Goal: Task Accomplishment & Management: Use online tool/utility

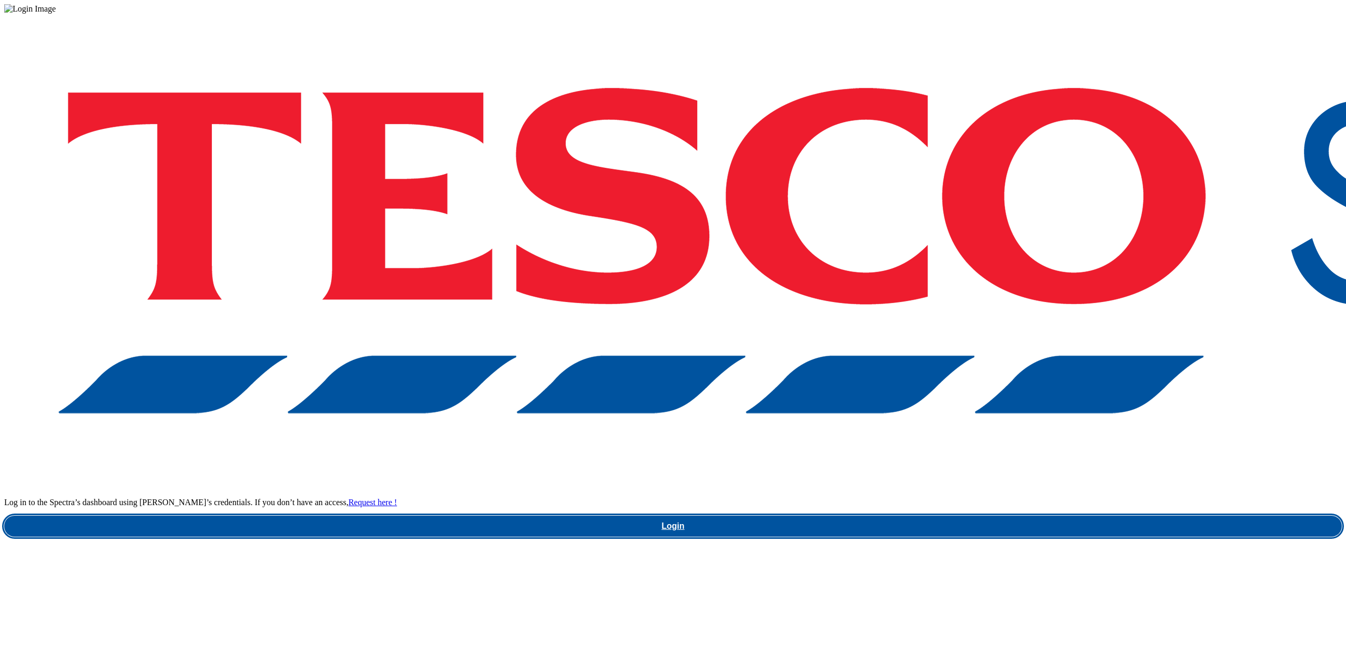
click at [1017, 356] on div "Log in to the Spectra’s dashboard using [PERSON_NAME]’s credentials. If you don…" at bounding box center [673, 275] width 1338 height 523
click at [1020, 515] on link "Login" at bounding box center [673, 525] width 1338 height 21
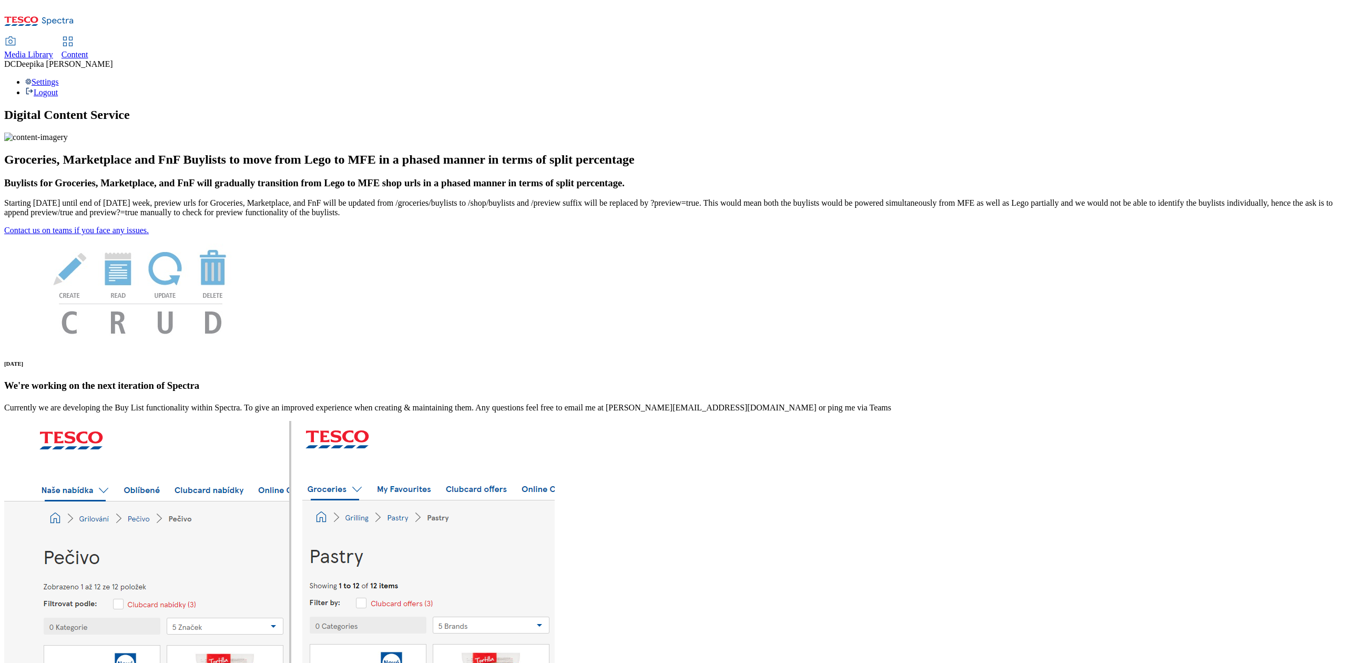
click at [88, 50] on span "Content" at bounding box center [75, 54] width 27 height 9
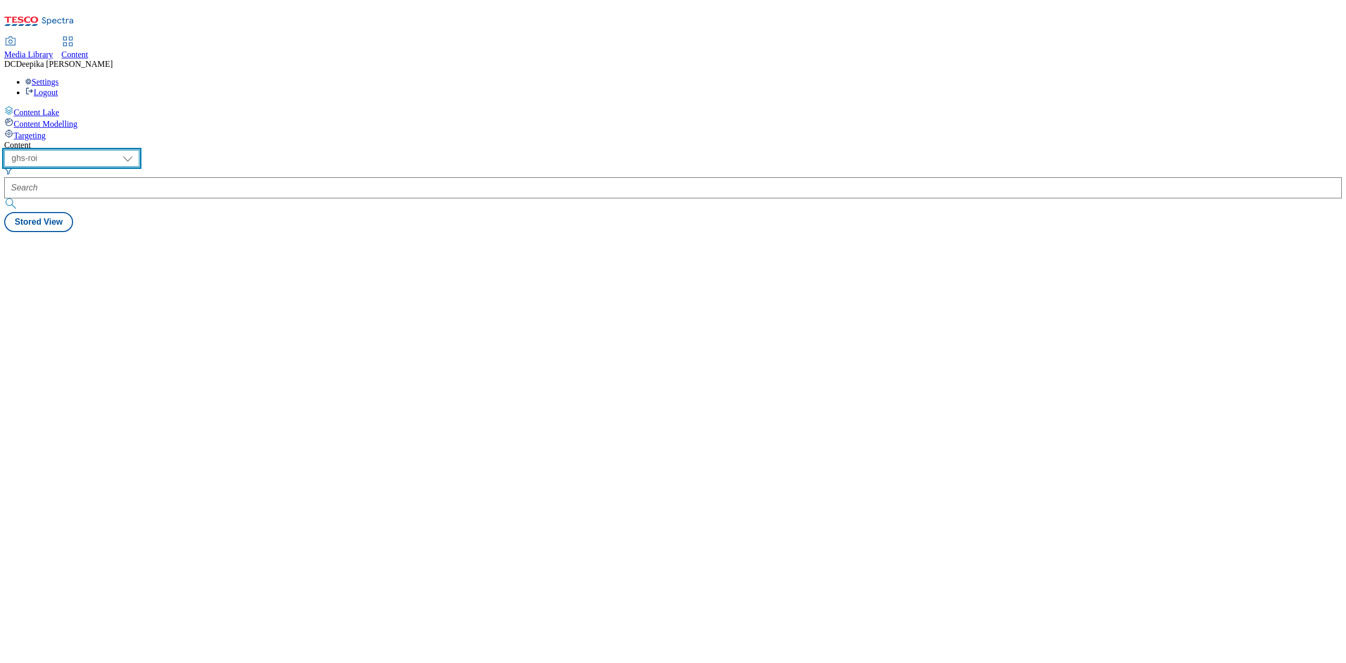
click at [139, 150] on select "ghs-roi ghs-uk" at bounding box center [71, 158] width 135 height 17
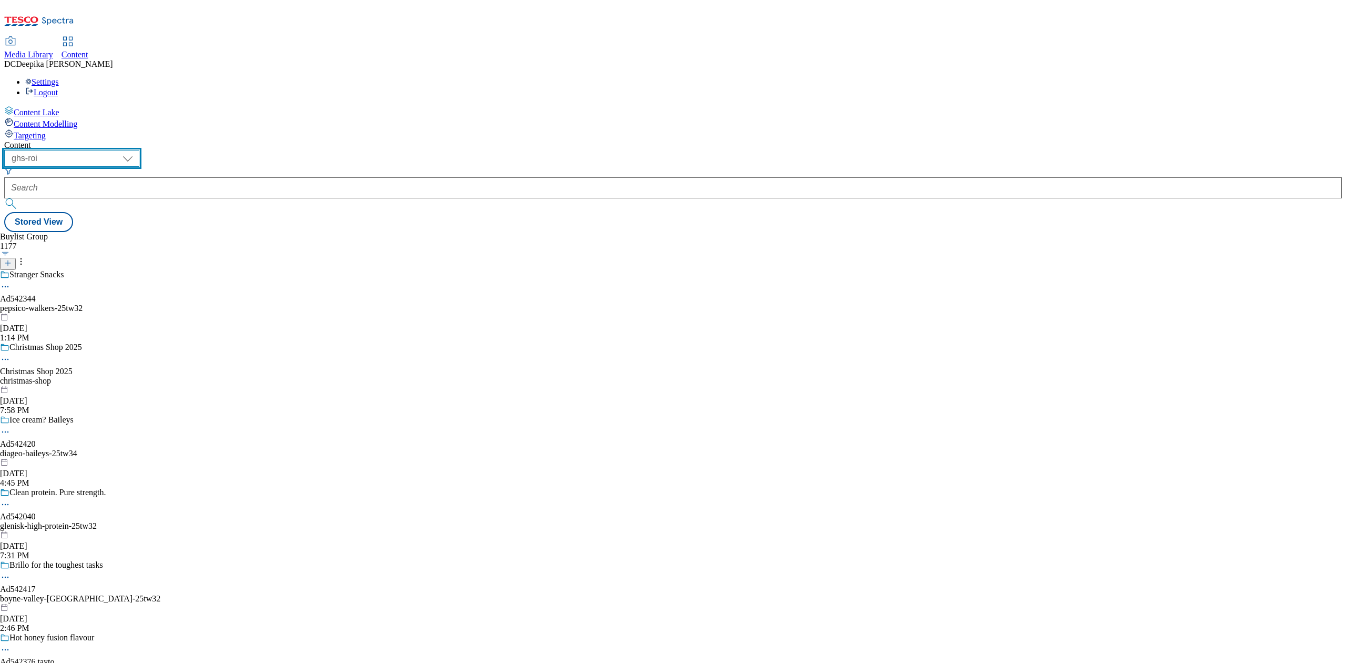
select select "ghs-uk"
click at [137, 150] on select "ghs-roi ghs-uk" at bounding box center [71, 158] width 135 height 17
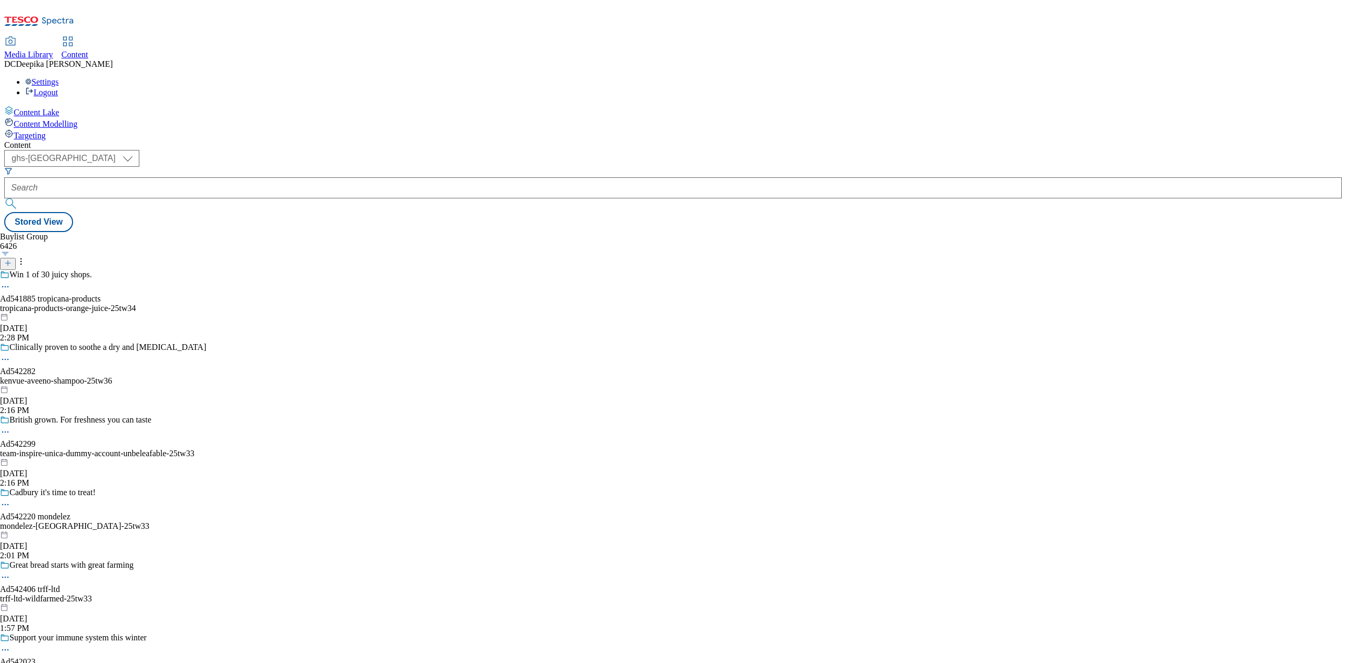
click at [16, 258] on button at bounding box center [8, 264] width 16 height 12
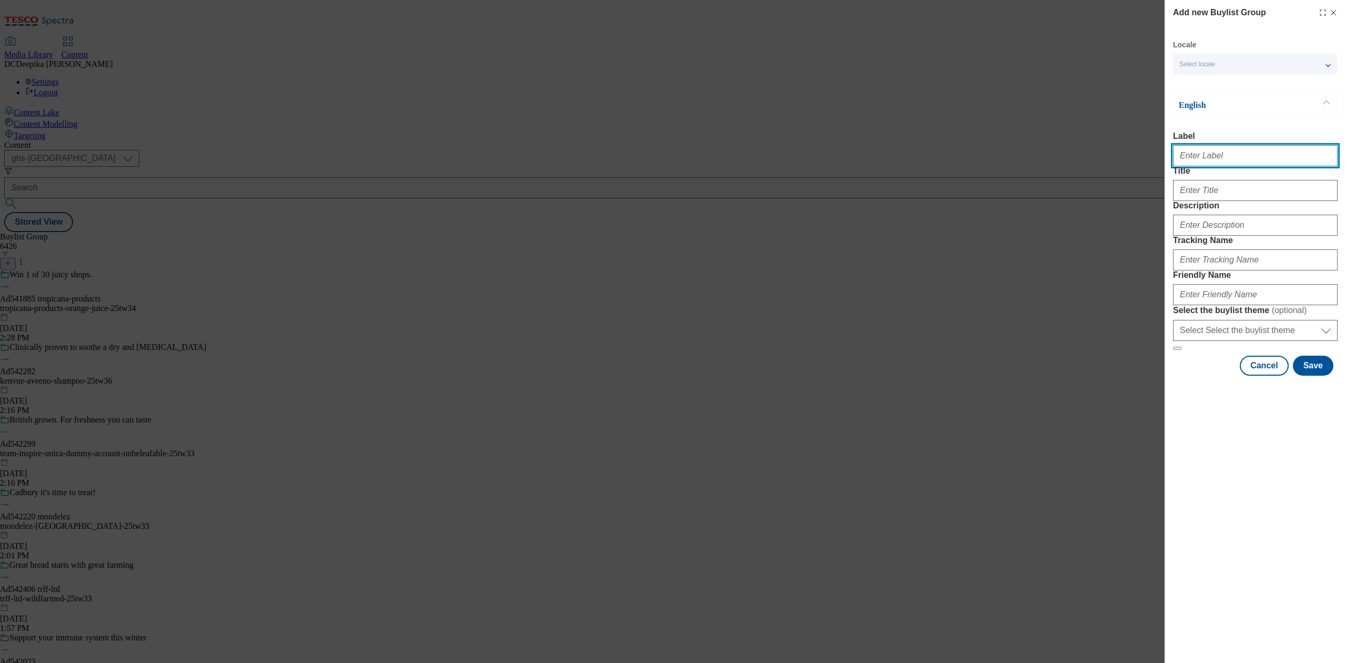
click at [1009, 164] on input "Label" at bounding box center [1255, 155] width 165 height 21
paste input "Ad541616_Arla_"
type input "Ad541616"
click at [1009, 201] on input "Title" at bounding box center [1255, 190] width 165 height 21
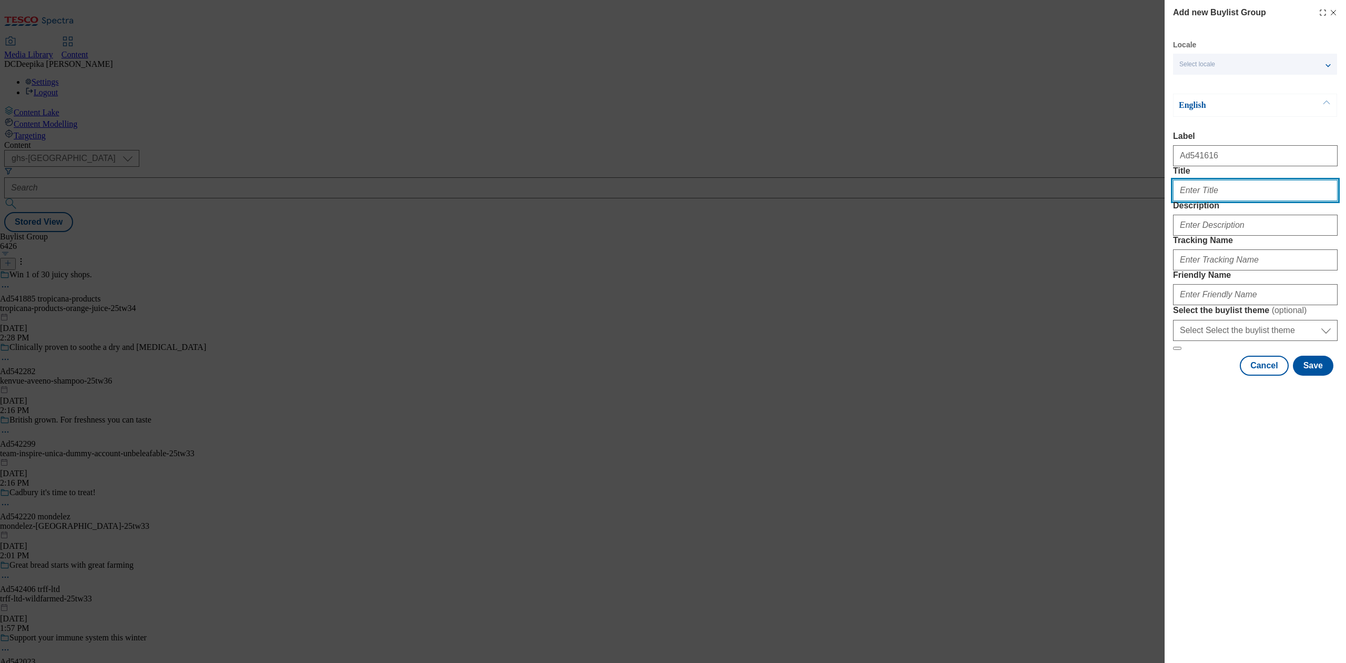
paste input "All the taste easier to digest"
type input "All the taste easier to digest"
click at [1009, 236] on input "Description" at bounding box center [1255, 225] width 165 height 21
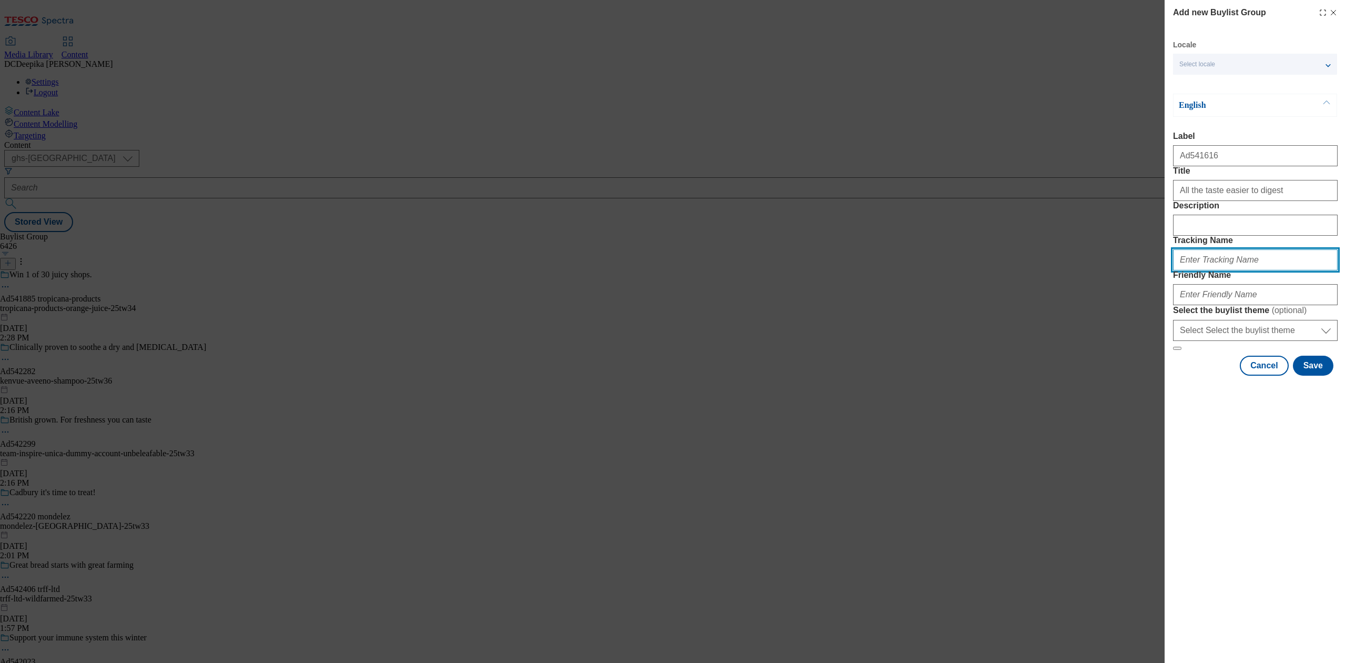
click at [1009, 270] on input "Tracking Name" at bounding box center [1255, 259] width 165 height 21
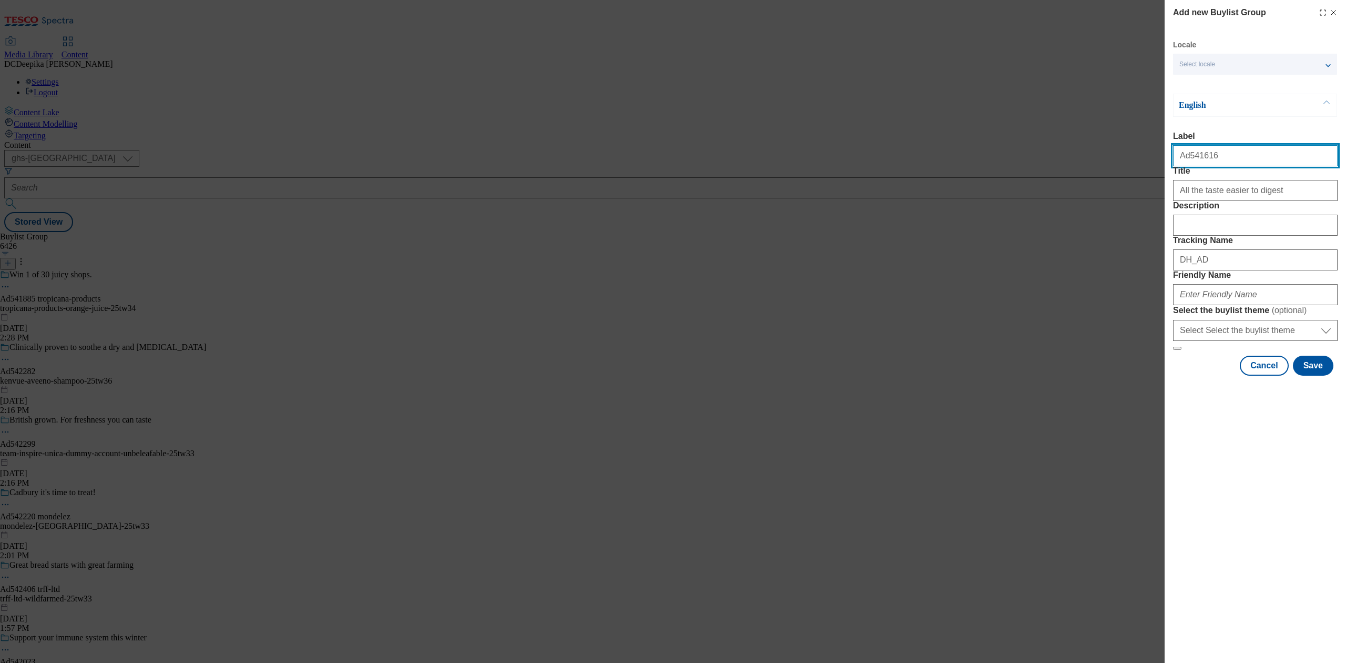
drag, startPoint x: 1196, startPoint y: 162, endPoint x: 1186, endPoint y: 171, distance: 13.0
click at [1009, 166] on div "Ad541616" at bounding box center [1255, 153] width 165 height 25
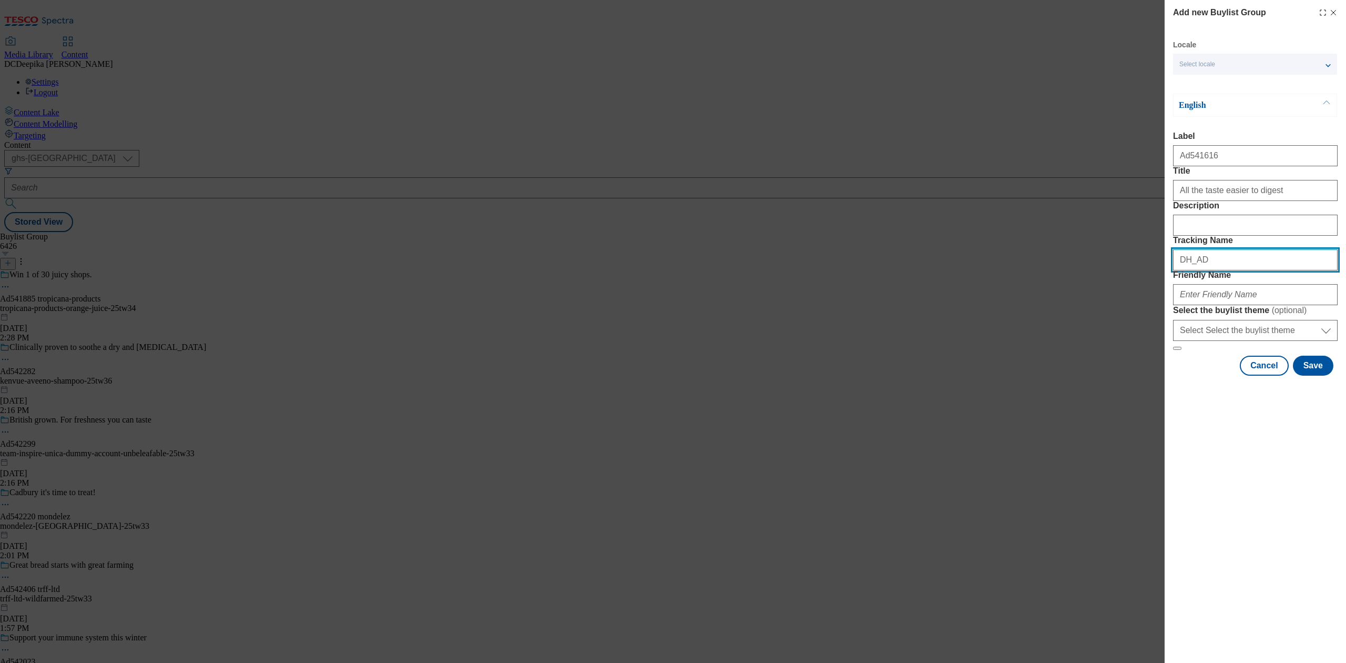
click at [1009, 270] on input "DH_AD" at bounding box center [1255, 259] width 165 height 21
paste input "541616"
type input "DH_AD541616"
click at [1009, 305] on div "Modal" at bounding box center [1255, 292] width 165 height 25
click at [1009, 305] on input "Friendly Name" at bounding box center [1255, 294] width 165 height 21
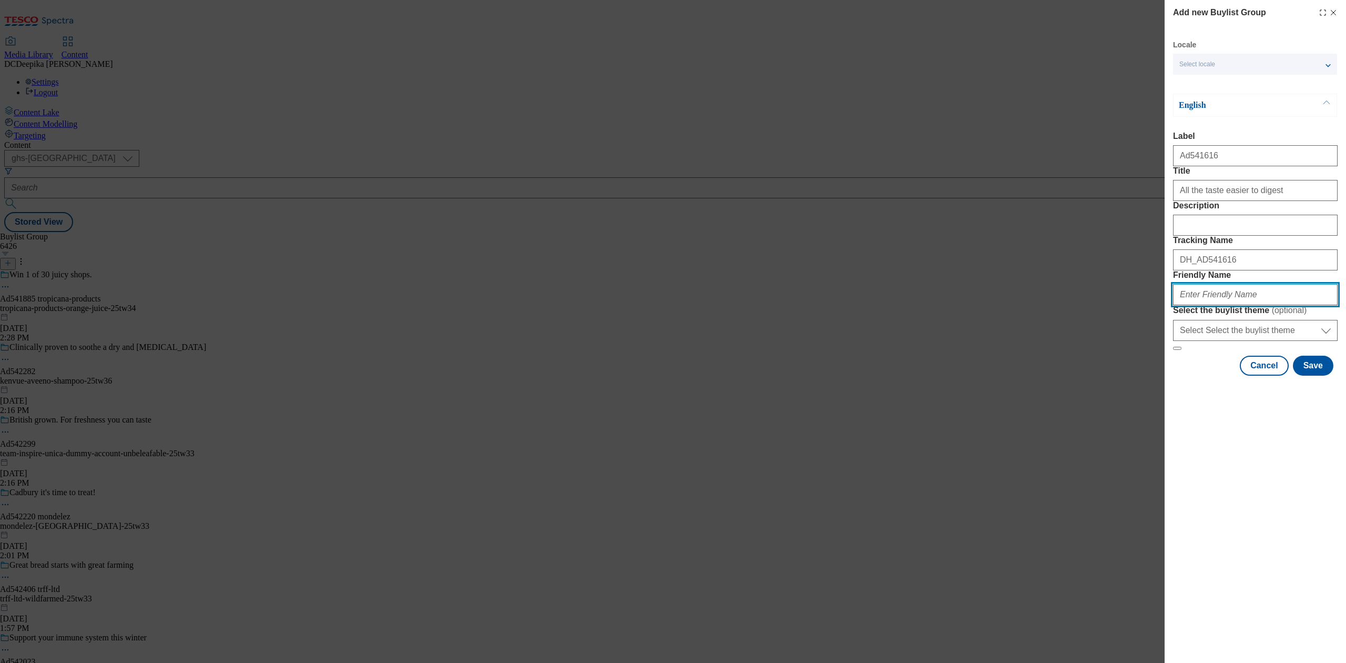
paste input "arla-foods-arla-25tw34"
type input "arla-foods-arla-25tw34"
click at [1009, 375] on button "Save" at bounding box center [1313, 365] width 40 height 20
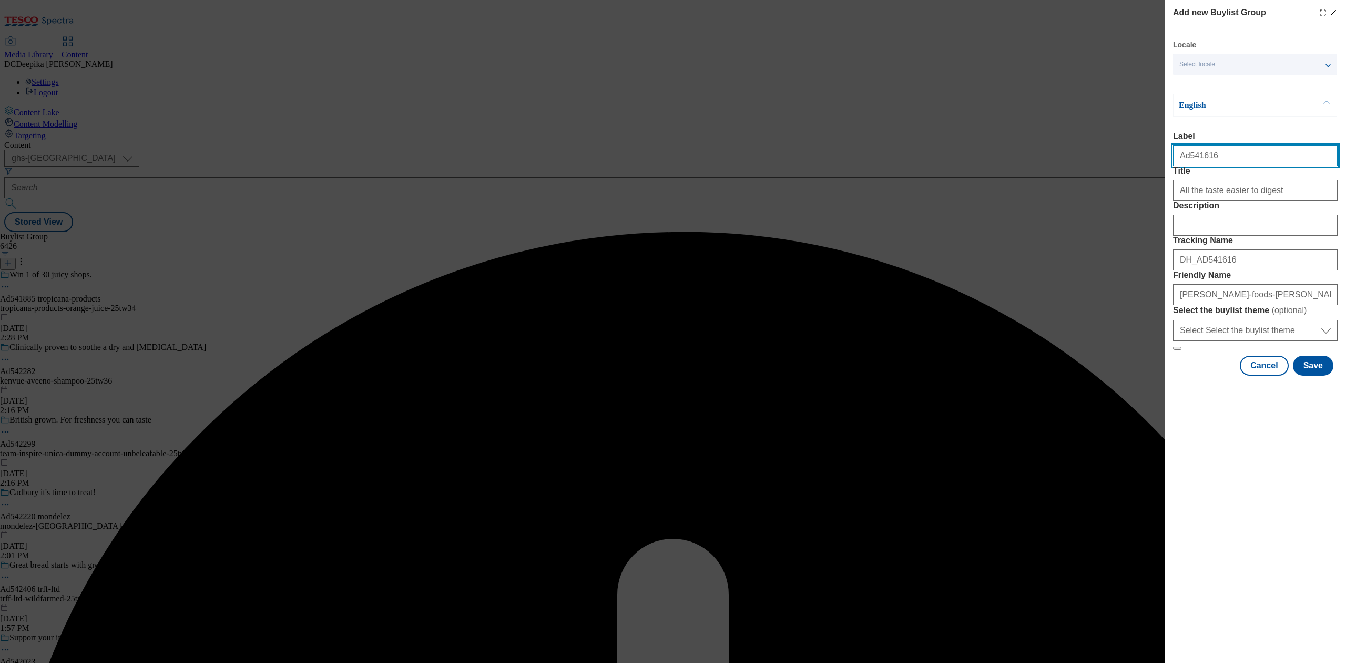
drag, startPoint x: 1179, startPoint y: 164, endPoint x: 1151, endPoint y: 169, distance: 28.4
click at [1009, 169] on div "Add new Buylist Group Locale Select locale English Welsh English Label Ad541616…" at bounding box center [673, 331] width 1346 height 663
drag, startPoint x: 1179, startPoint y: 215, endPoint x: 1138, endPoint y: 215, distance: 41.0
click at [1009, 215] on div "Add new Buylist Group Locale Select locale English Welsh English Label Ad541616…" at bounding box center [673, 331] width 1346 height 663
click at [1009, 236] on input "Description" at bounding box center [1255, 225] width 165 height 21
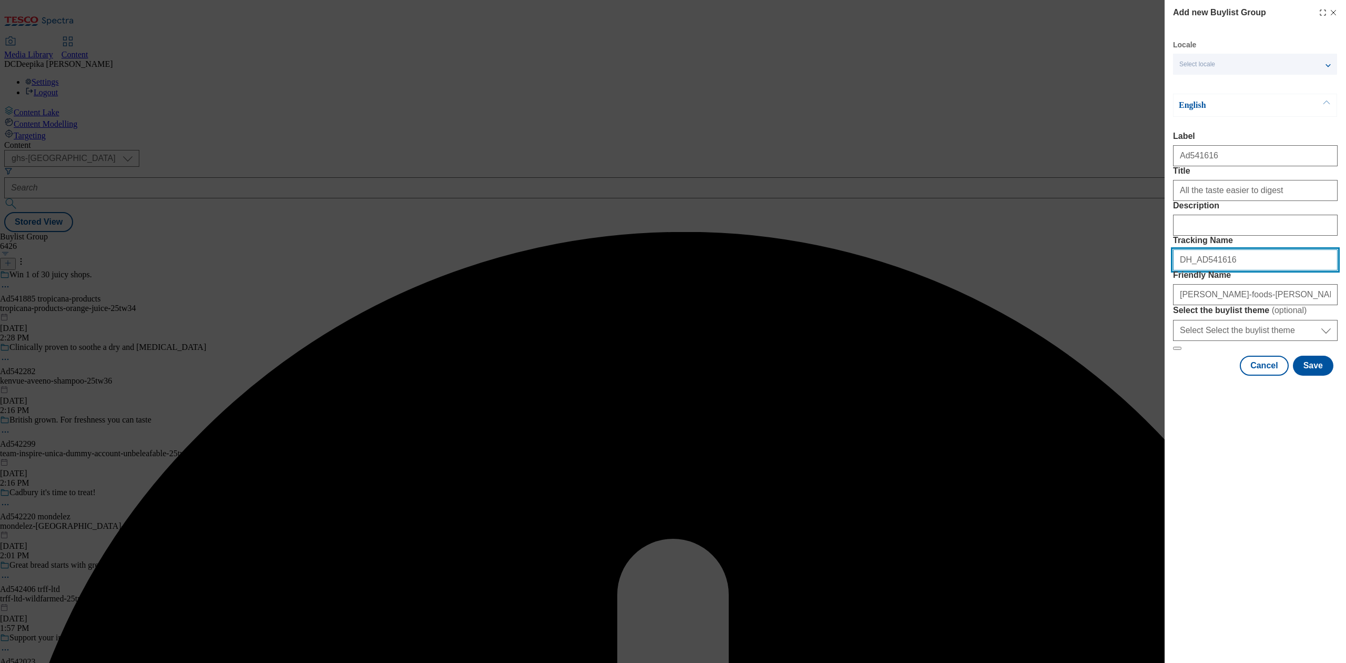
click at [1009, 270] on input "DH_AD541616" at bounding box center [1255, 259] width 165 height 21
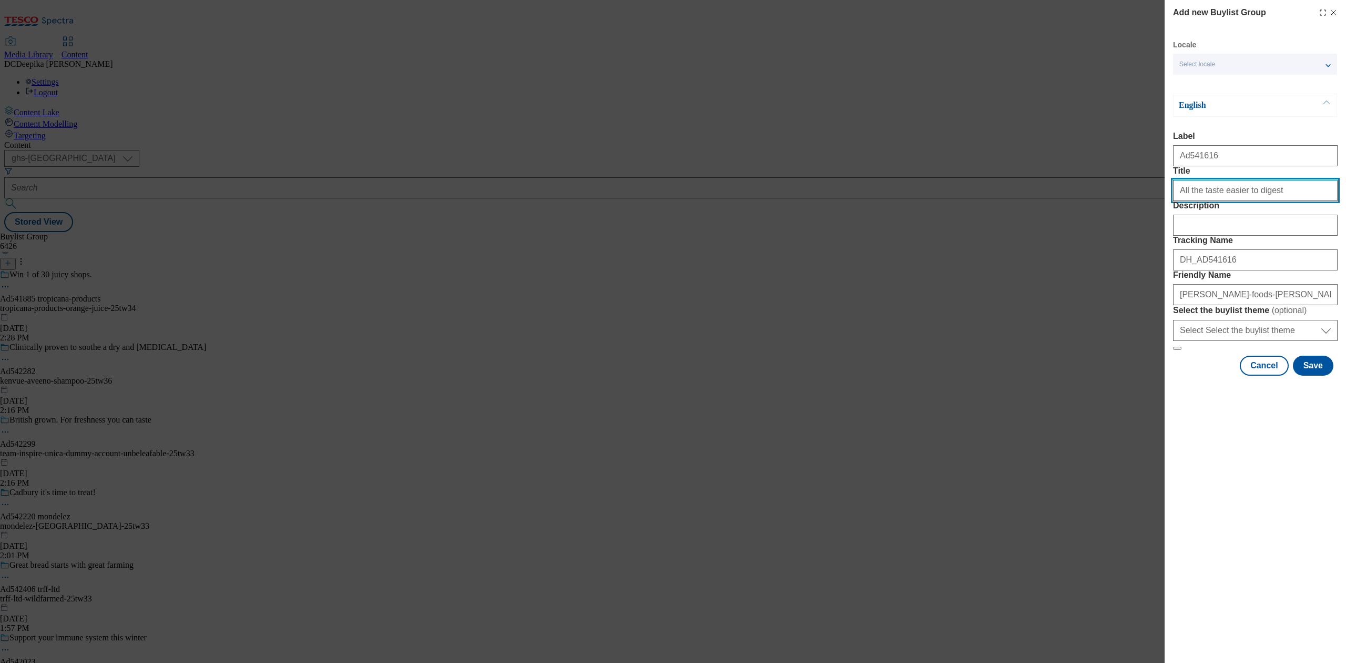
click at [1009, 201] on input "All the taste easier to digest" at bounding box center [1255, 190] width 165 height 21
click at [1009, 236] on input "Description" at bounding box center [1255, 225] width 165 height 21
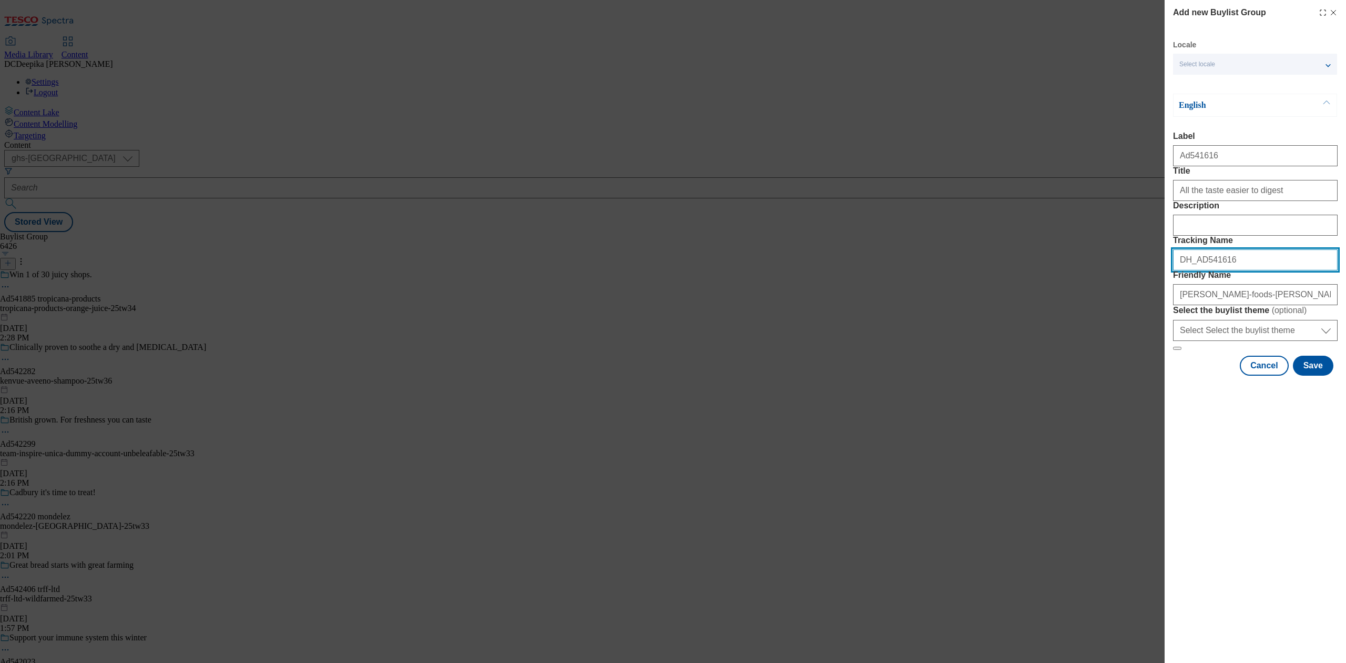
click at [1009, 270] on input "DH_AD541616" at bounding box center [1255, 259] width 165 height 21
click at [1009, 375] on button "Save" at bounding box center [1313, 365] width 40 height 20
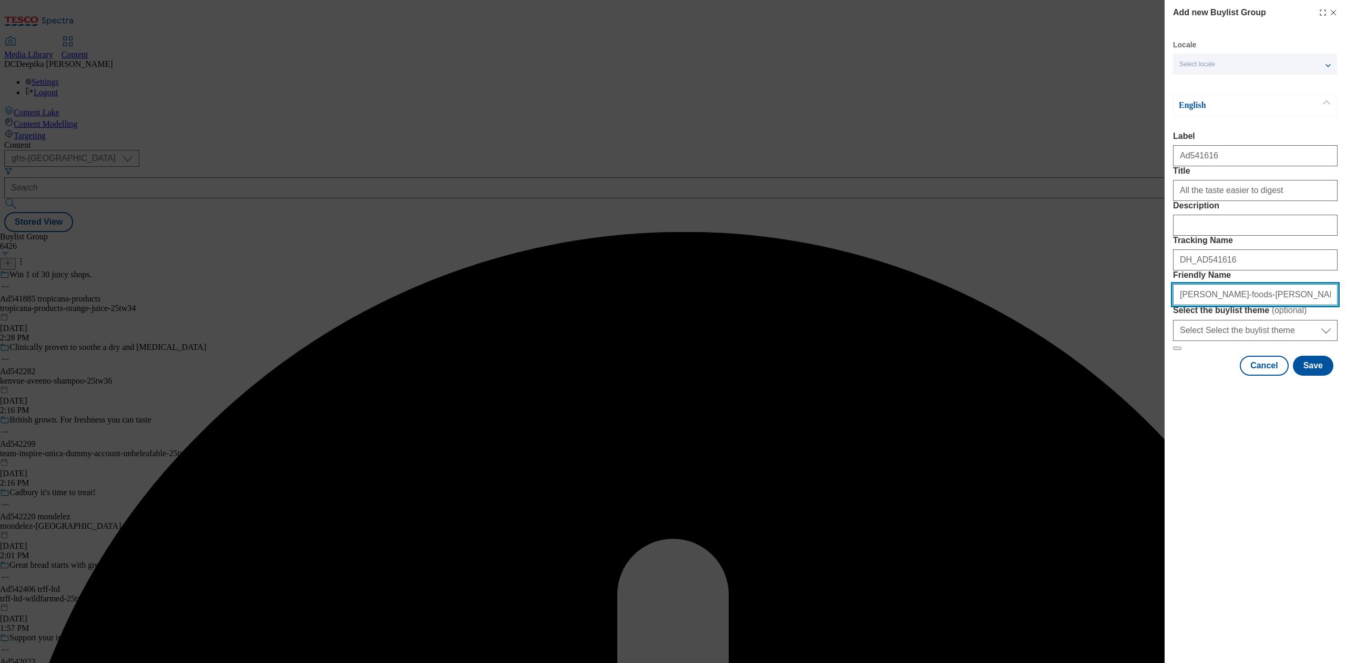
click at [1009, 305] on input "arla-foods-arla-25tw34" at bounding box center [1255, 294] width 165 height 21
drag, startPoint x: 1257, startPoint y: 371, endPoint x: 1065, endPoint y: 369, distance: 192.0
click at [1009, 369] on div "Add new Buylist Group Locale Select locale English Welsh English Label Ad541616…" at bounding box center [673, 331] width 1346 height 663
paste input "milk-"
type input "arla-foods-arla-milk-25tw34"
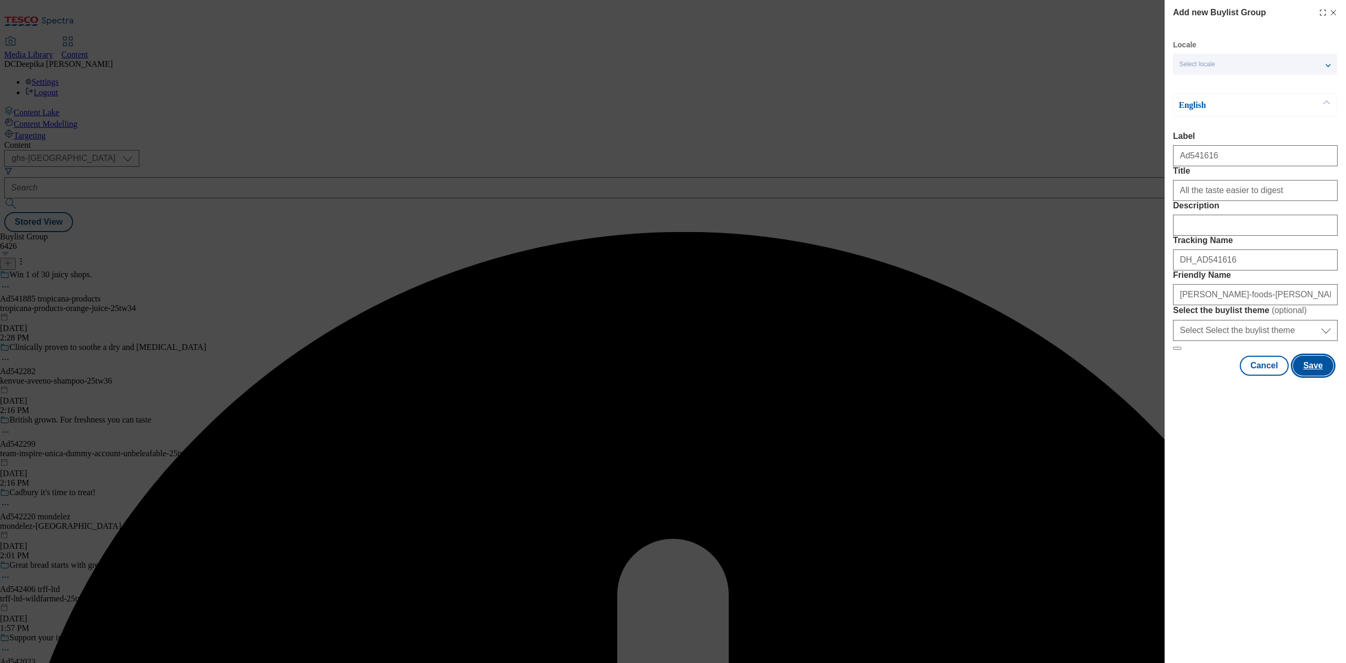
click at [1009, 375] on button "Save" at bounding box center [1313, 365] width 40 height 20
click at [1009, 305] on input "Friendly Name" at bounding box center [1255, 294] width 165 height 21
type input "arla-foods--milk-25tw34"
click at [1009, 375] on button "Save" at bounding box center [1313, 365] width 40 height 20
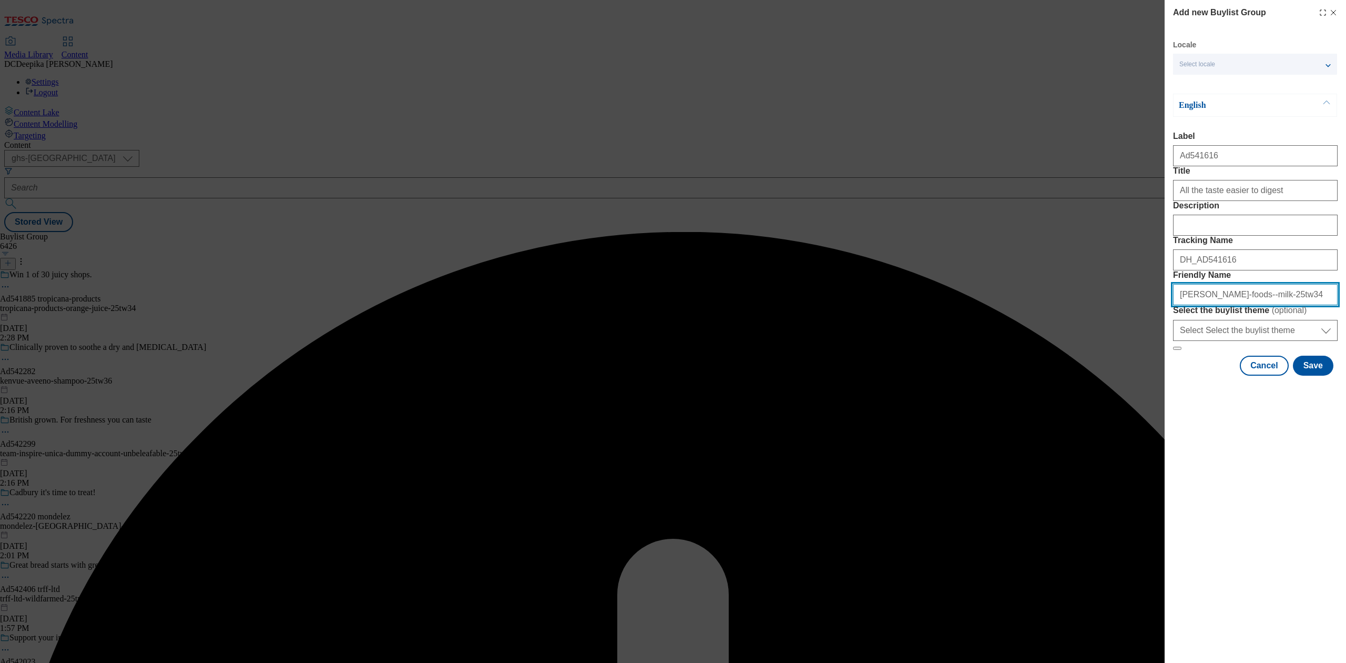
drag, startPoint x: 1242, startPoint y: 367, endPoint x: 1128, endPoint y: 373, distance: 113.7
click at [1009, 373] on div "Add new Buylist Group Locale Select locale English Welsh English Label Ad541616…" at bounding box center [673, 331] width 1346 height 663
click at [1009, 305] on input "arla-foods--milk-25tw34" at bounding box center [1255, 294] width 165 height 21
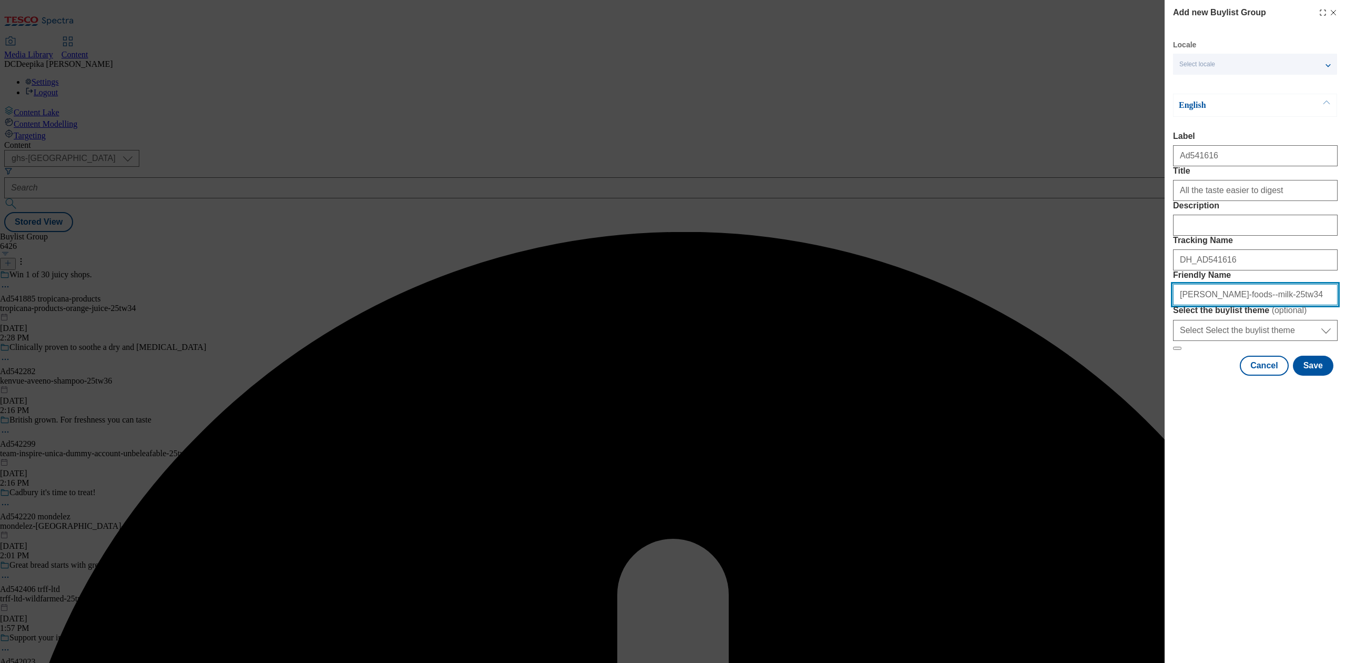
paste input "Modal"
type input "arla-foods-milk-25tw34"
click at [1009, 375] on button "Save" at bounding box center [1313, 365] width 40 height 20
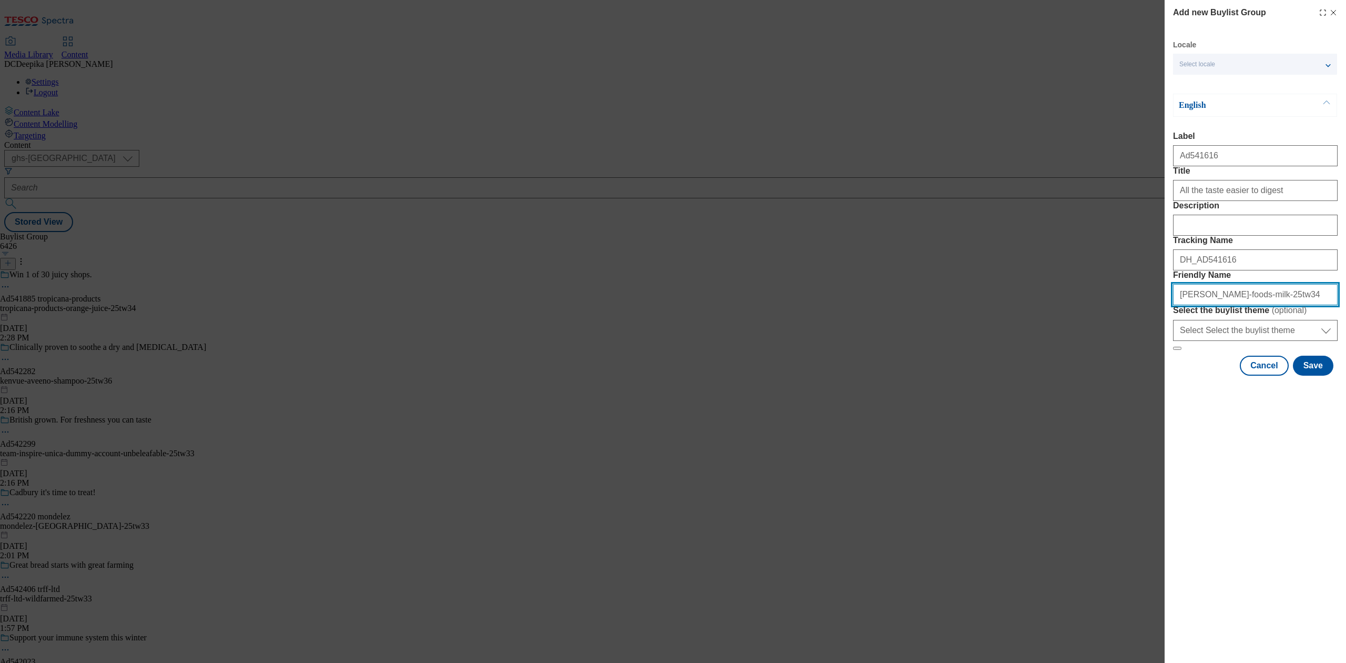
click at [1009, 305] on input "arla-foods-milk-25tw34" at bounding box center [1255, 294] width 165 height 21
paste input "flavours-25tw34"
type input "arla-foods-flavours-25tw344"
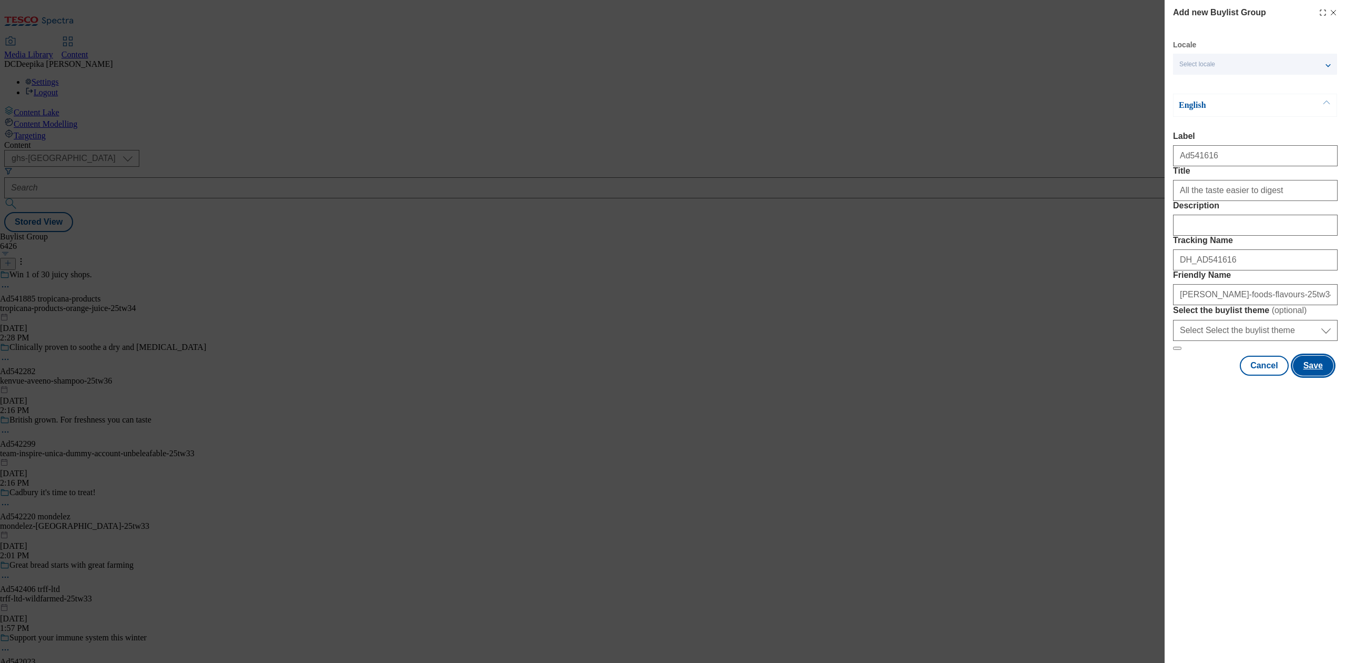
click at [1009, 375] on button "Save" at bounding box center [1313, 365] width 40 height 20
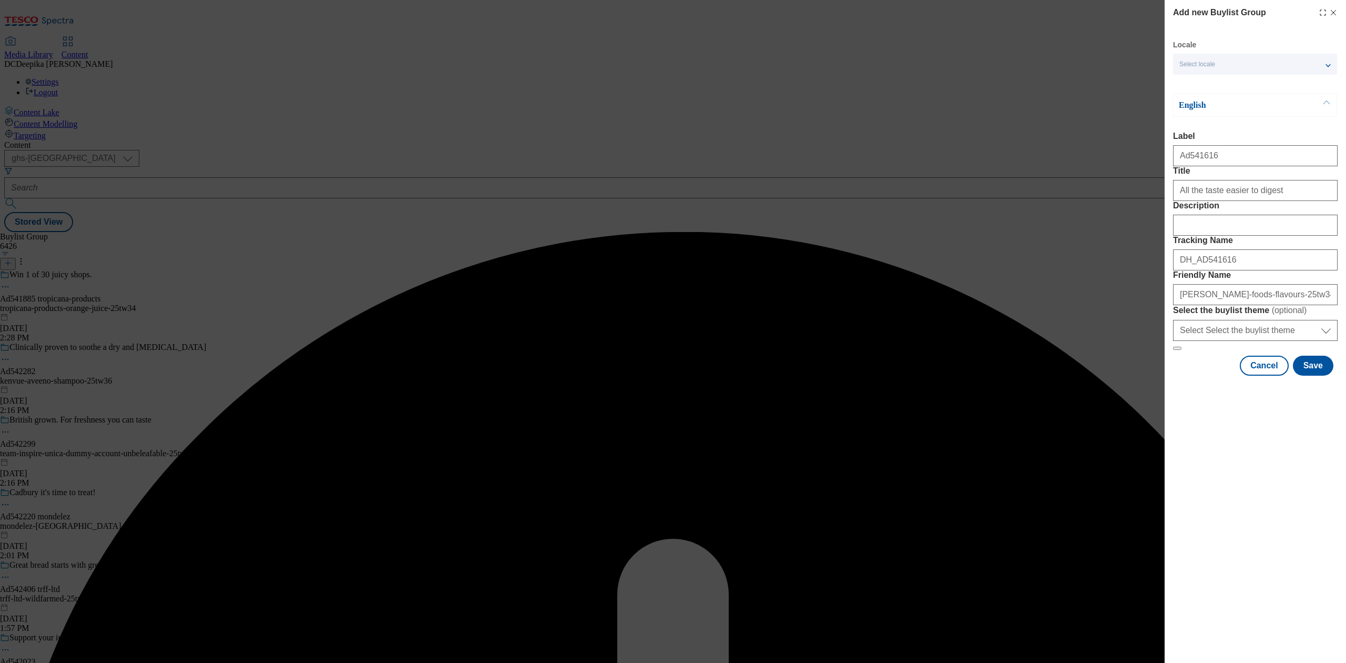
click at [1009, 139] on div "Add new Buylist Group Locale Select locale English Welsh English Label Ad541616…" at bounding box center [673, 331] width 1346 height 663
drag, startPoint x: 1180, startPoint y: 156, endPoint x: 1147, endPoint y: 158, distance: 33.2
click at [1009, 158] on div "Add new Buylist Group Locale Select locale English Welsh English Label Ad541616…" at bounding box center [673, 331] width 1346 height 663
click at [1009, 199] on div "All the taste easier to digest" at bounding box center [1255, 188] width 165 height 25
drag, startPoint x: 1178, startPoint y: 205, endPoint x: 1166, endPoint y: 209, distance: 13.1
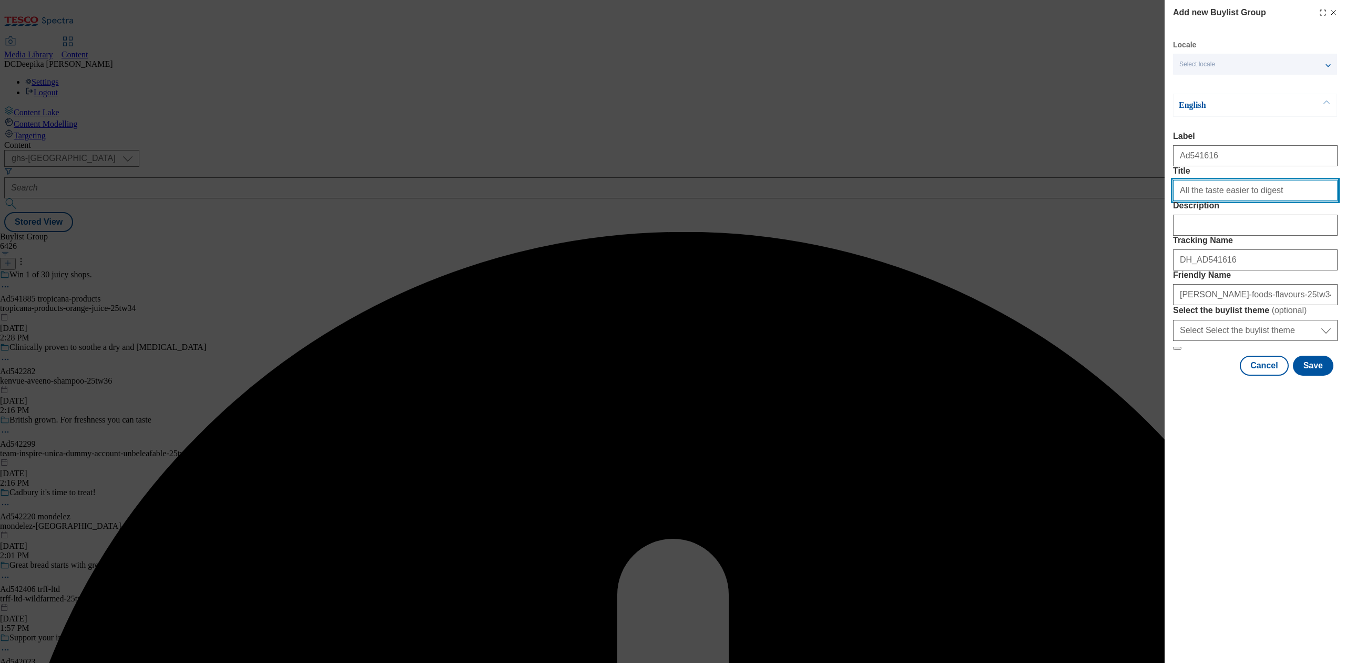
click at [1009, 209] on div "Add new Buylist Group Locale Select locale English Welsh English Label Ad541616…" at bounding box center [1255, 189] width 181 height 378
click at [1009, 201] on input "All the taste easier to digest" at bounding box center [1255, 190] width 165 height 21
type input "All the taste easier to digest"
click at [1009, 375] on button "Save" at bounding box center [1313, 365] width 40 height 20
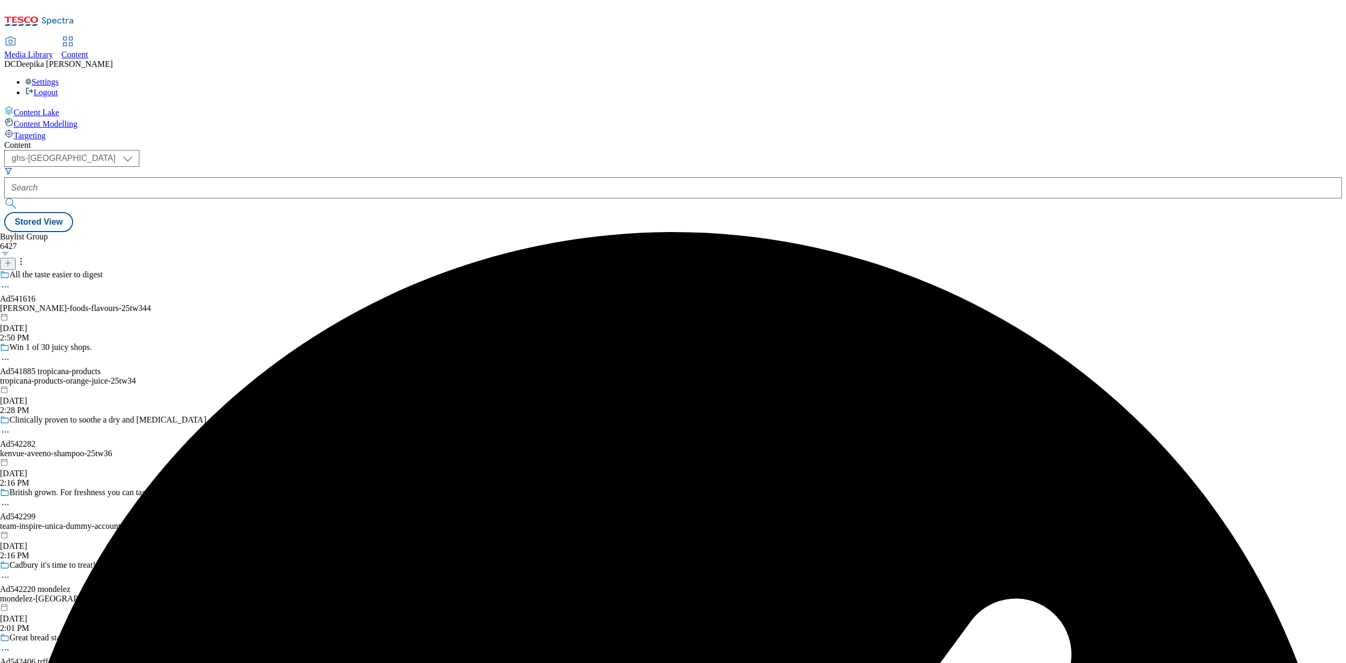
click at [11, 281] on icon at bounding box center [5, 286] width 11 height 11
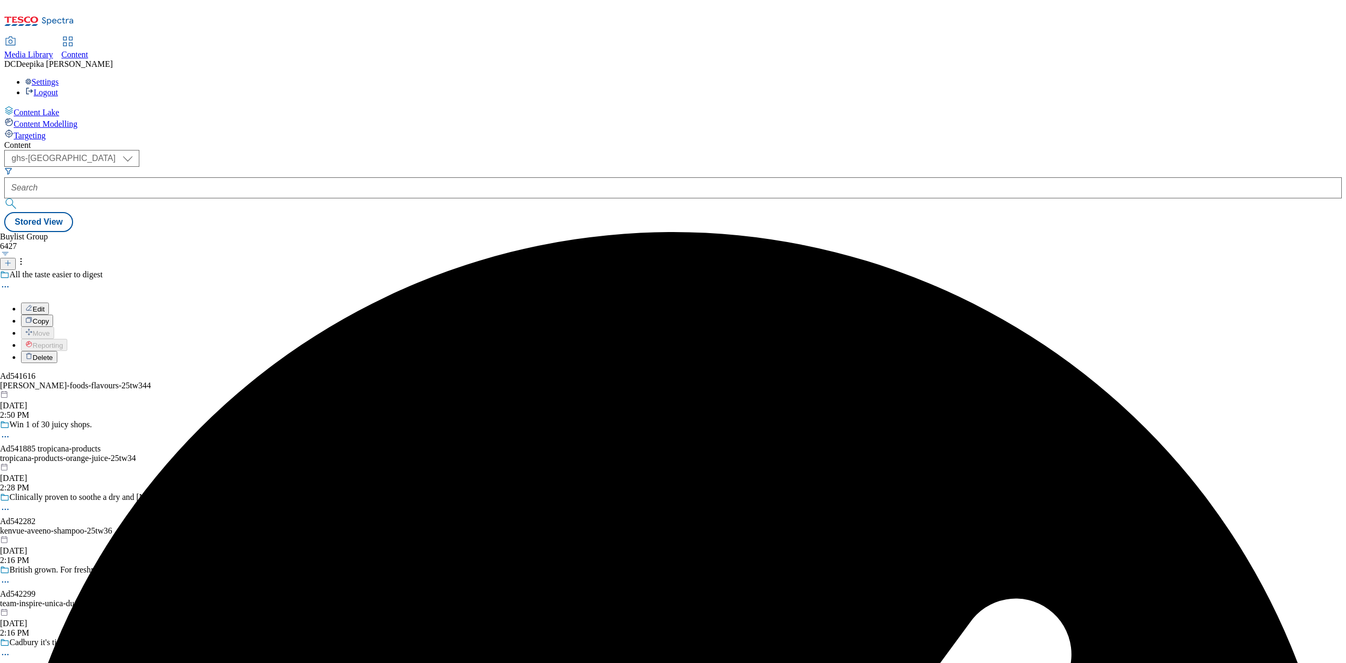
click at [49, 302] on button "Edit" at bounding box center [35, 308] width 28 height 12
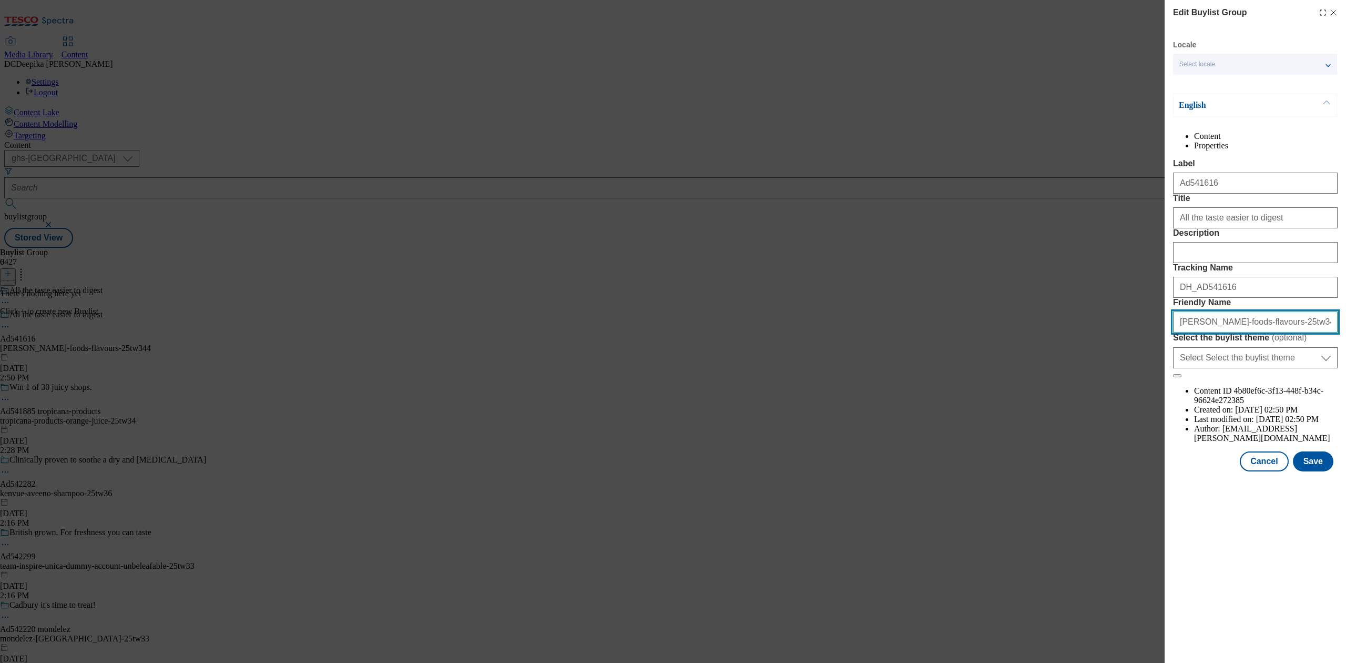
click at [1009, 332] on input "arla-foods-flavours-25tw344" at bounding box center [1255, 321] width 165 height 21
drag, startPoint x: 1238, startPoint y: 418, endPoint x: 1214, endPoint y: 422, distance: 24.6
click at [1009, 332] on input "arla-foods-flavours-25tw344" at bounding box center [1255, 321] width 165 height 21
type input "arla-foods-srla-25tw344"
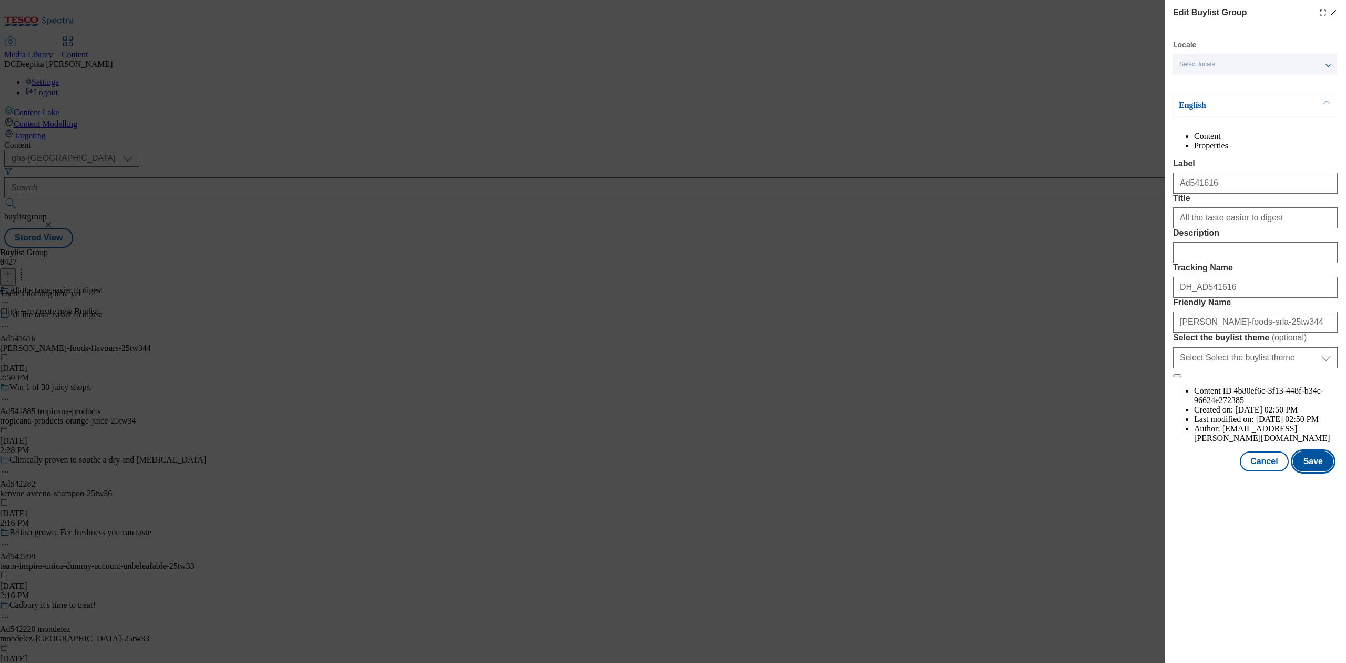
click at [1009, 471] on button "Save" at bounding box center [1313, 461] width 40 height 20
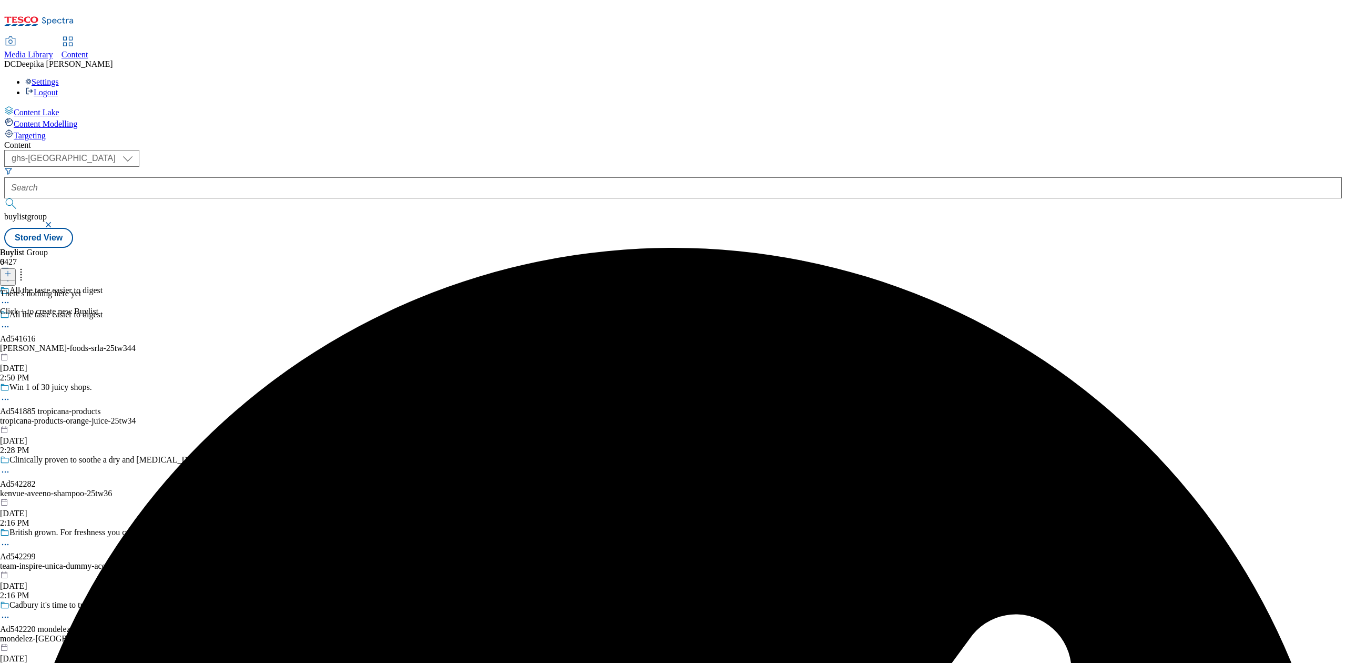
click at [206, 321] on div at bounding box center [103, 327] width 206 height 13
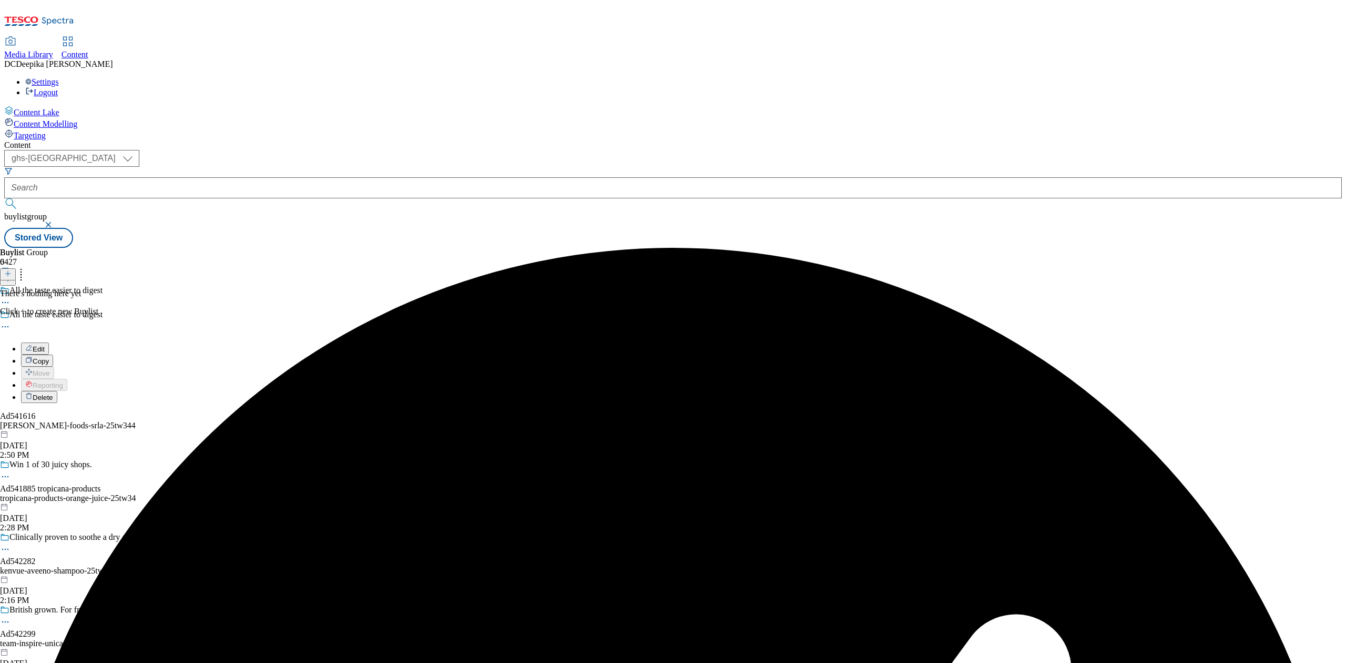
click at [45, 345] on span "Edit" at bounding box center [39, 349] width 12 height 8
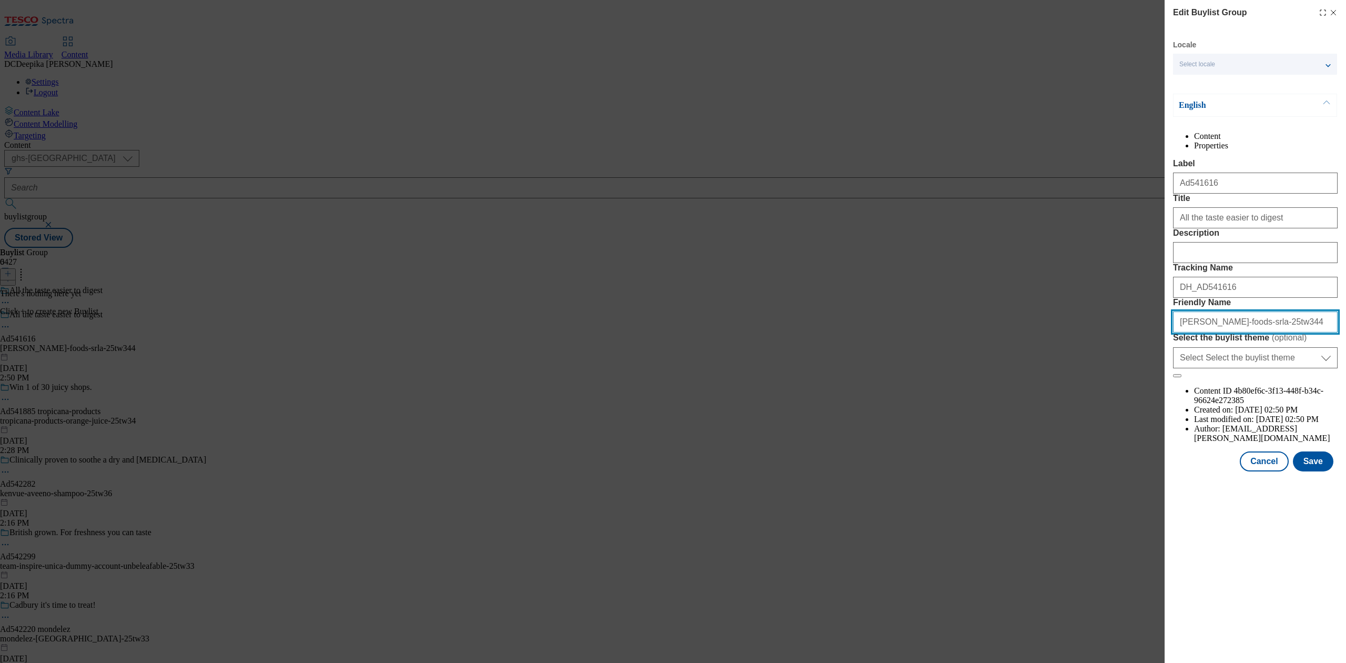
click at [1009, 332] on input "arla-foods-srla-25tw344" at bounding box center [1255, 321] width 165 height 21
type input "arla-foods-arla-25tw344"
click at [1009, 471] on button "Save" at bounding box center [1313, 461] width 40 height 20
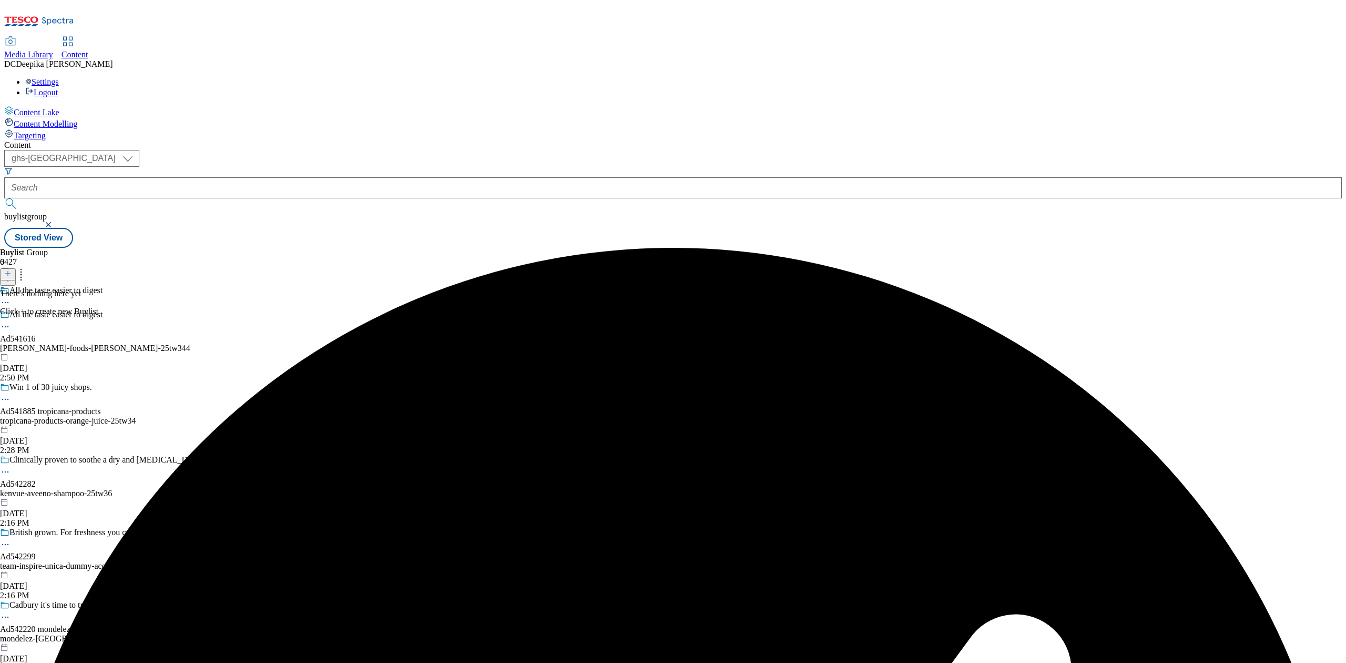
click at [11, 273] on line at bounding box center [7, 273] width 5 height 0
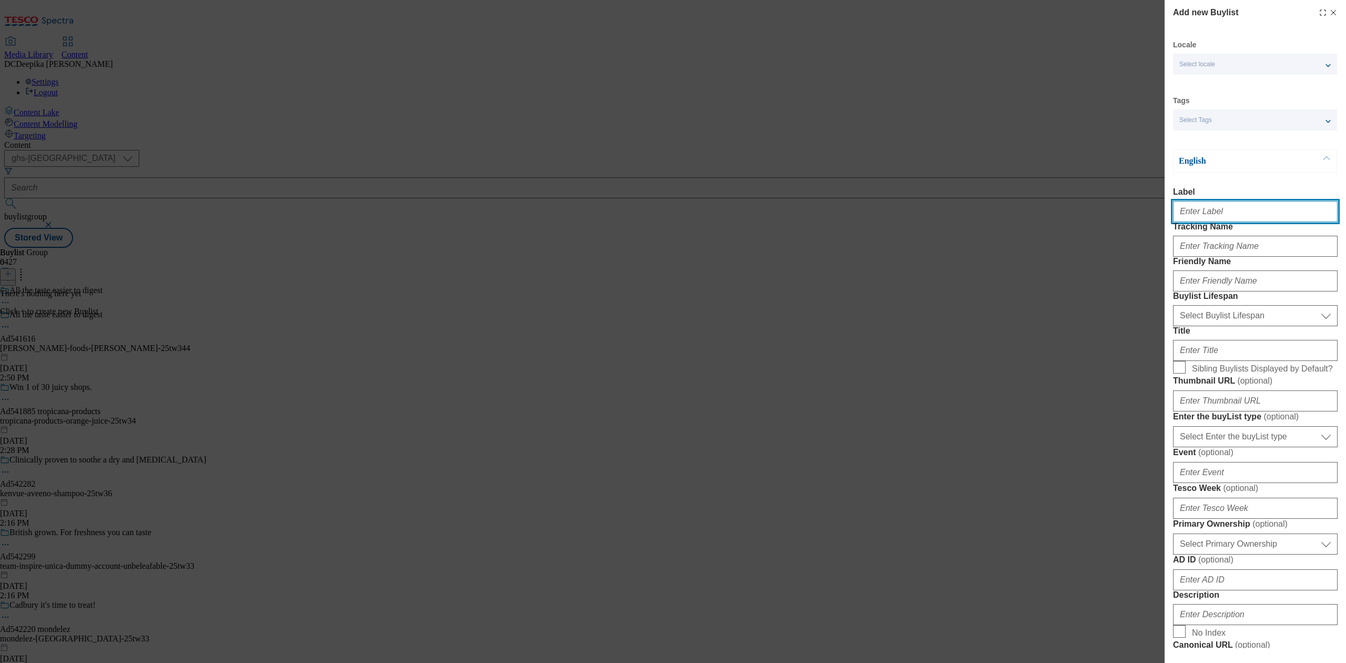
click at [1009, 221] on input "Label" at bounding box center [1255, 211] width 165 height 21
paste input "Ad541616"
type input "Ad541616"
click at [1009, 257] on input "Tracking Name" at bounding box center [1255, 246] width 165 height 21
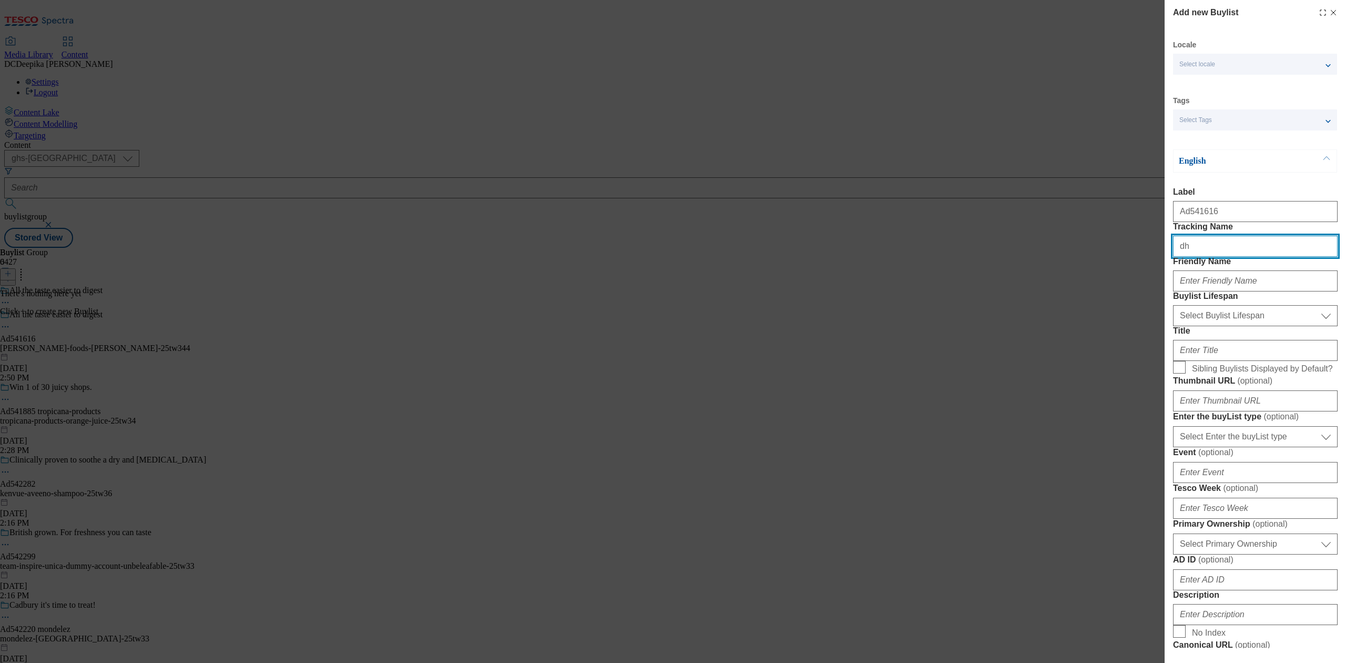
type input "d"
drag, startPoint x: 1201, startPoint y: 210, endPoint x: 1186, endPoint y: 221, distance: 18.4
click at [1009, 221] on input "Ad541616" at bounding box center [1255, 211] width 165 height 21
click at [1009, 257] on input "DH_AD" at bounding box center [1255, 246] width 165 height 21
paste input "541616"
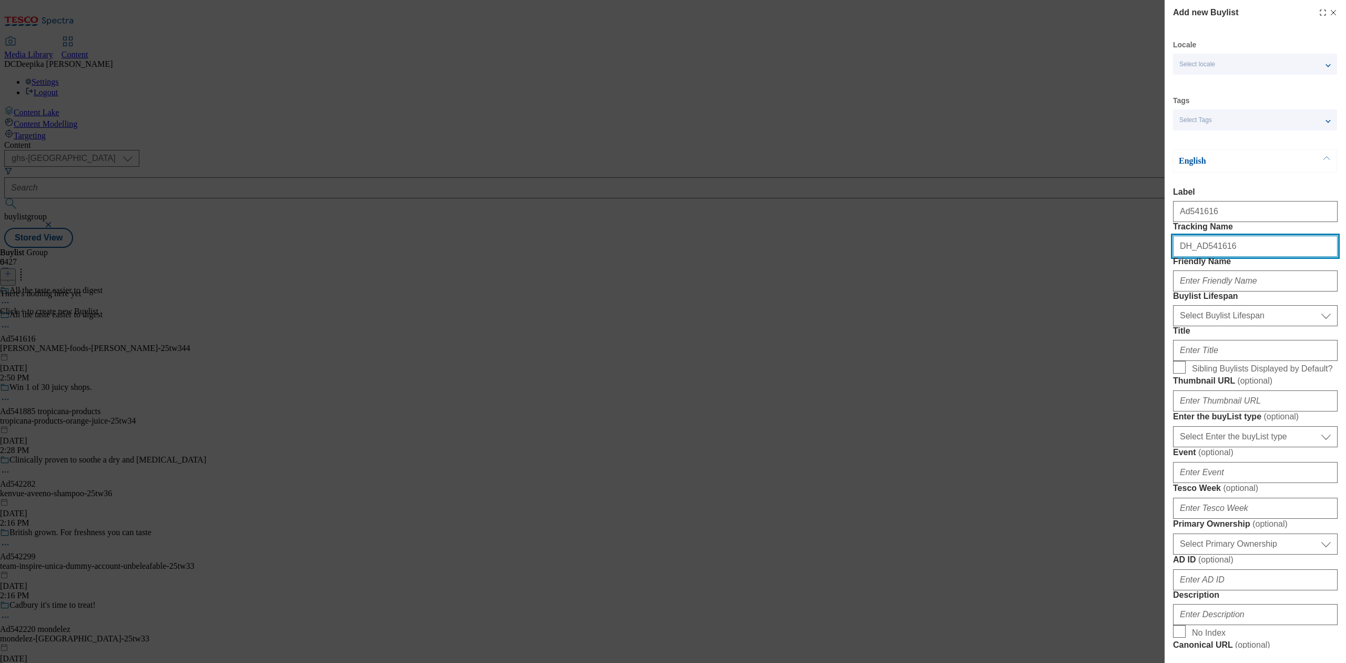
type input "DH_AD541616"
click at [1009, 291] on input "Friendly Name" at bounding box center [1255, 280] width 165 height 21
paste input "arla-foods-flavours"
drag, startPoint x: 1234, startPoint y: 327, endPoint x: 1212, endPoint y: 331, distance: 22.6
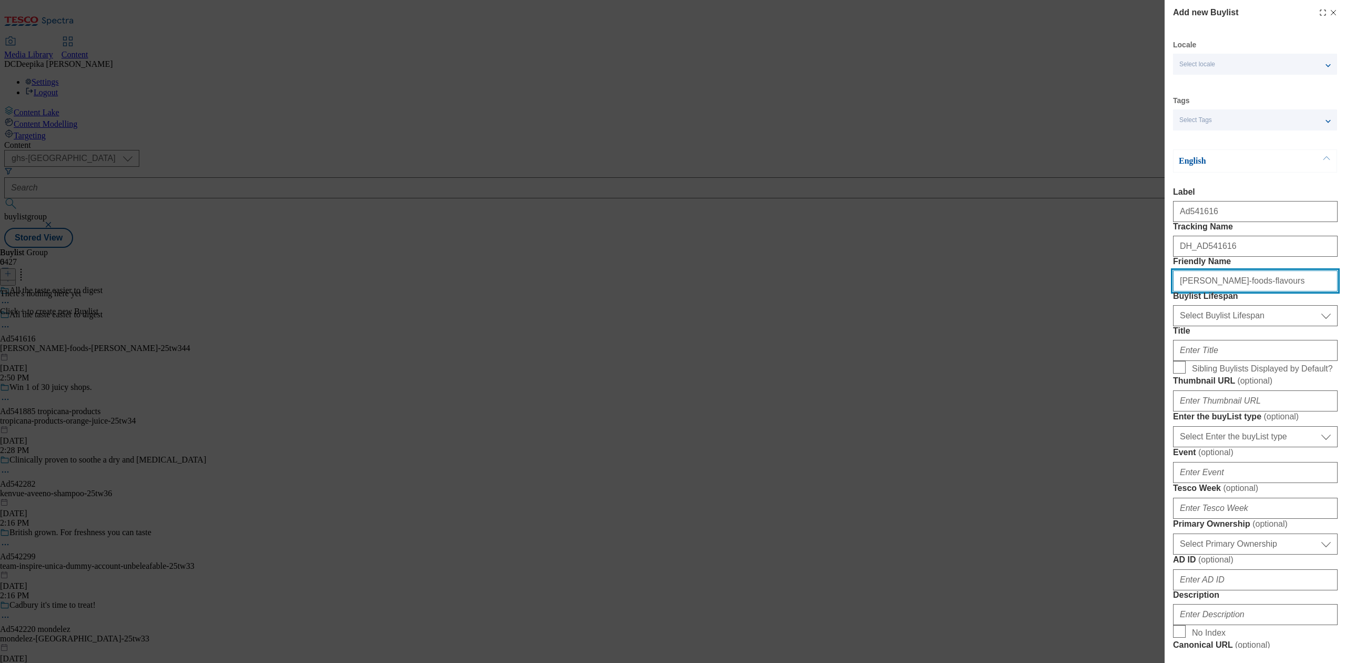
click at [1009, 291] on div "arla-foods-flavours" at bounding box center [1255, 278] width 165 height 25
type input "arla-foods"
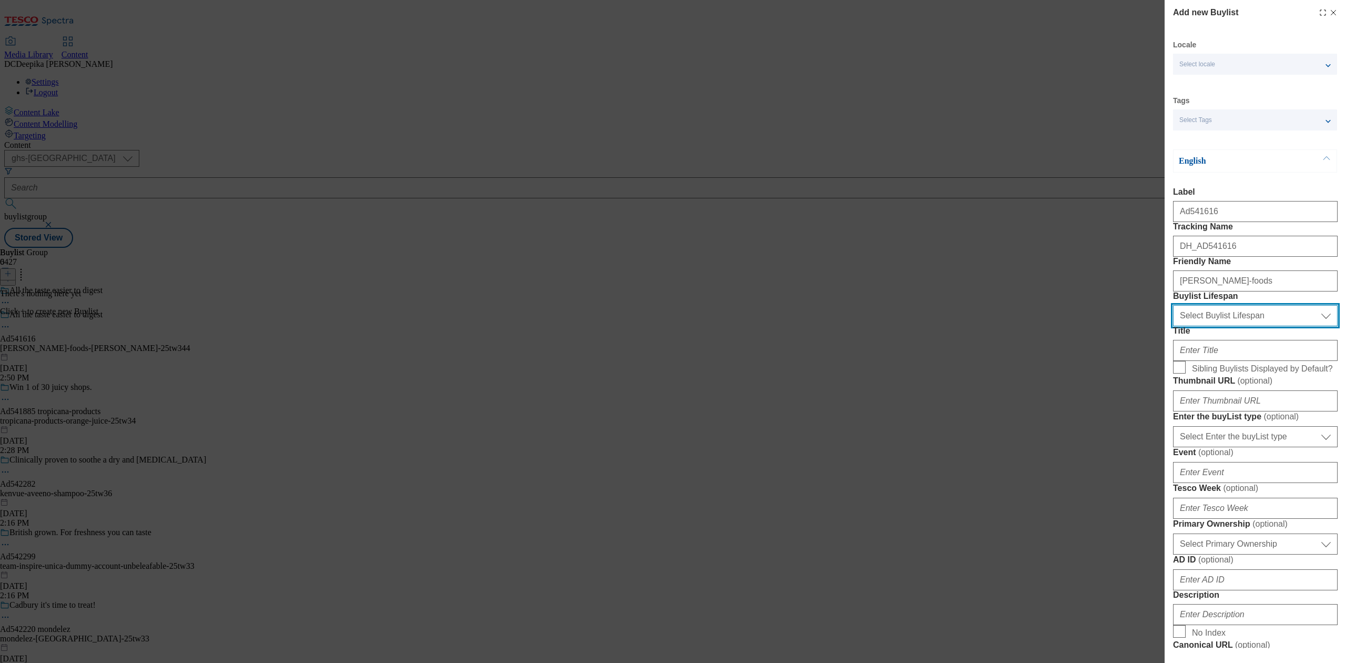
click at [1009, 326] on select "Select Buylist Lifespan evergreen seasonal tactical" at bounding box center [1255, 315] width 165 height 21
select select "tactical"
click at [1009, 326] on select "Select Buylist Lifespan evergreen seasonal tactical" at bounding box center [1255, 315] width 165 height 21
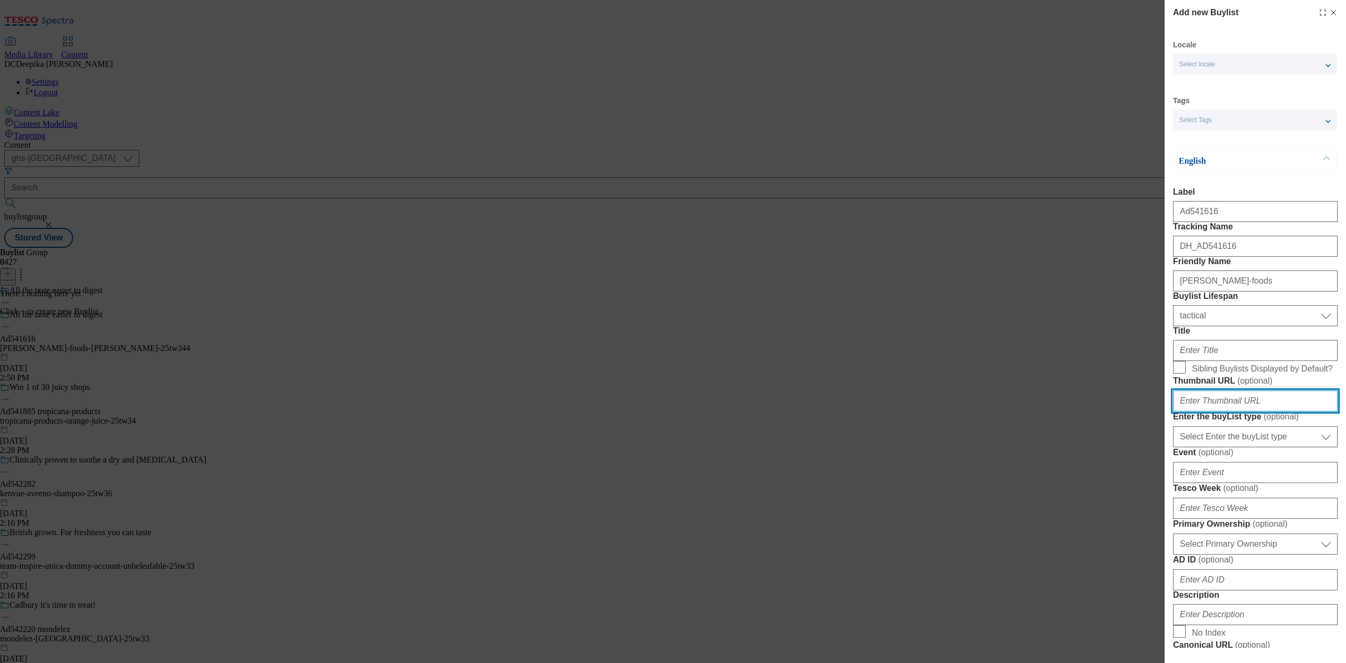
click at [1009, 411] on input "Thumbnail URL ( optional )" at bounding box center [1255, 400] width 165 height 21
click at [1009, 447] on select "Select Enter the buyList type event supplier funded long term >4 weeks supplier…" at bounding box center [1255, 436] width 165 height 21
select select "supplier funded short term 1-3 weeks"
click at [1009, 447] on select "Select Enter the buyList type event supplier funded long term >4 weeks supplier…" at bounding box center [1255, 436] width 165 height 21
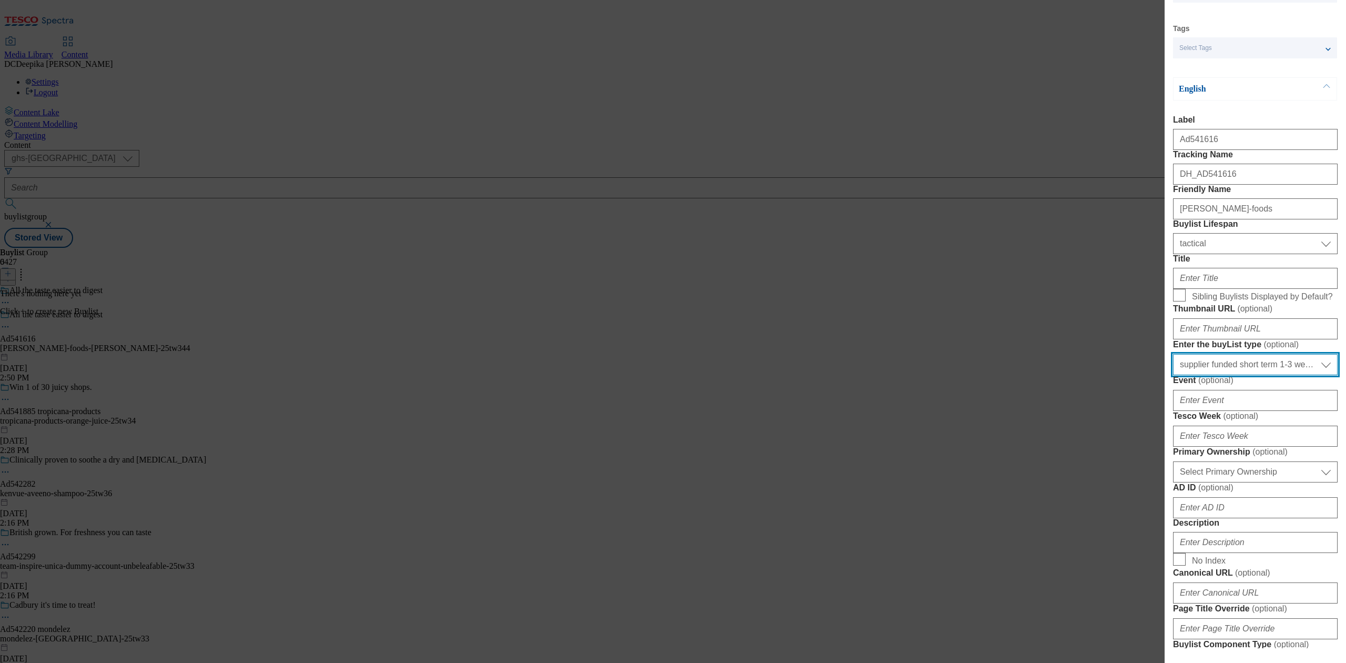
scroll to position [140, 0]
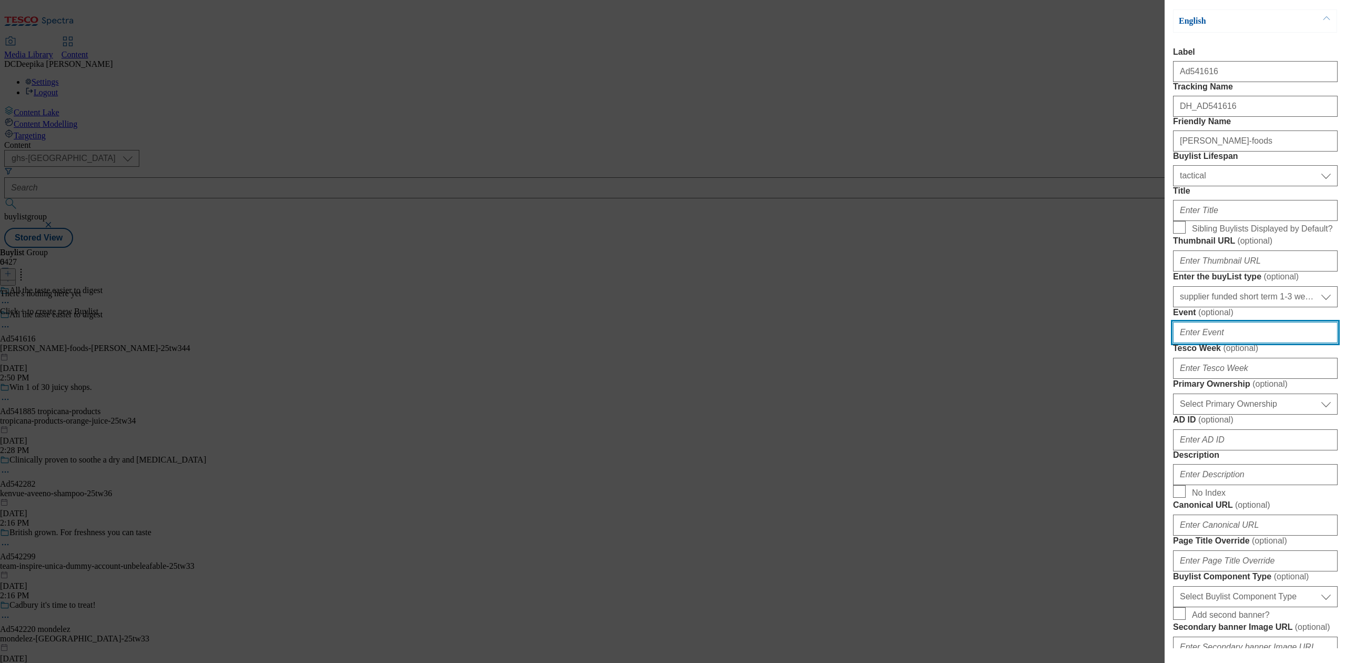
click at [1009, 343] on input "Event ( optional )" at bounding box center [1255, 332] width 165 height 21
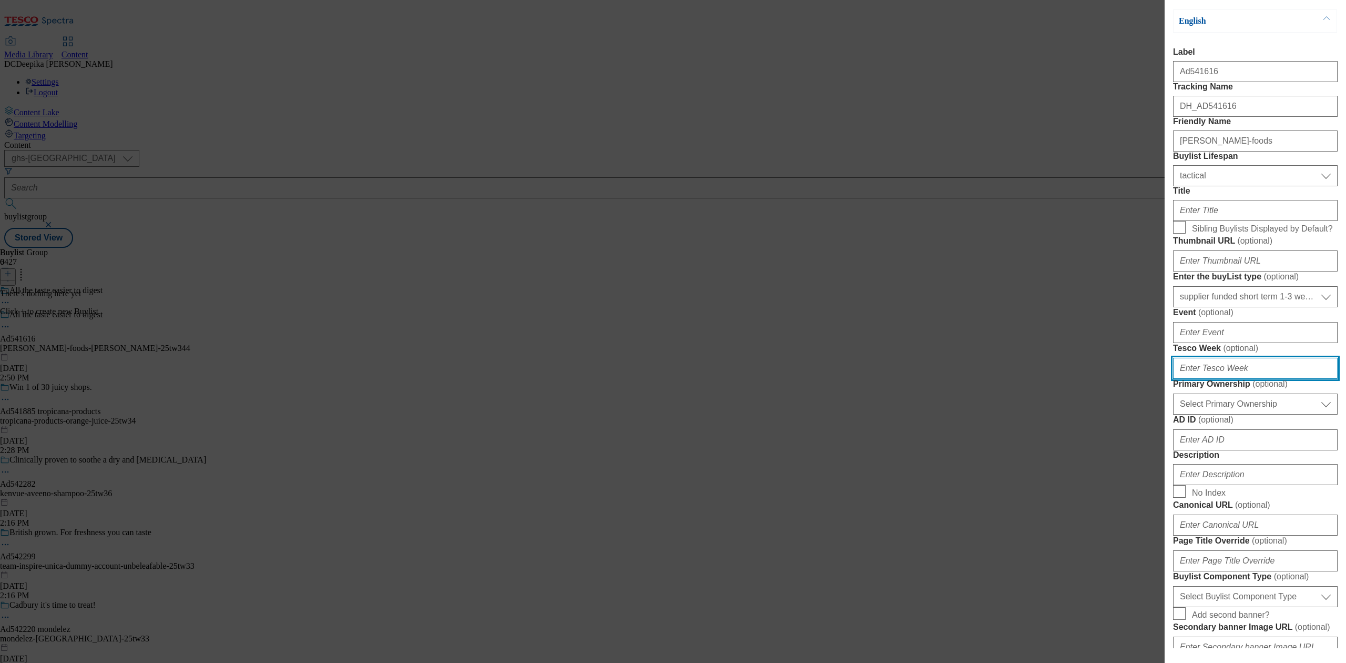
click at [1009, 379] on input "Tesco Week ( optional )" at bounding box center [1255, 368] width 165 height 21
type input "34"
click at [1009, 414] on select "Select Primary Ownership tesco dunnhumby" at bounding box center [1255, 403] width 165 height 21
select select "dunnhumby"
click at [1009, 414] on select "Select Primary Ownership tesco dunnhumby" at bounding box center [1255, 403] width 165 height 21
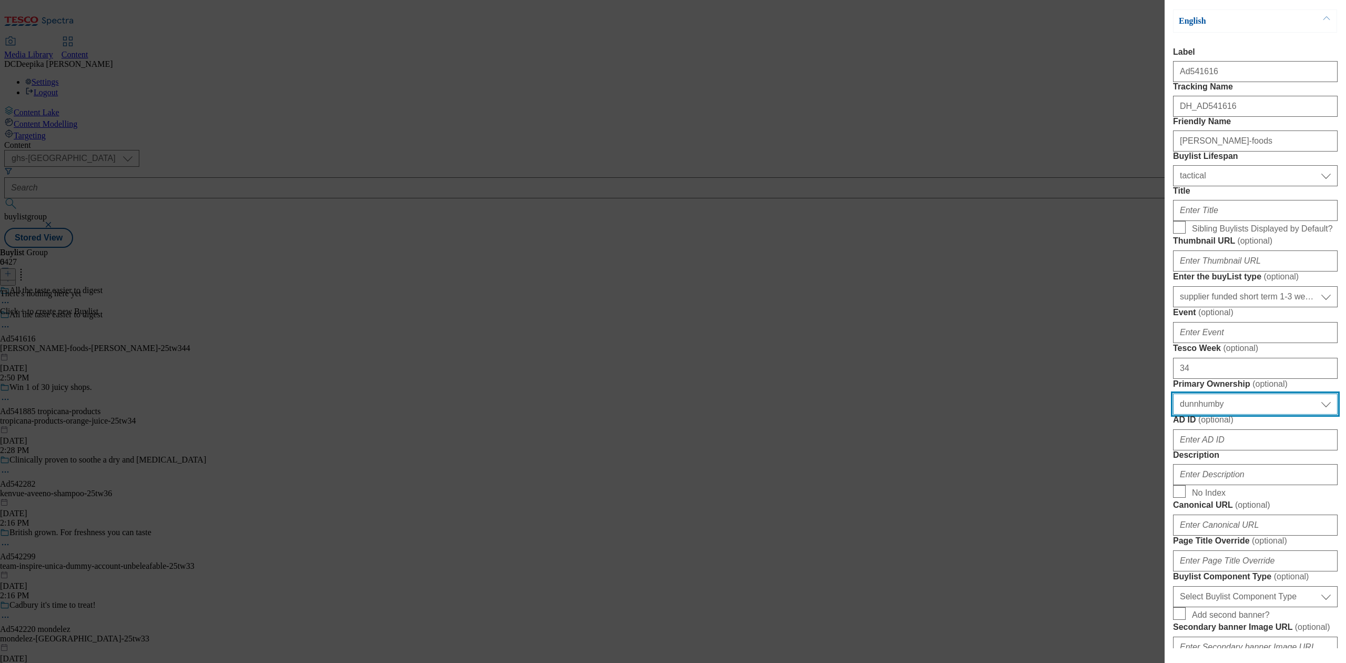
scroll to position [280, 0]
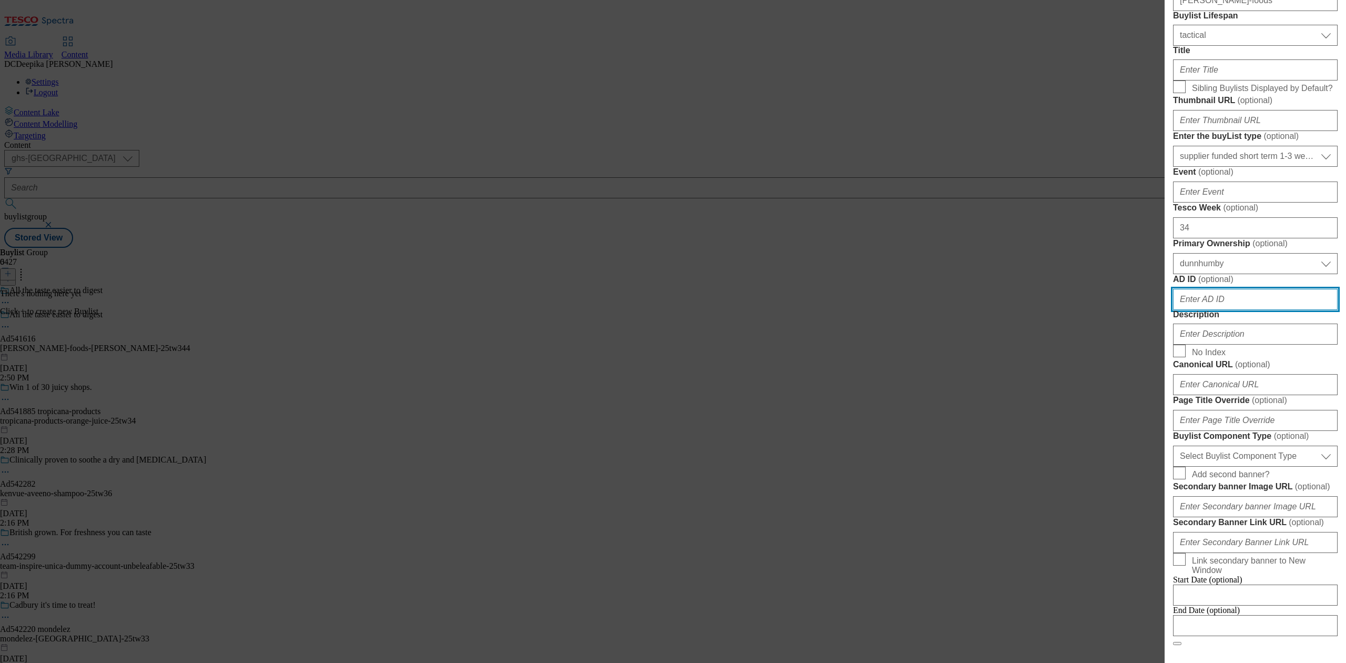
click at [1009, 310] on input "AD ID ( optional )" at bounding box center [1255, 299] width 165 height 21
paste input "arla-foods-flavours"
type input "arla-foods-flavours"
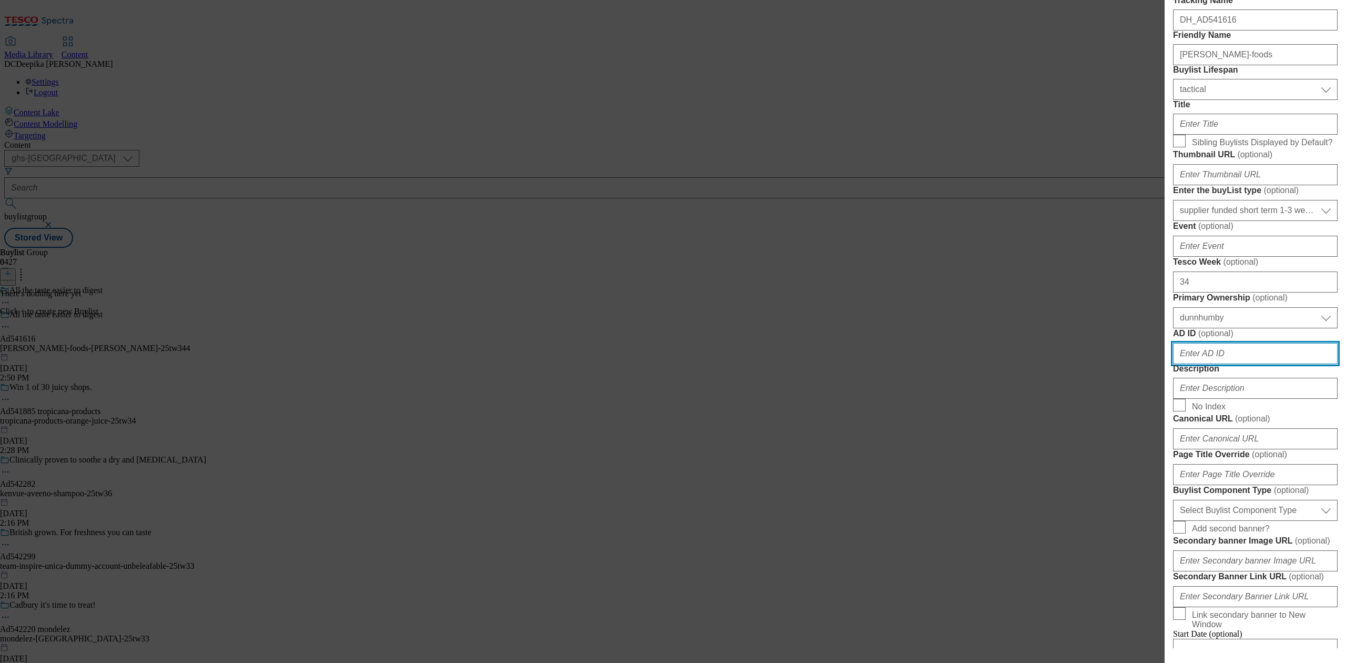
scroll to position [140, 0]
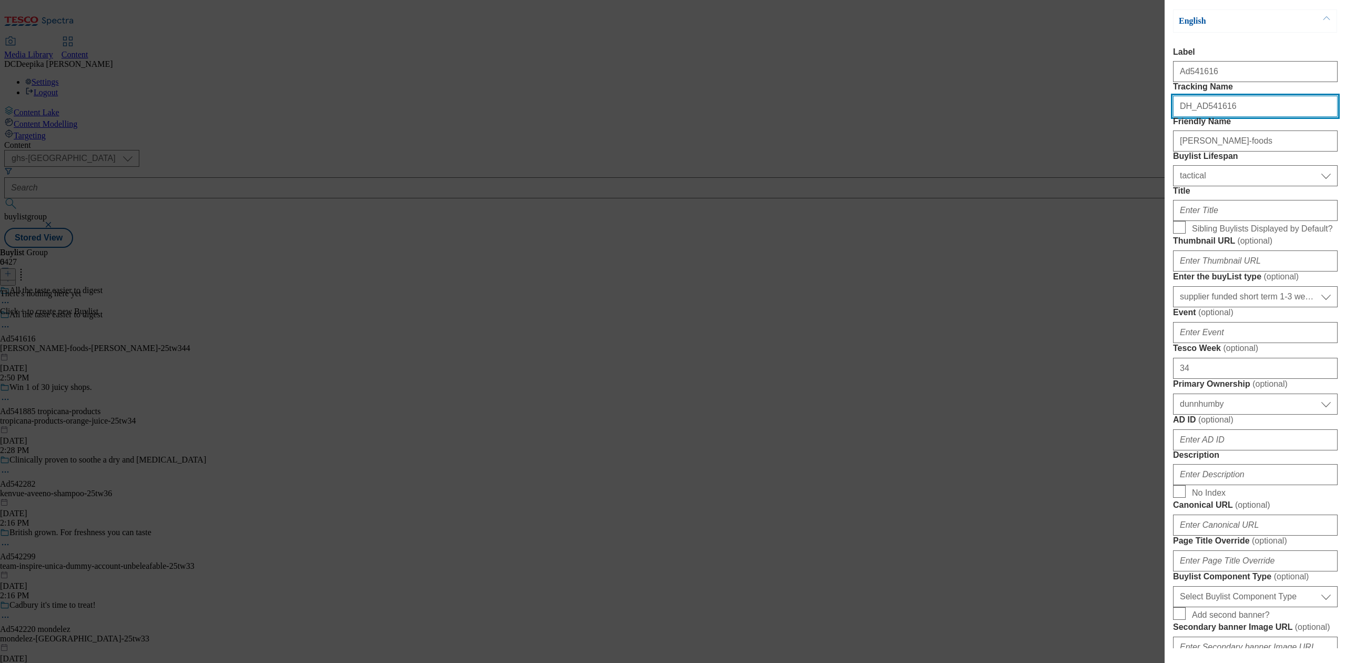
drag, startPoint x: 1227, startPoint y: 127, endPoint x: 1198, endPoint y: 136, distance: 30.1
click at [1009, 117] on input "DH_AD541616" at bounding box center [1255, 106] width 165 height 21
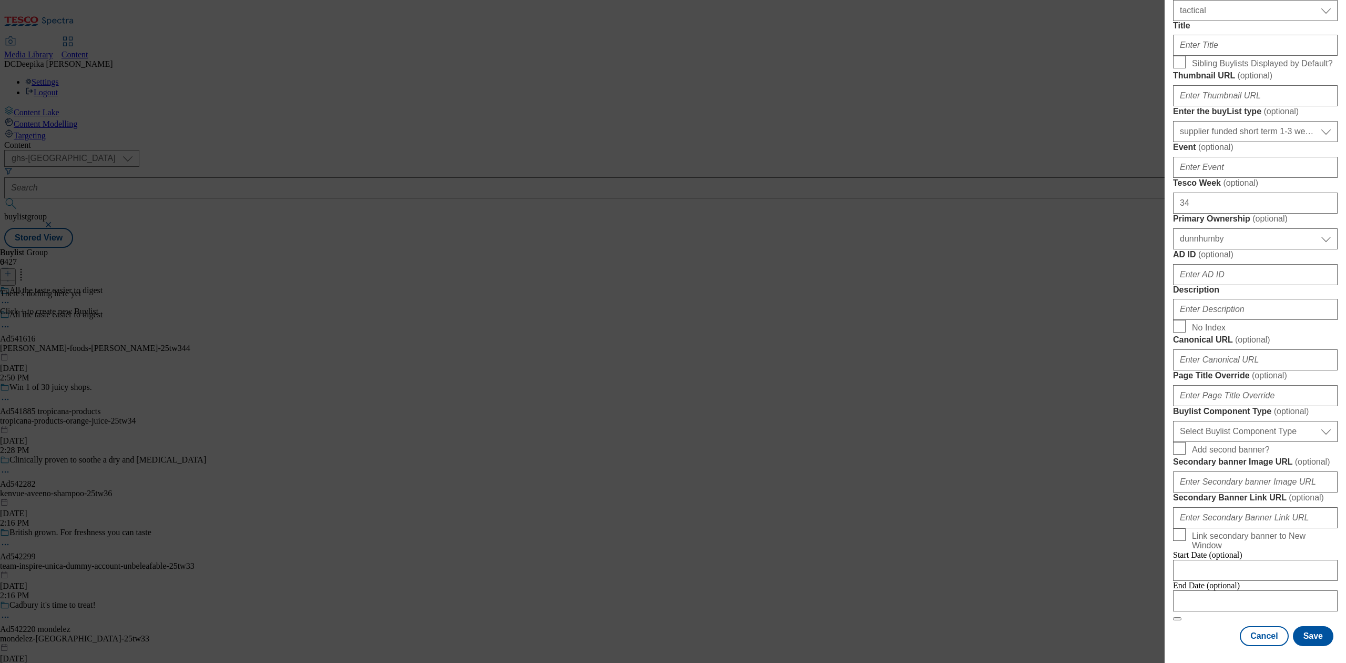
scroll to position [350, 0]
click at [1009, 285] on input "AD ID ( optional )" at bounding box center [1255, 274] width 165 height 21
paste input "541616"
type input "541616"
click at [1009, 320] on input "Description" at bounding box center [1255, 309] width 165 height 21
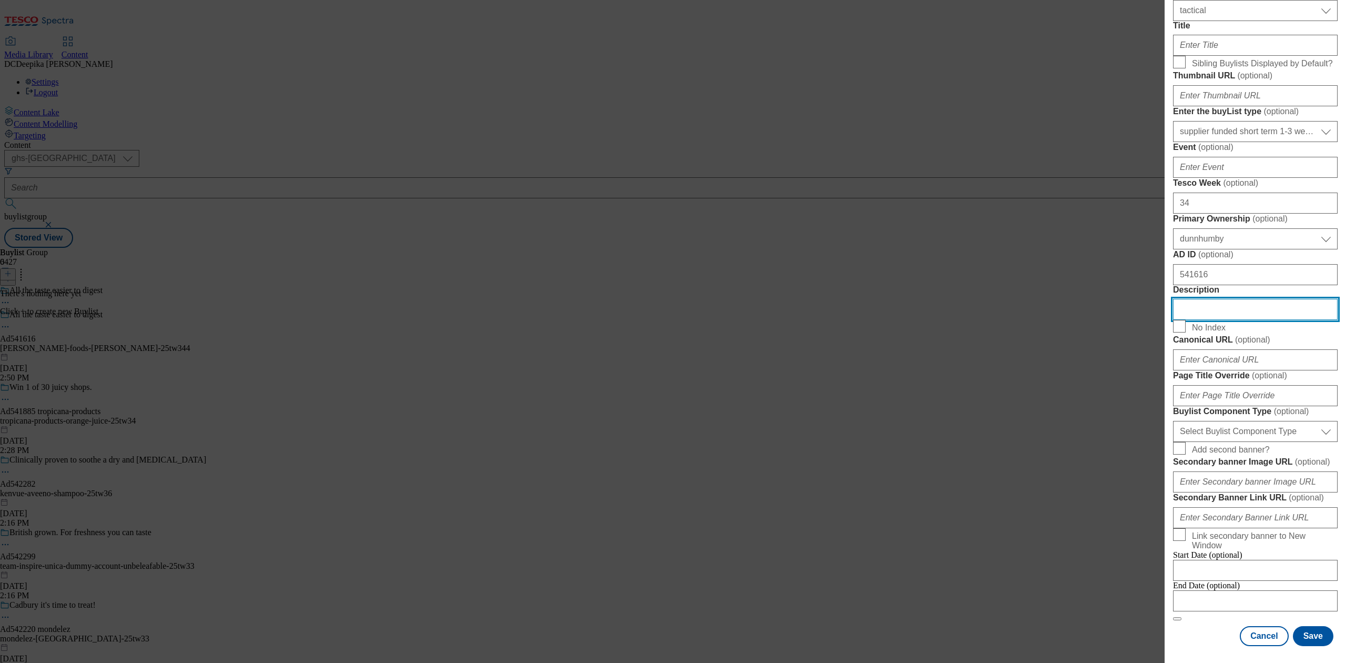
scroll to position [491, 0]
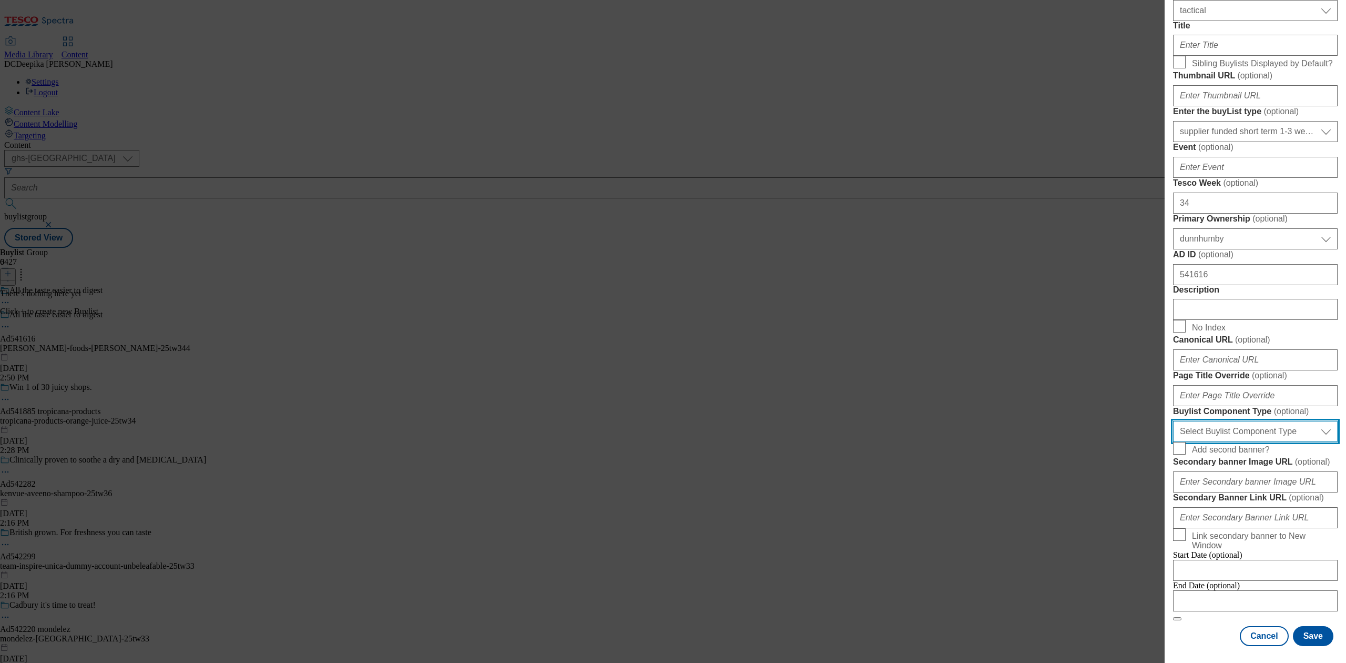
click at [1009, 442] on select "Select Buylist Component Type Banner Competition Header Meal" at bounding box center [1255, 431] width 165 height 21
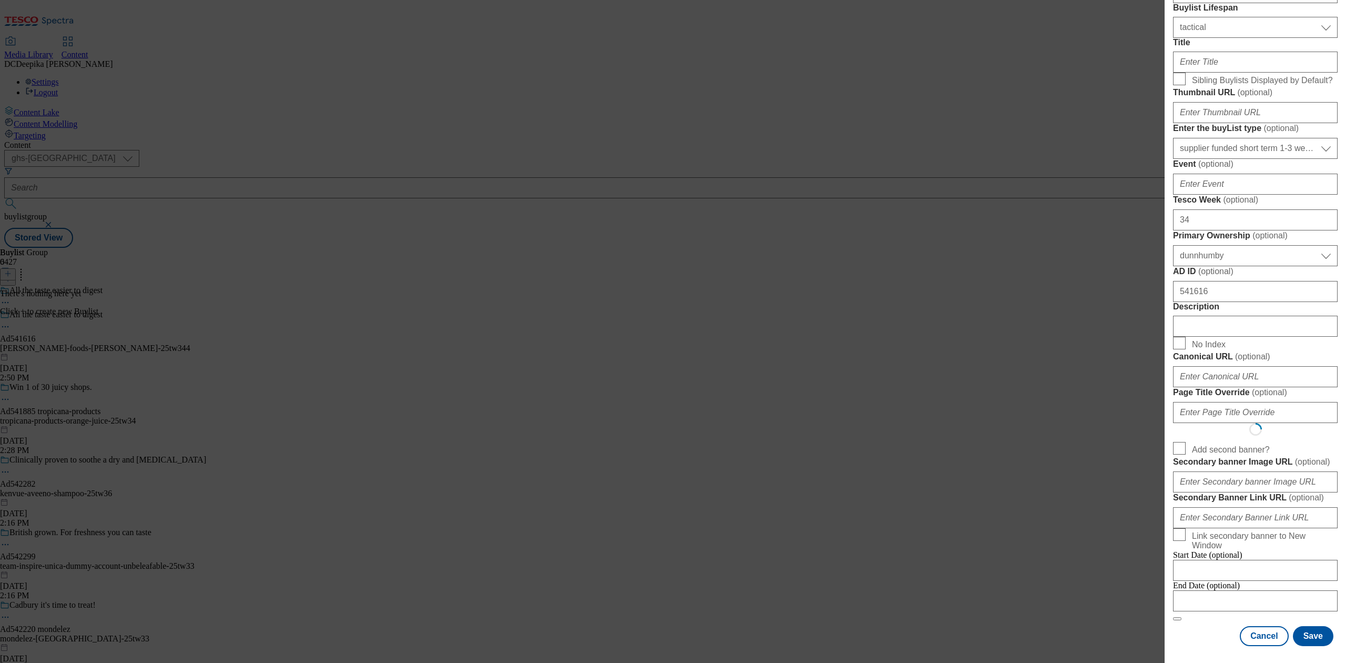
select select "Banner"
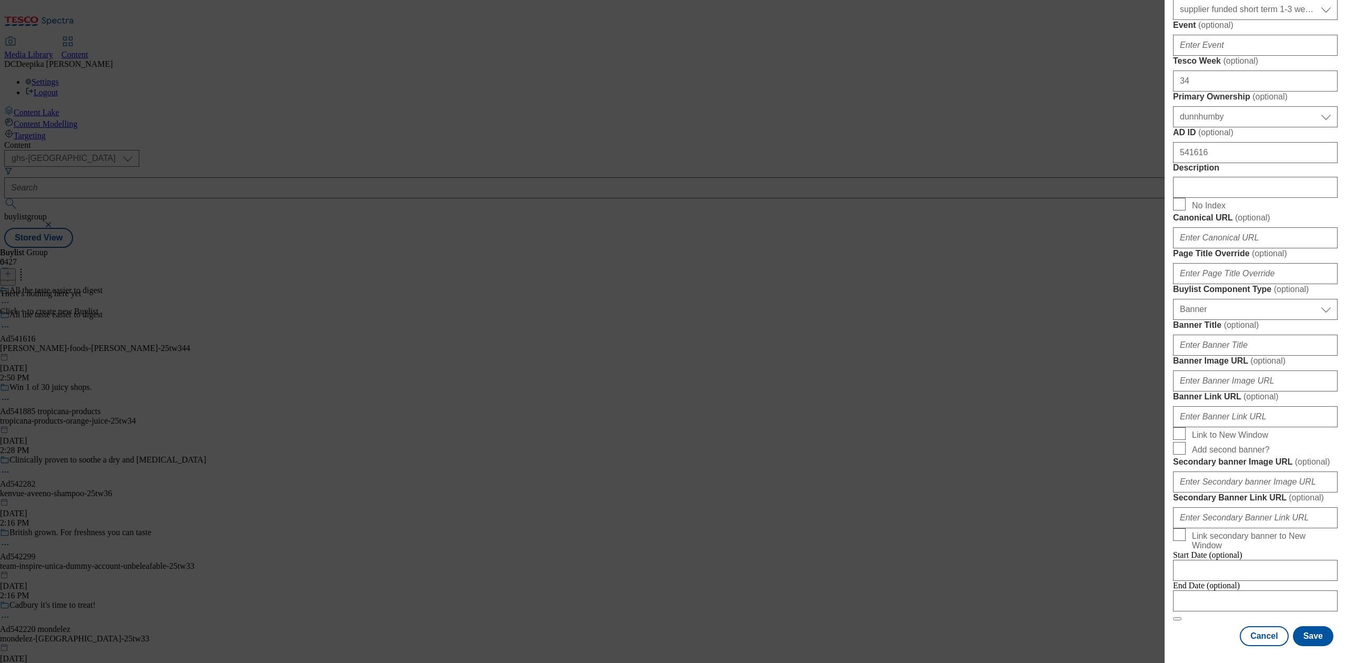
scroll to position [0, 0]
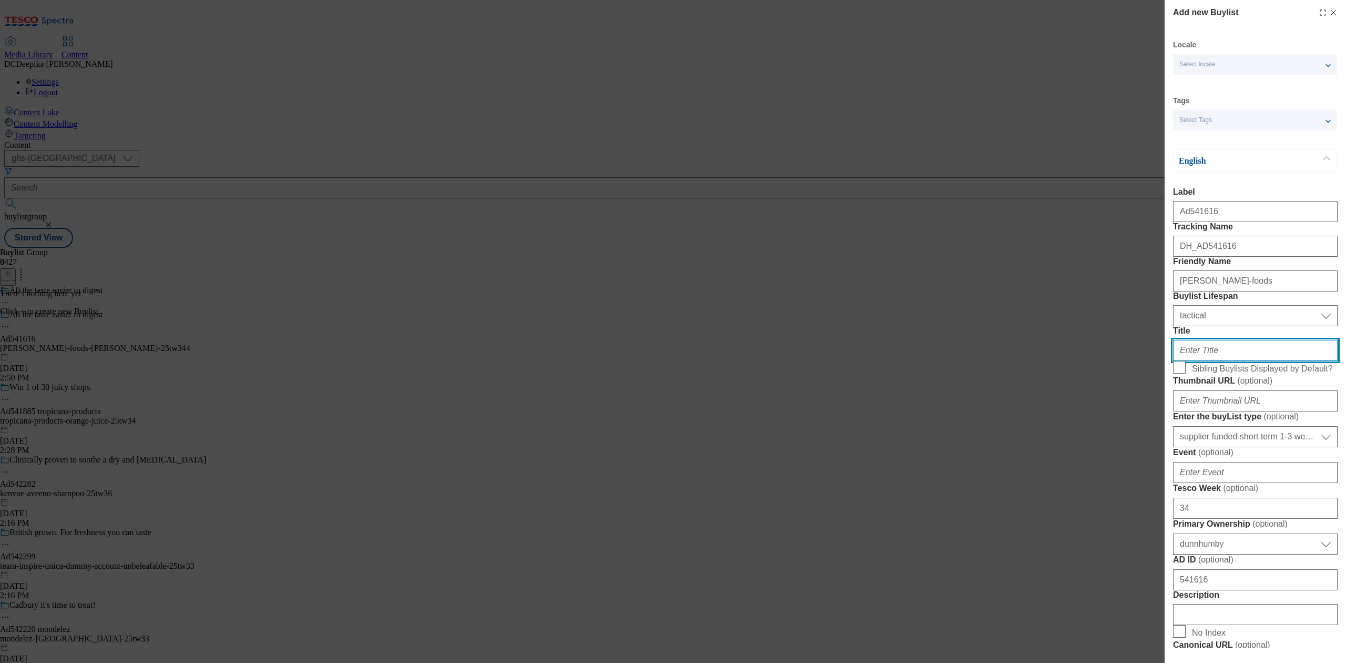
click at [1009, 361] on input "Title" at bounding box center [1255, 350] width 165 height 21
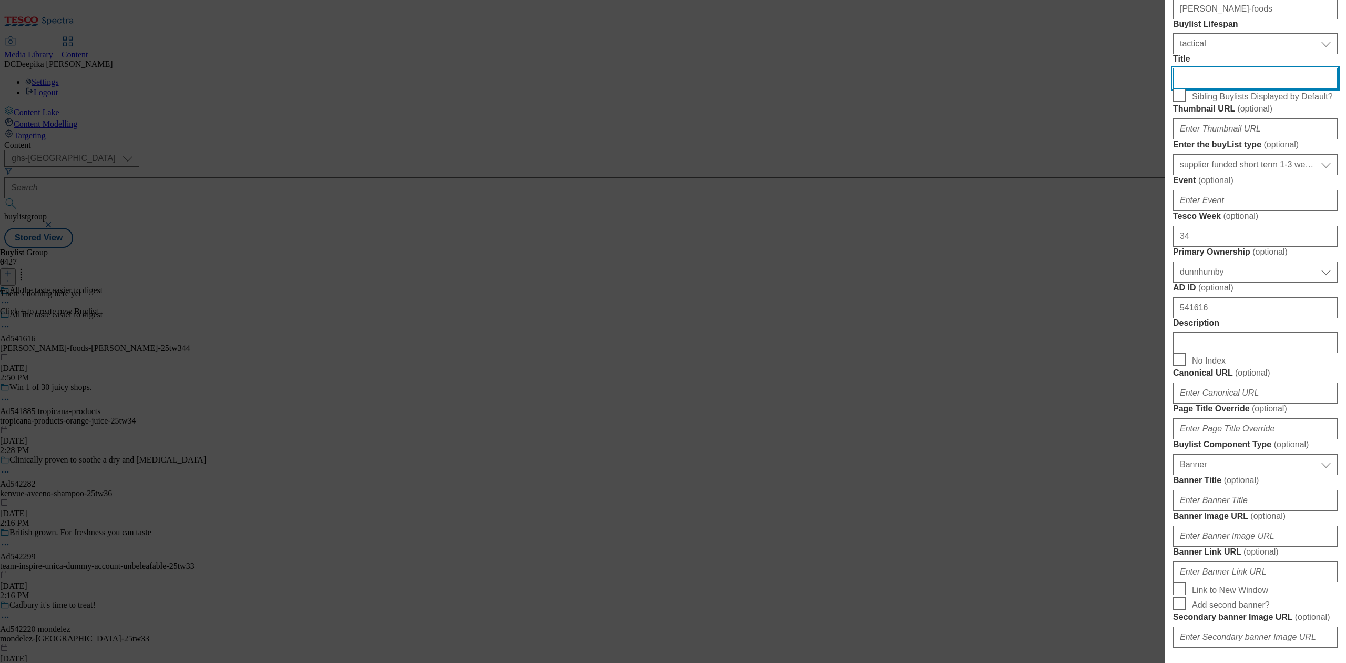
scroll to position [280, 0]
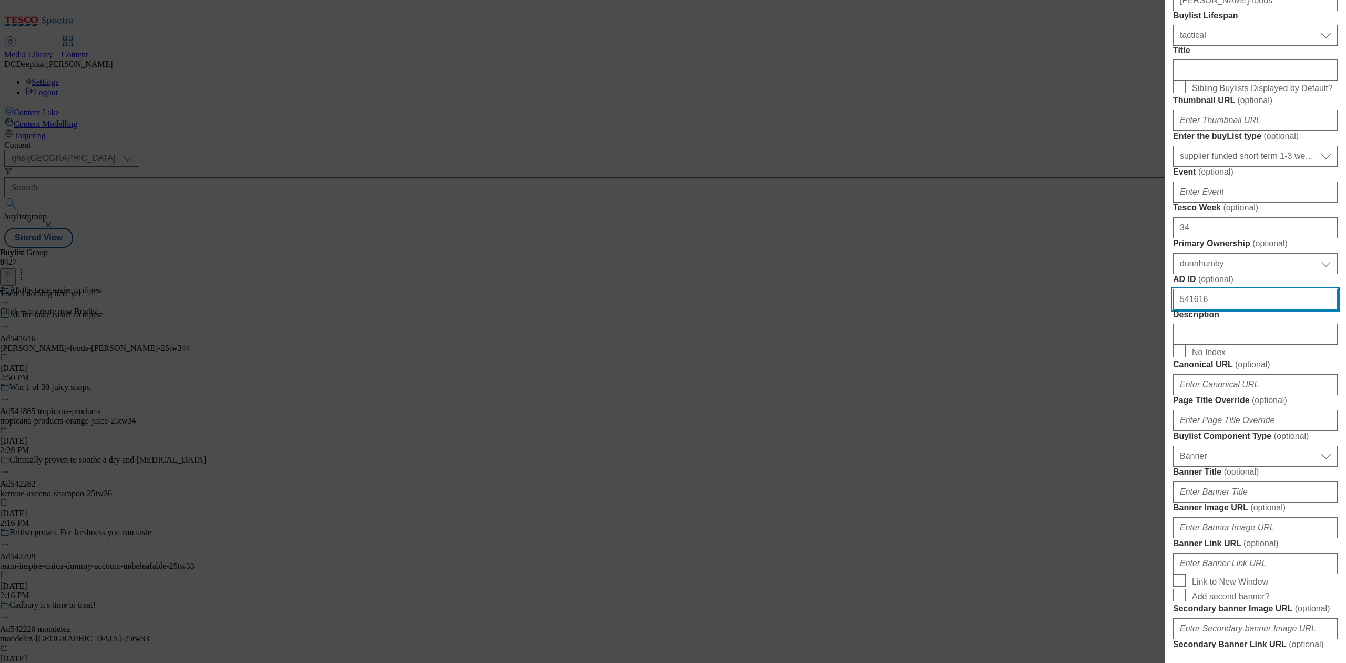
click at [1009, 310] on input "541616" at bounding box center [1255, 299] width 165 height 21
click at [1009, 344] on div "Modal" at bounding box center [1255, 331] width 165 height 25
click at [1009, 344] on input "Description" at bounding box center [1255, 333] width 165 height 21
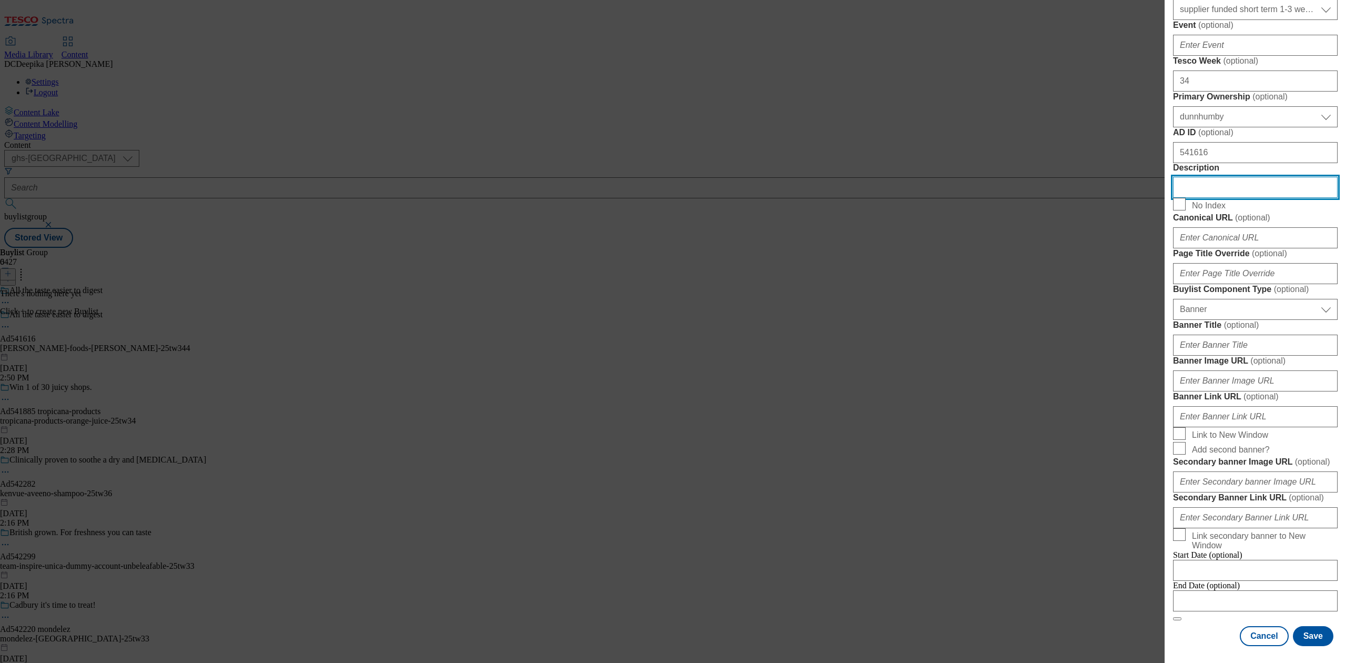
scroll to position [886, 0]
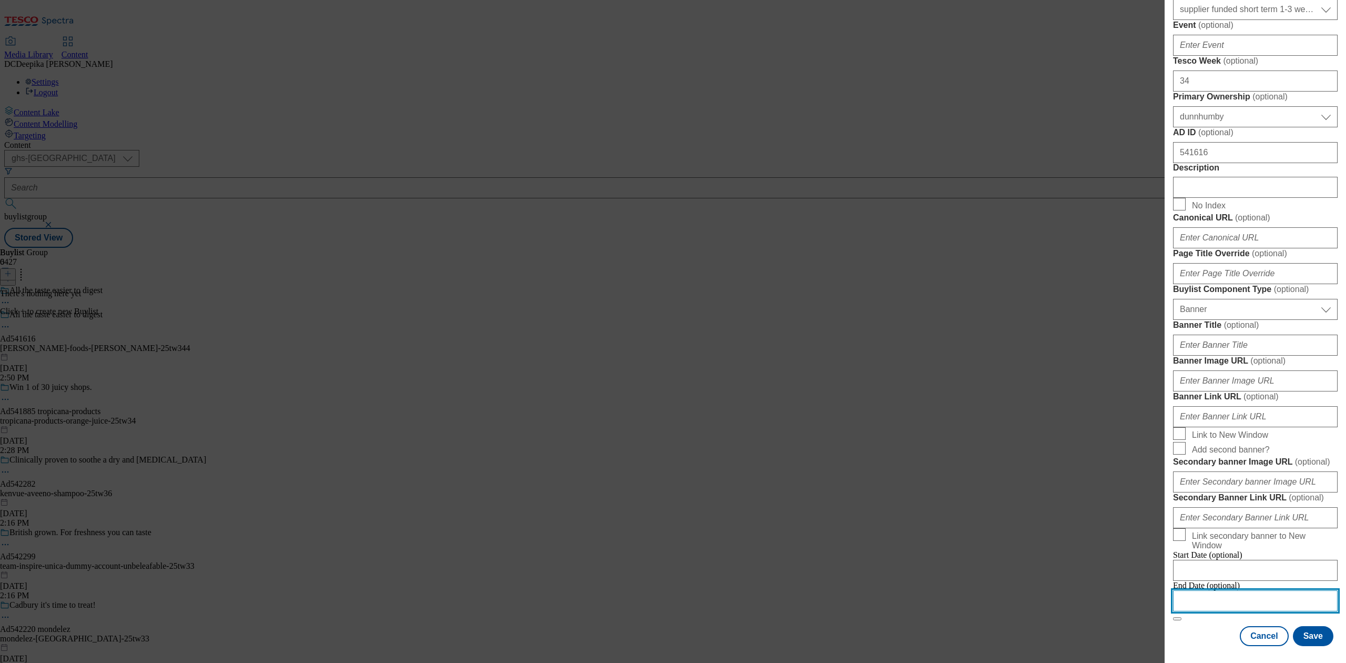
drag, startPoint x: 1195, startPoint y: 585, endPoint x: 1140, endPoint y: 550, distance: 65.3
click at [1009, 496] on input "Modal" at bounding box center [1255, 600] width 165 height 21
select select "2025"
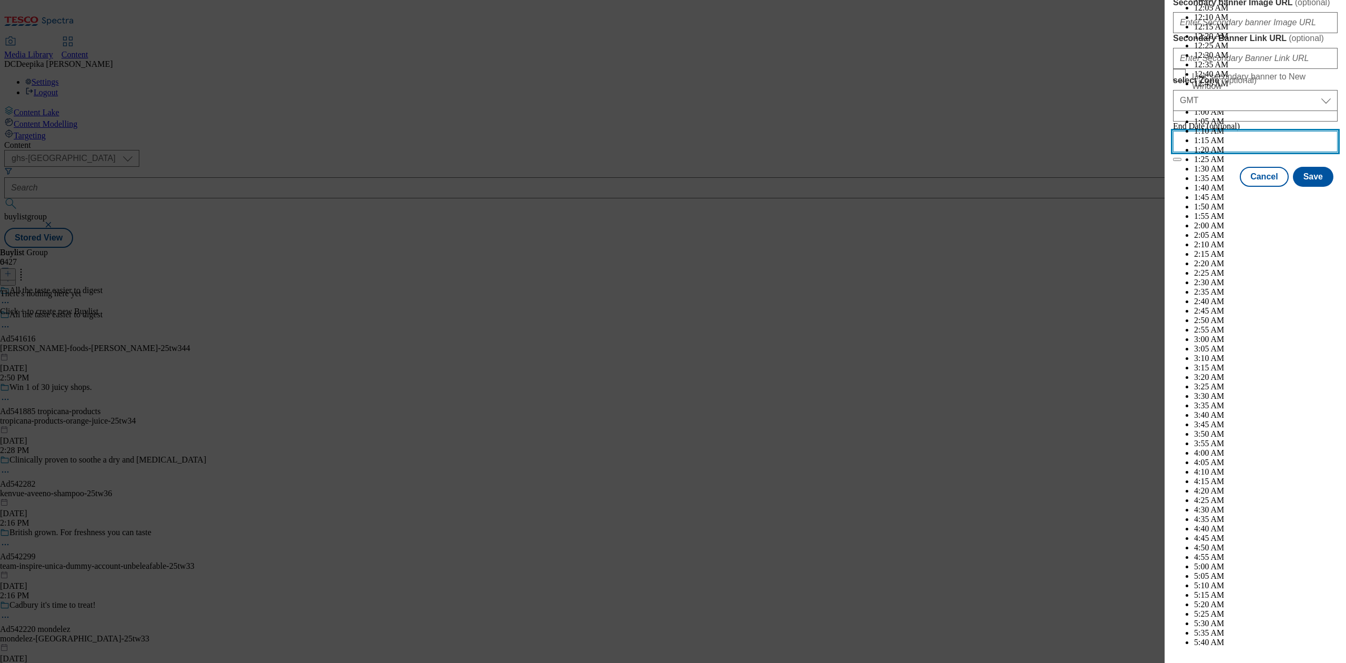
scroll to position [3485, 0]
select select "January"
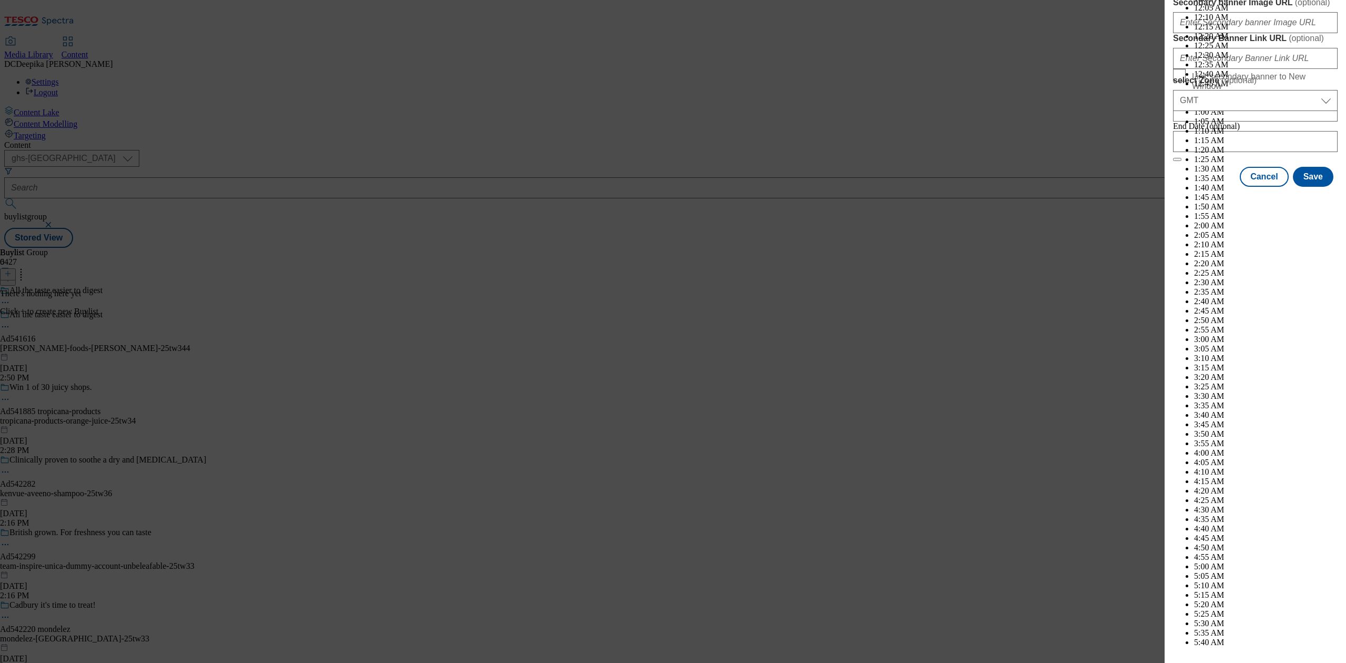
select select "2026"
click at [1009, 196] on button "Save" at bounding box center [1313, 186] width 40 height 20
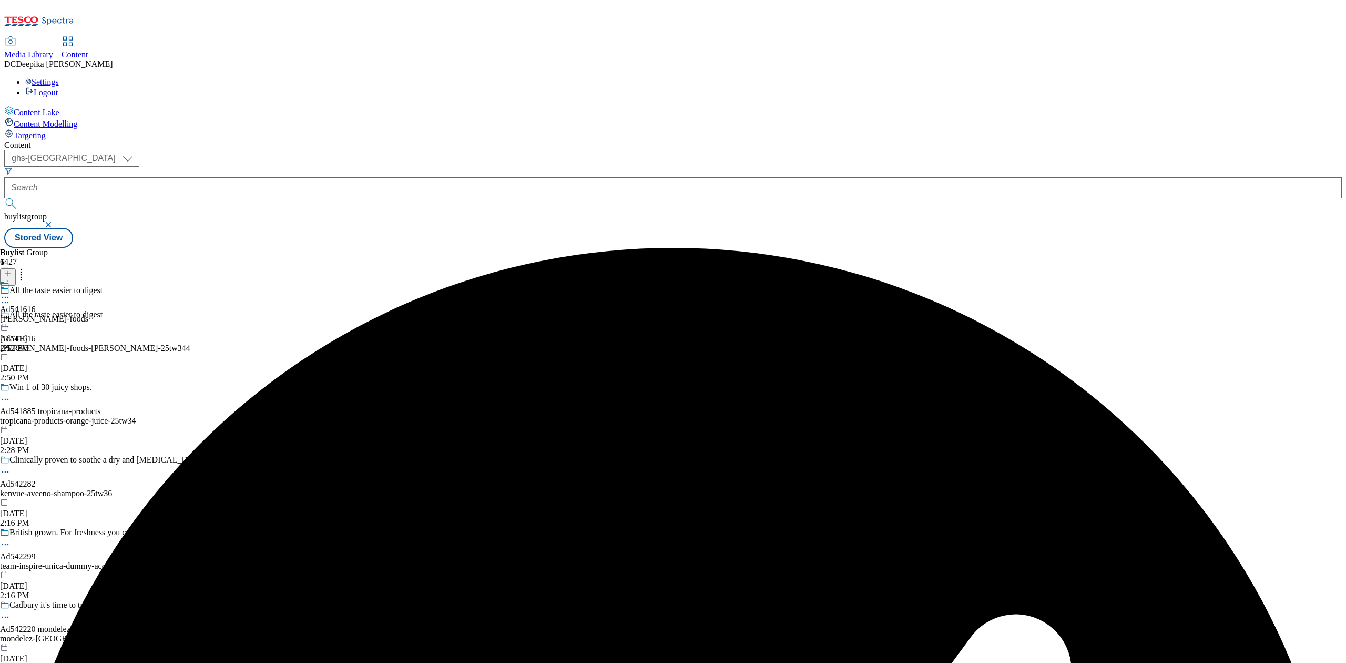
drag, startPoint x: 493, startPoint y: 189, endPoint x: 510, endPoint y: 199, distance: 18.9
click at [88, 280] on div "Ad541616 arla-foods Oct 3, 2025 2:52 PM" at bounding box center [44, 316] width 88 height 73
click at [16, 268] on button at bounding box center [8, 274] width 16 height 12
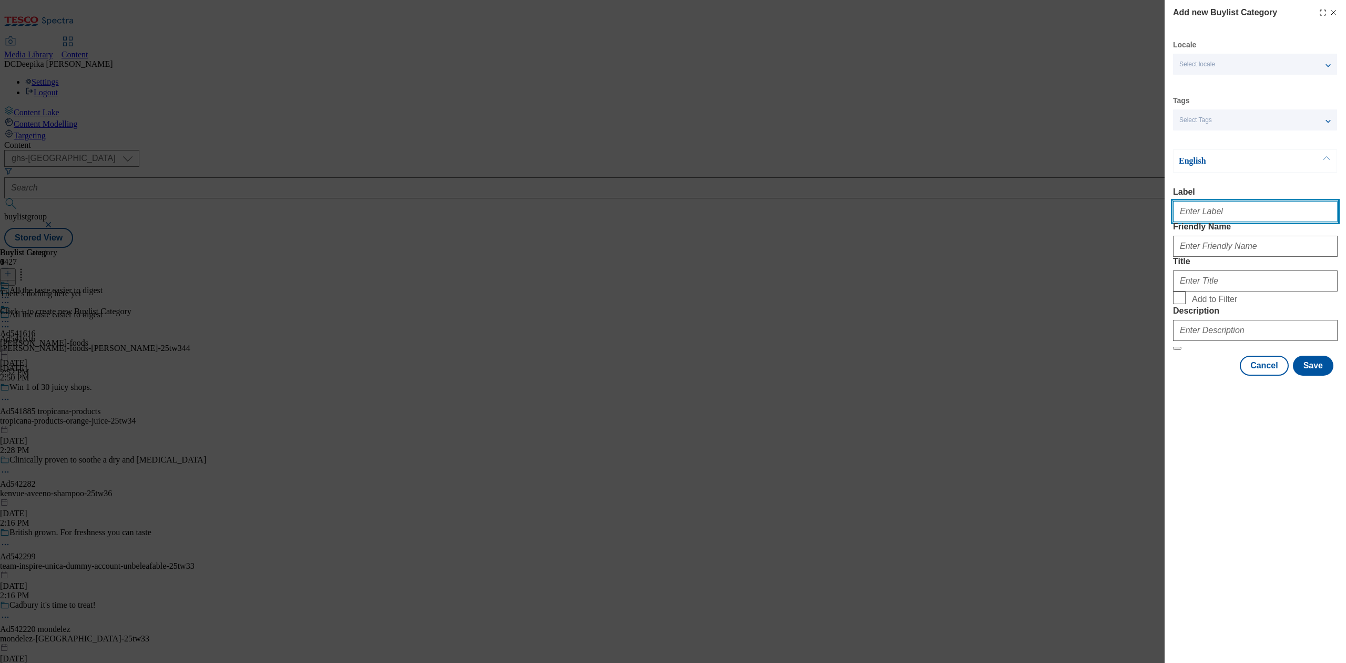
click at [1009, 216] on input "Label" at bounding box center [1255, 211] width 165 height 21
paste input "Ad541616"
type input "Ad541616"
drag, startPoint x: 1227, startPoint y: 268, endPoint x: 1223, endPoint y: 289, distance: 22.0
click at [1009, 257] on input "Friendly Name" at bounding box center [1255, 246] width 165 height 21
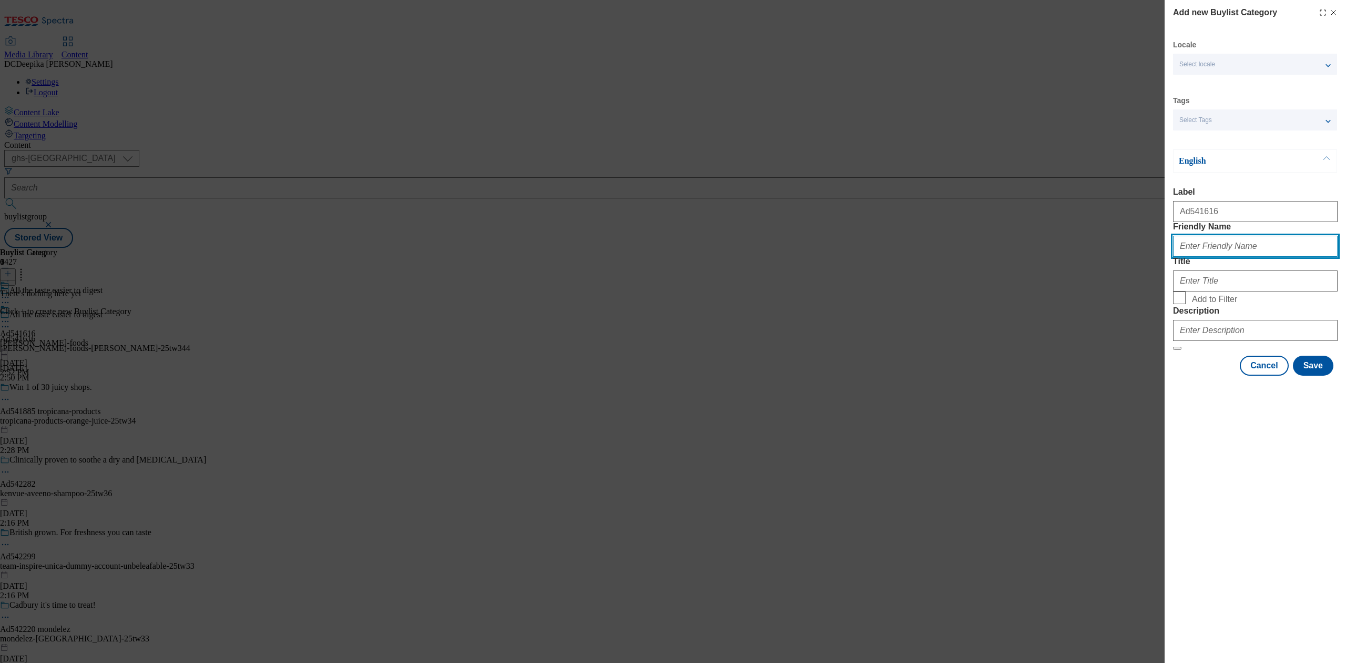
click at [1009, 257] on input "Friendly Name" at bounding box center [1255, 246] width 165 height 21
paste input "arla-foods"
type input "arla-foods-arla"
click at [1009, 291] on input "Title" at bounding box center [1255, 280] width 165 height 21
type input "Arla Foods"
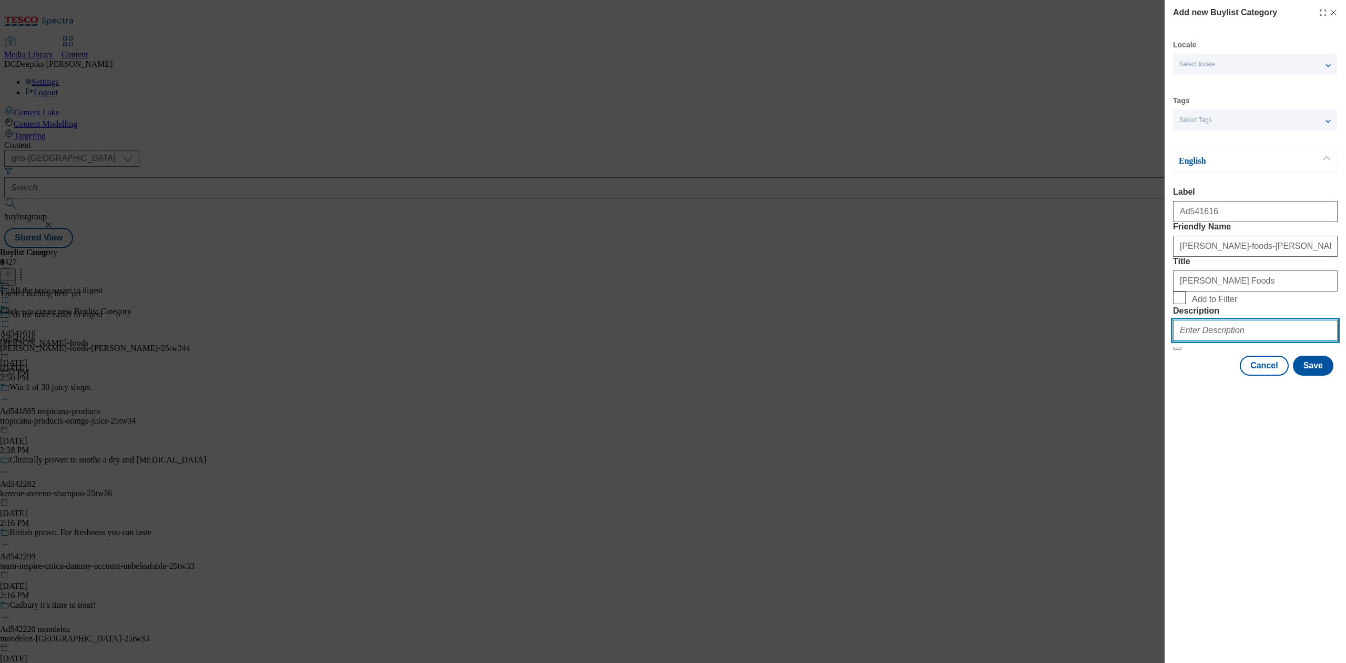
click at [1009, 341] on input "Description" at bounding box center [1255, 330] width 165 height 21
click at [1009, 375] on button "Save" at bounding box center [1313, 365] width 40 height 20
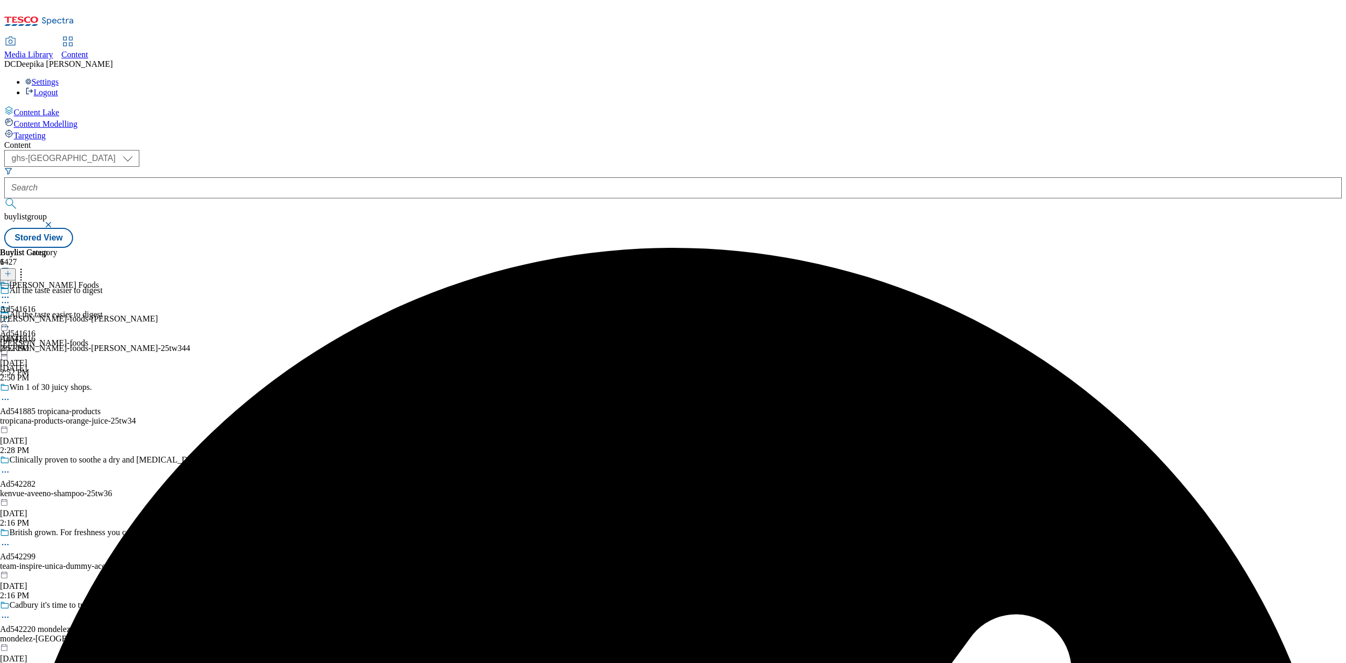
click at [158, 314] on div "arla-foods-arla" at bounding box center [79, 318] width 158 height 9
click at [12, 270] on icon at bounding box center [7, 273] width 7 height 7
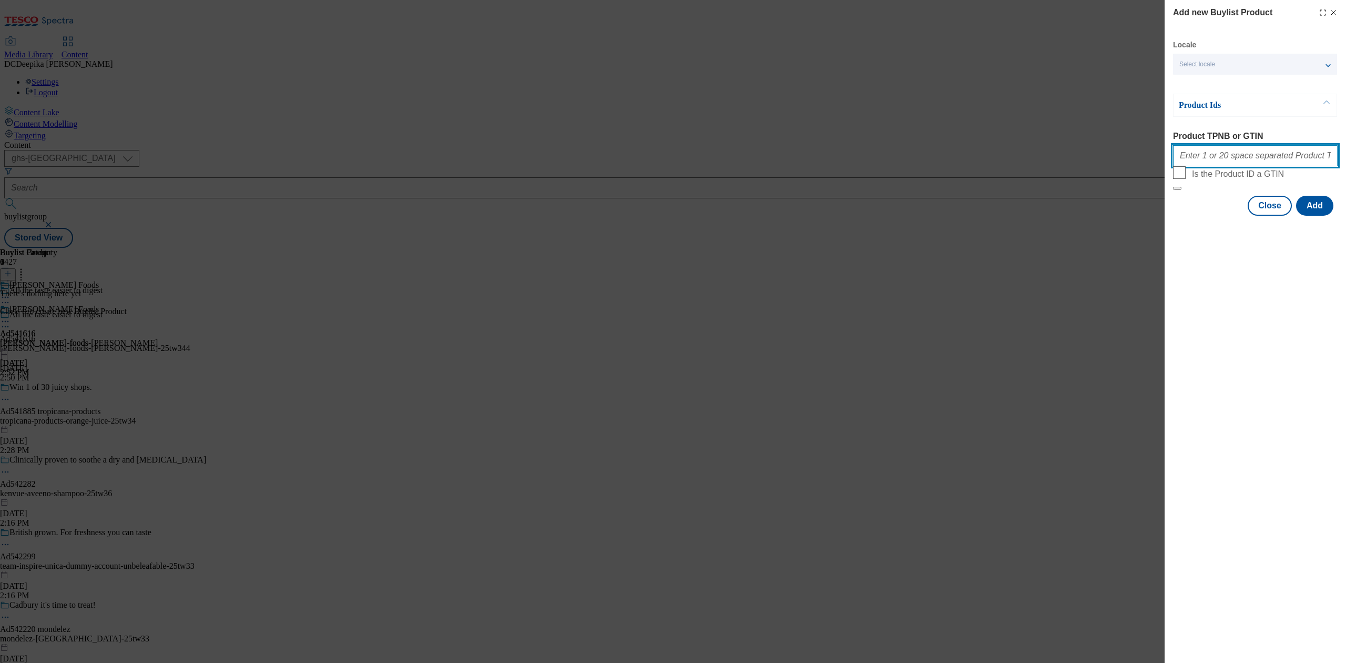
click at [1009, 162] on input "Product TPNB or GTIN" at bounding box center [1255, 155] width 165 height 21
paste input "89431759 93542956"
type input "89431759 93542956"
click at [1009, 216] on button "Add" at bounding box center [1314, 206] width 37 height 20
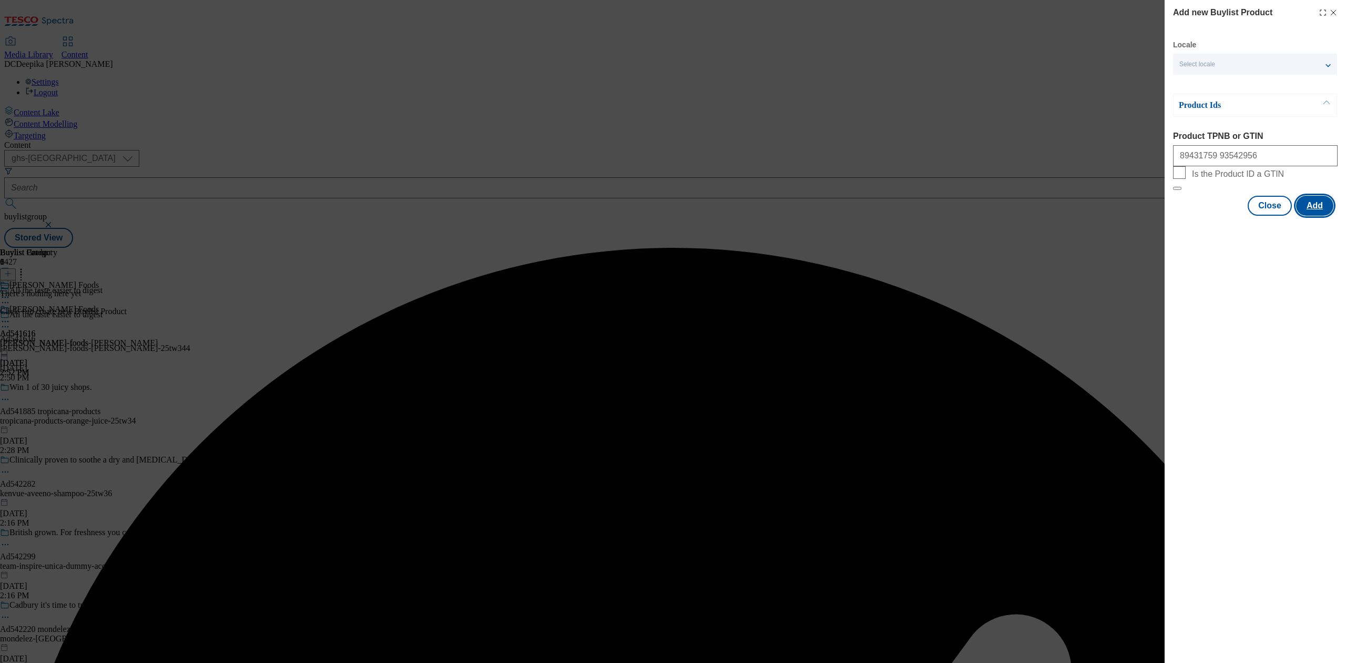
click at [1009, 216] on button "Add" at bounding box center [1314, 206] width 37 height 20
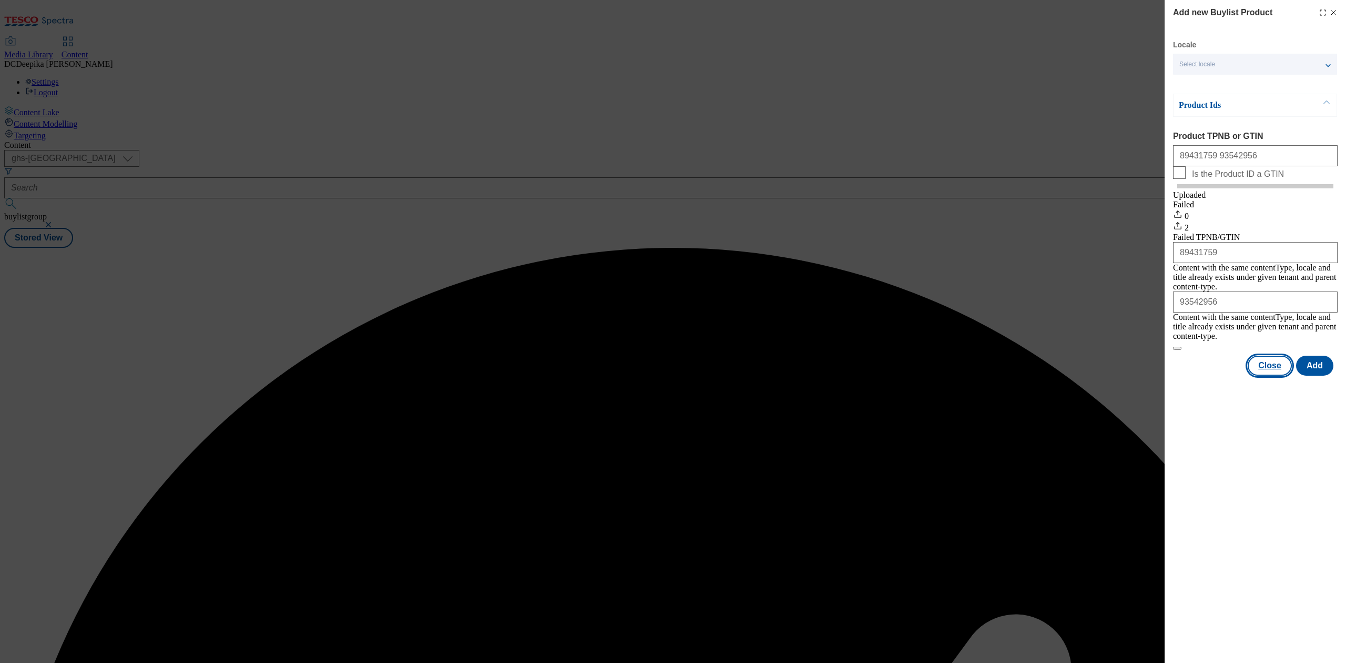
click at [1009, 264] on div "Failed TPNB/GTIN 89431759 Content with the same contentType, locale and title a…" at bounding box center [1255, 286] width 165 height 108
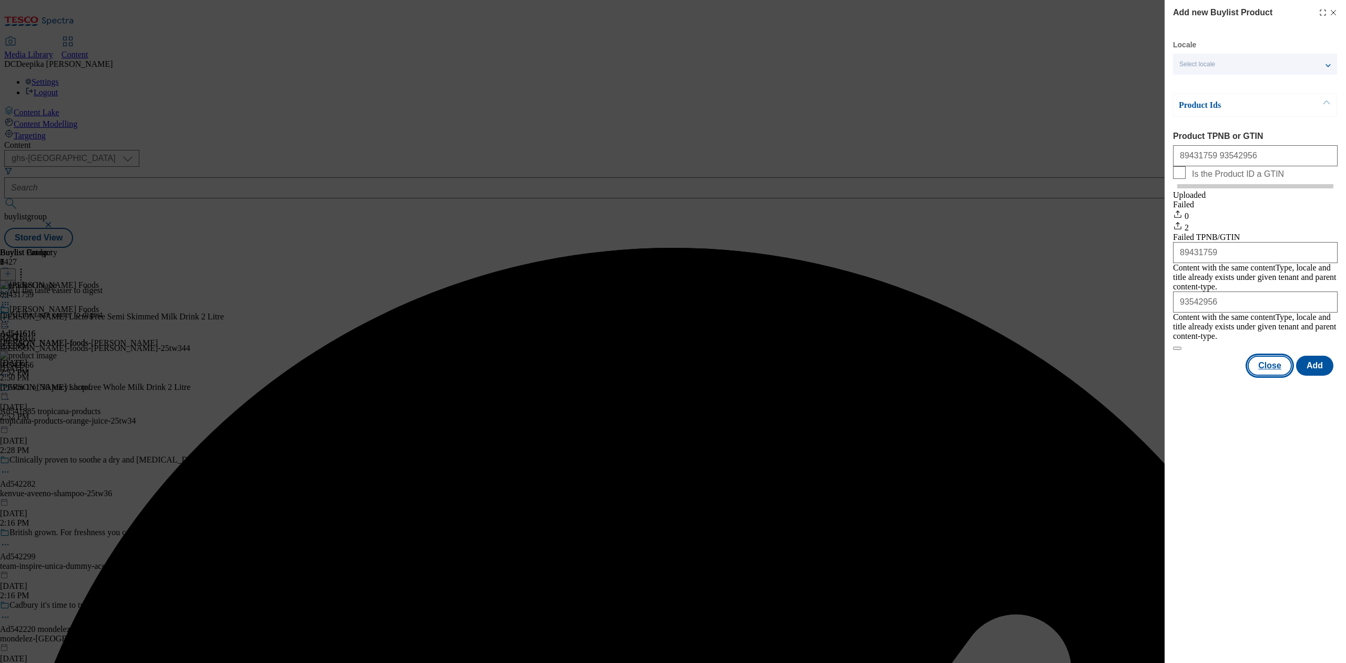
drag, startPoint x: 1286, startPoint y: 361, endPoint x: 1272, endPoint y: 352, distance: 17.0
click at [1009, 362] on button "Close" at bounding box center [1270, 365] width 44 height 20
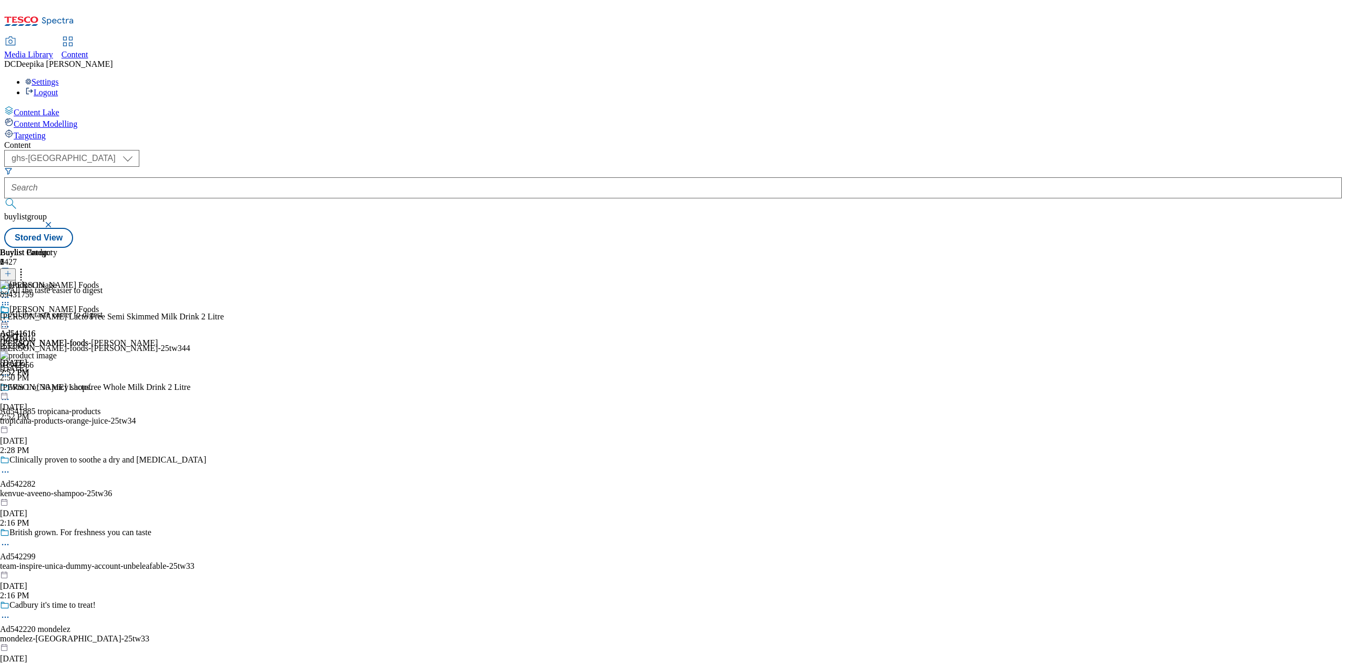
click at [11, 299] on icon at bounding box center [5, 304] width 11 height 11
click at [11, 316] on icon at bounding box center [5, 321] width 11 height 11
click at [62, 385] on button "Preview" at bounding box center [41, 391] width 40 height 12
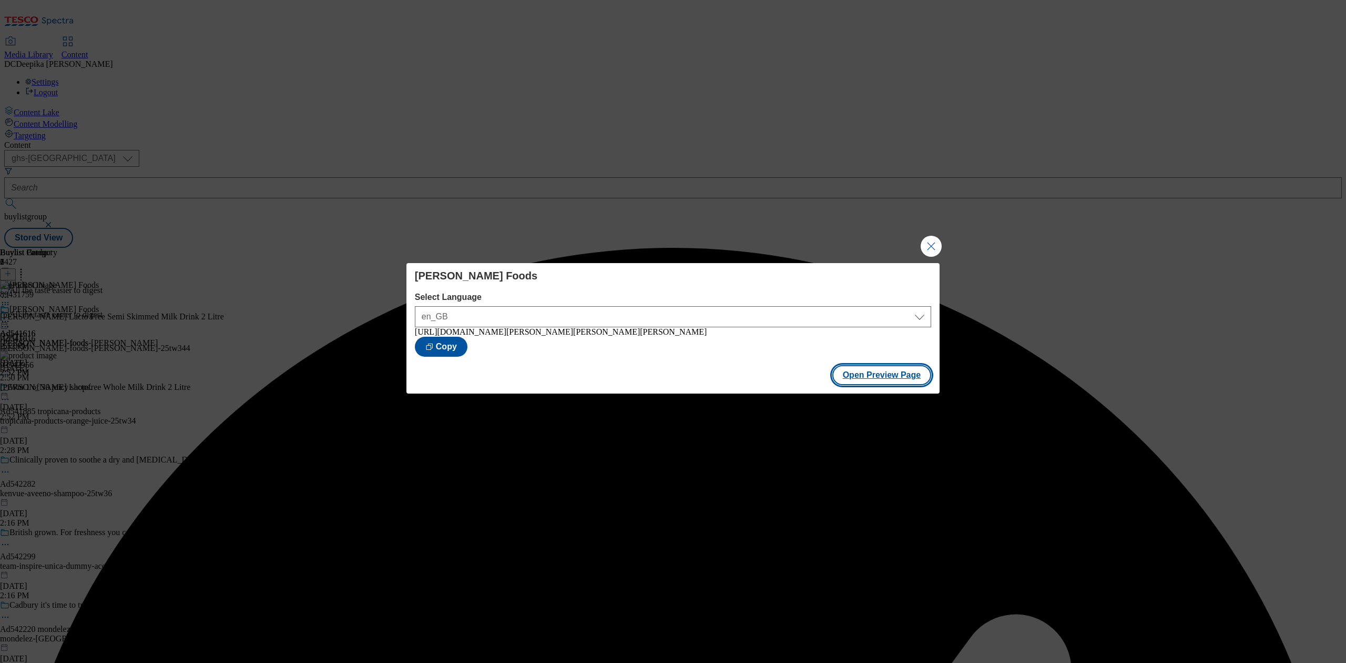
click at [877, 383] on button "Open Preview Page" at bounding box center [881, 375] width 99 height 20
click at [930, 248] on button "Close Modal" at bounding box center [931, 246] width 21 height 21
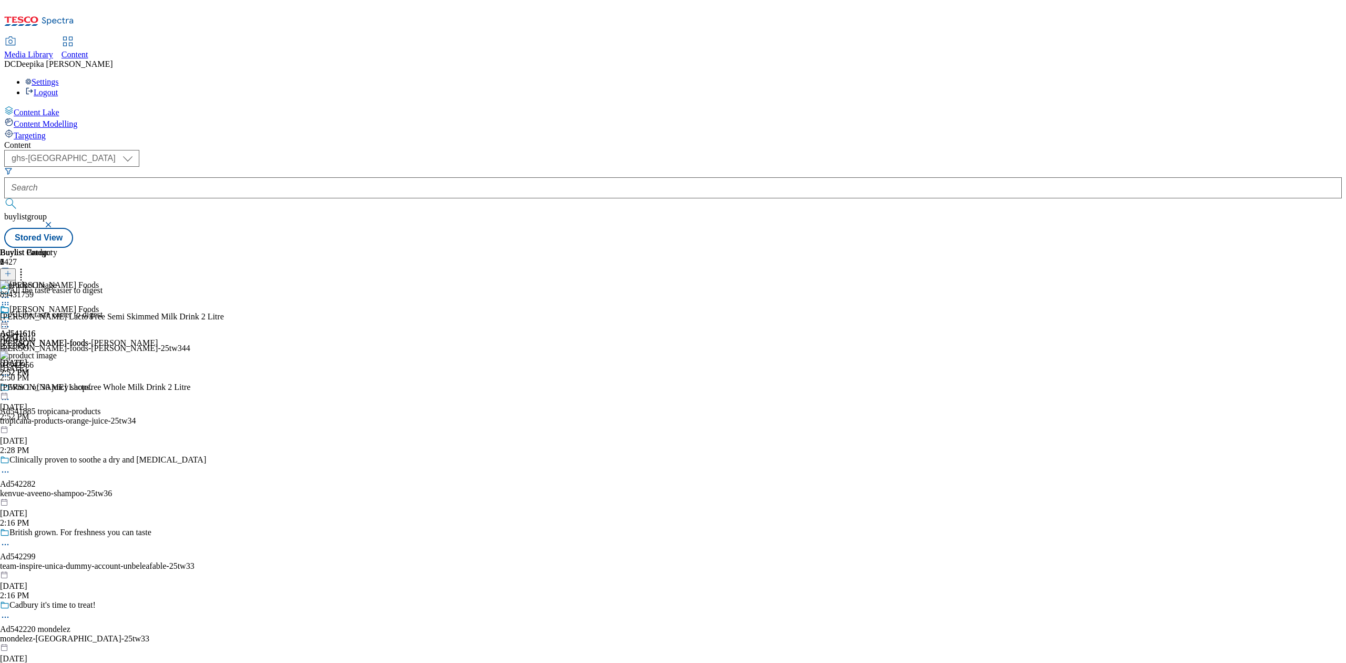
click at [4, 321] on circle at bounding box center [3, 322] width 2 height 2
click at [11, 321] on icon at bounding box center [5, 326] width 11 height 11
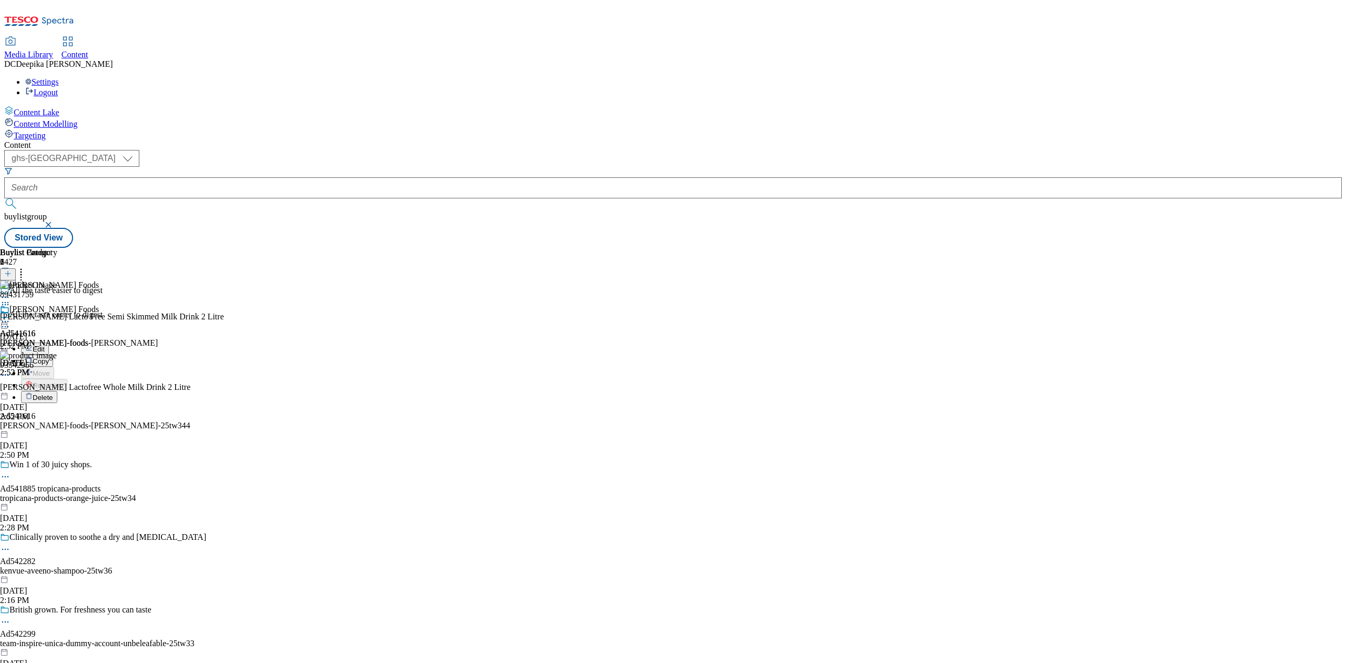
click at [88, 352] on div "Ad541616 arla-foods Oct 3, 2025 2:52 PM" at bounding box center [44, 340] width 88 height 73
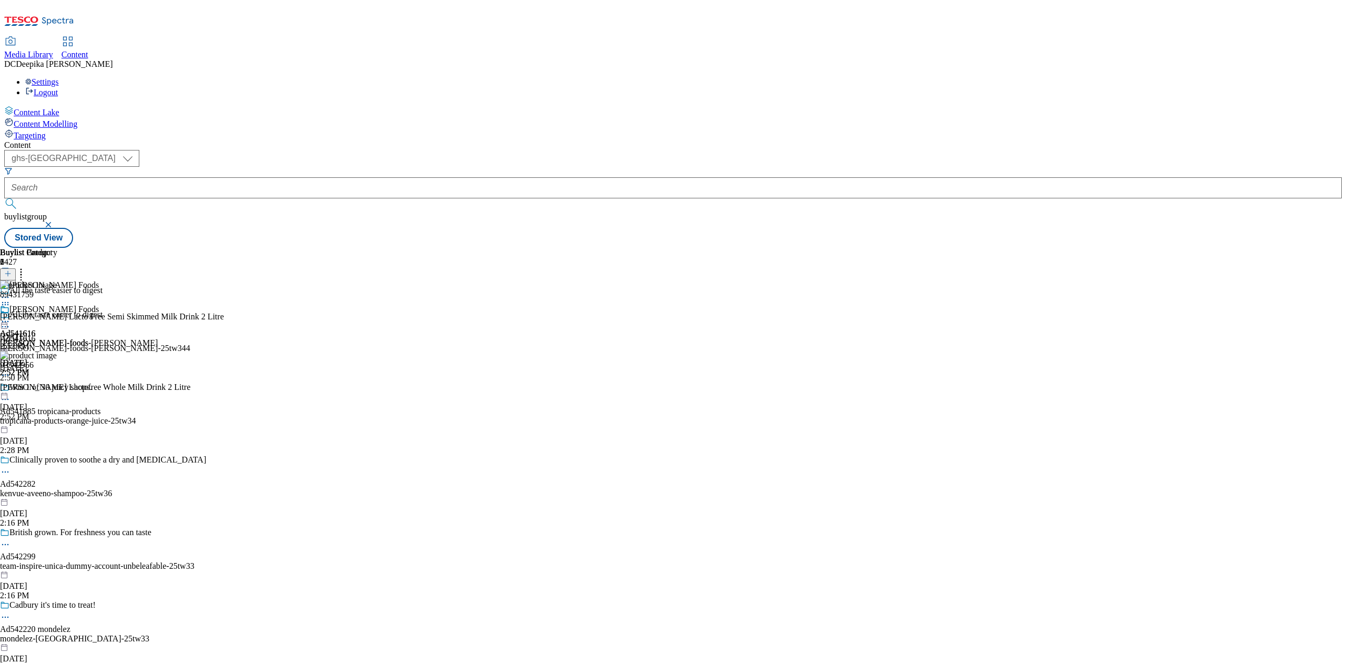
click at [11, 321] on icon at bounding box center [5, 326] width 11 height 11
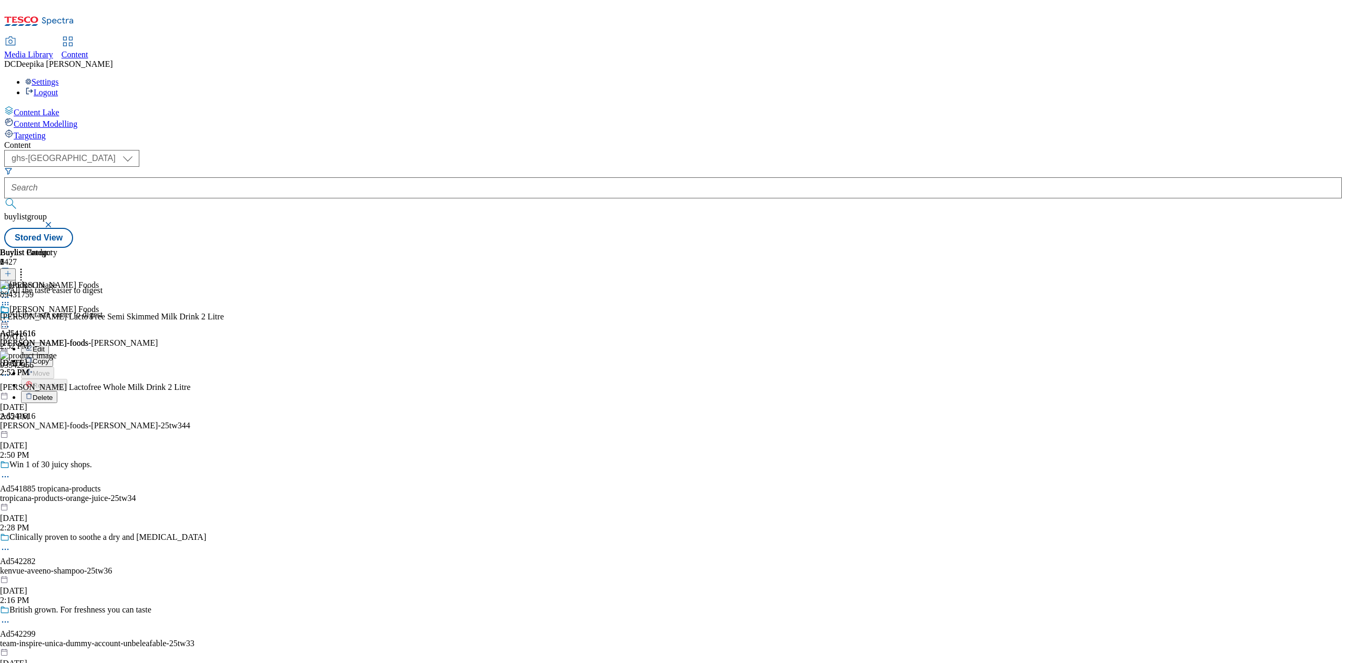
click at [49, 342] on button "Edit" at bounding box center [35, 348] width 28 height 12
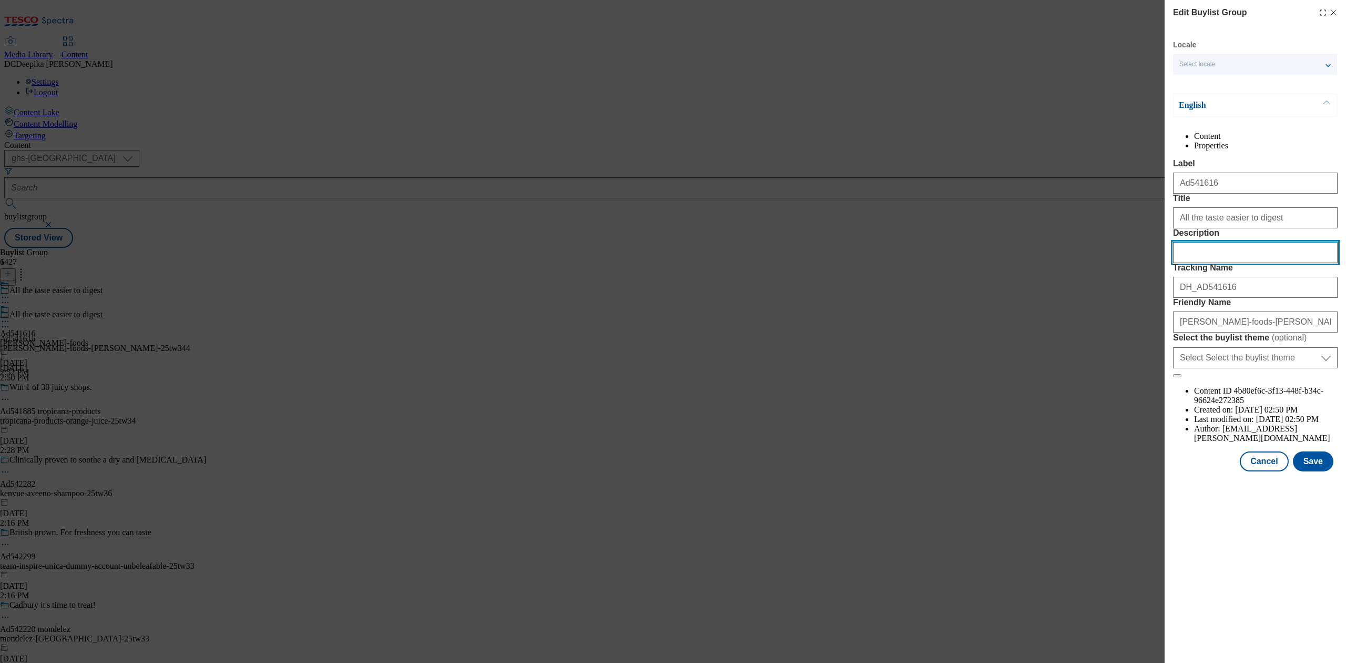
click at [1009, 263] on input "Description" at bounding box center [1255, 252] width 165 height 21
paste input "Arla Lacto Free Semi Skimmed Milk Drink 2 Litre"
type input "Arla Lacto Free Semi Skimmed Milk Drink 2 Litre"
click at [1009, 471] on button "Save" at bounding box center [1313, 461] width 40 height 20
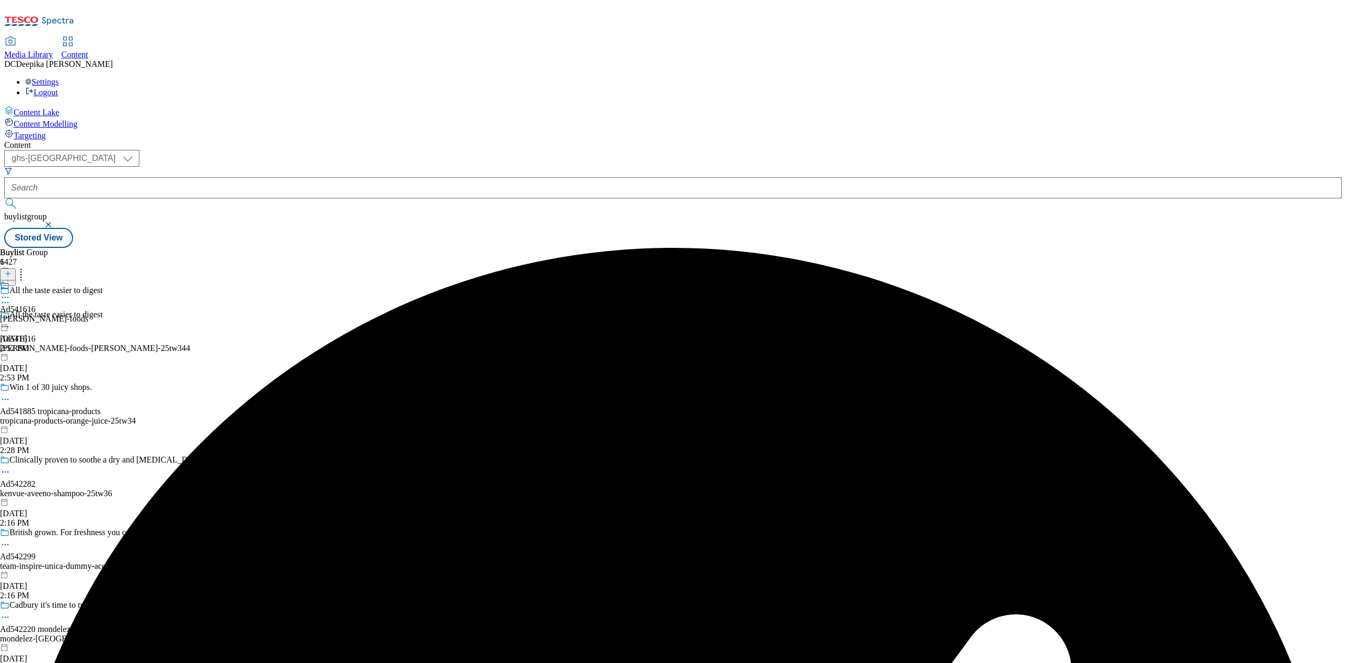
click at [11, 292] on icon at bounding box center [5, 297] width 11 height 11
click at [49, 313] on button "Edit" at bounding box center [35, 319] width 28 height 12
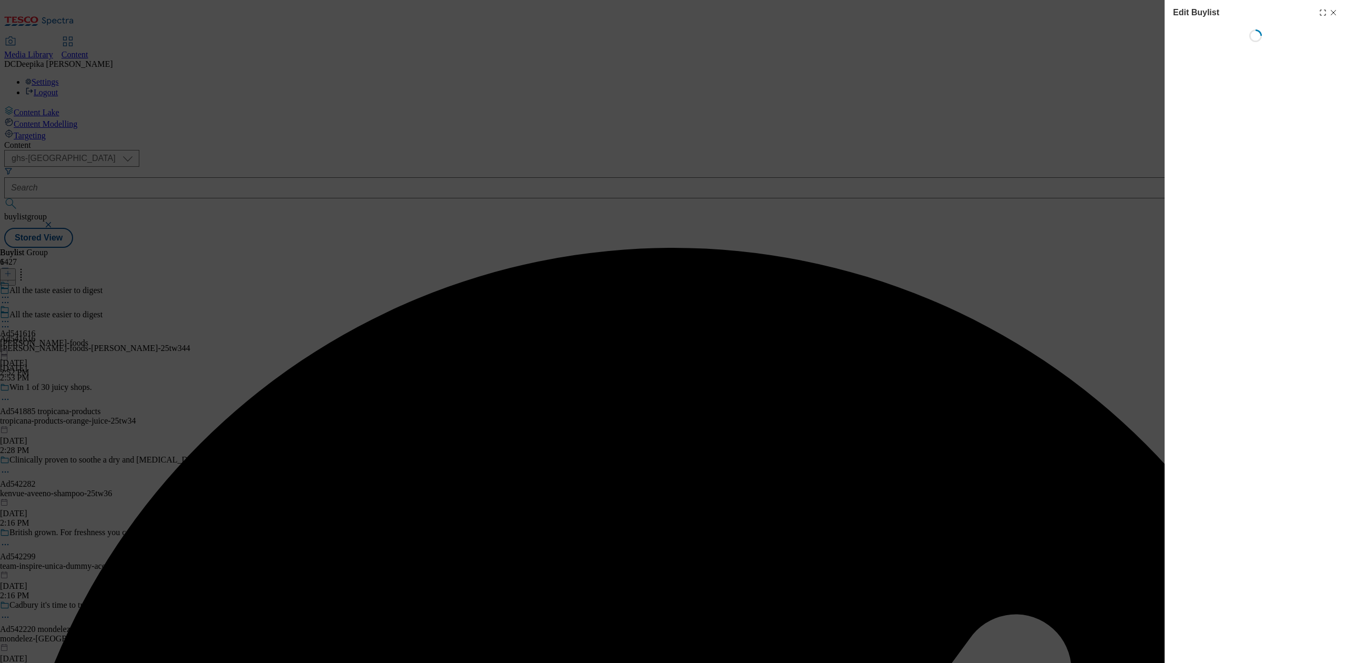
select select "tactical"
select select "supplier funded short term 1-3 weeks"
select select "dunnhumby"
select select "Banner"
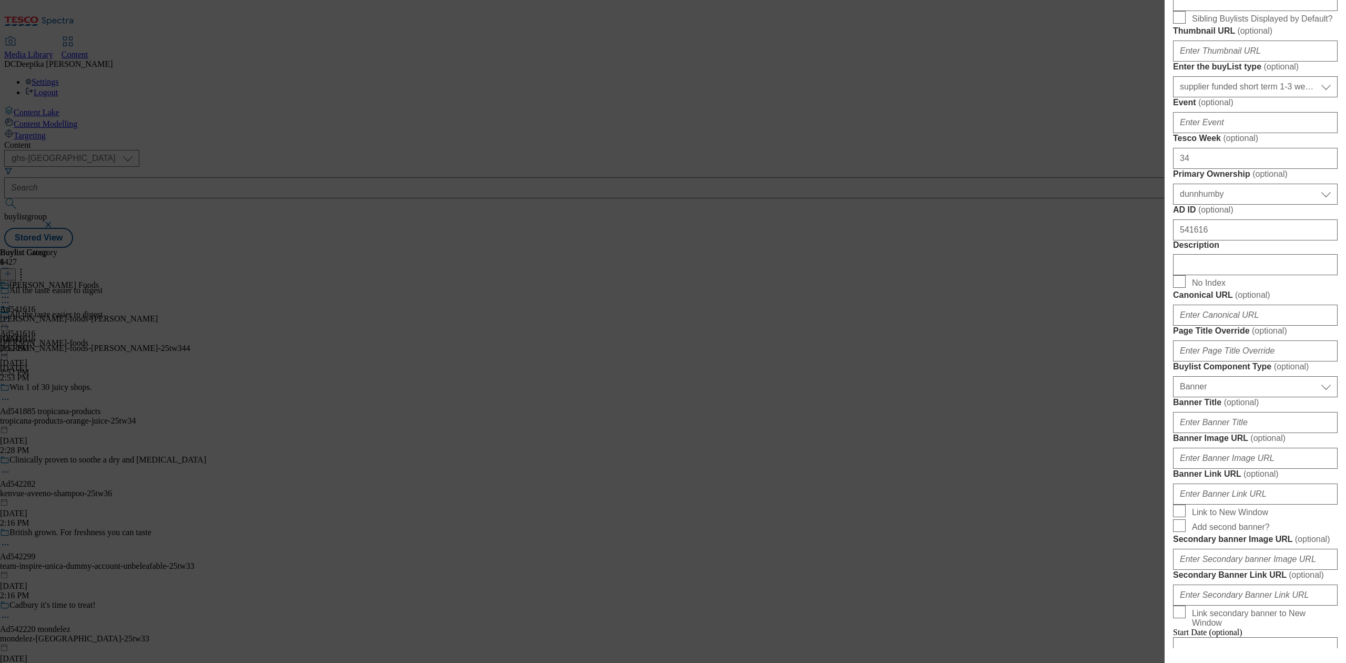
scroll to position [491, 0]
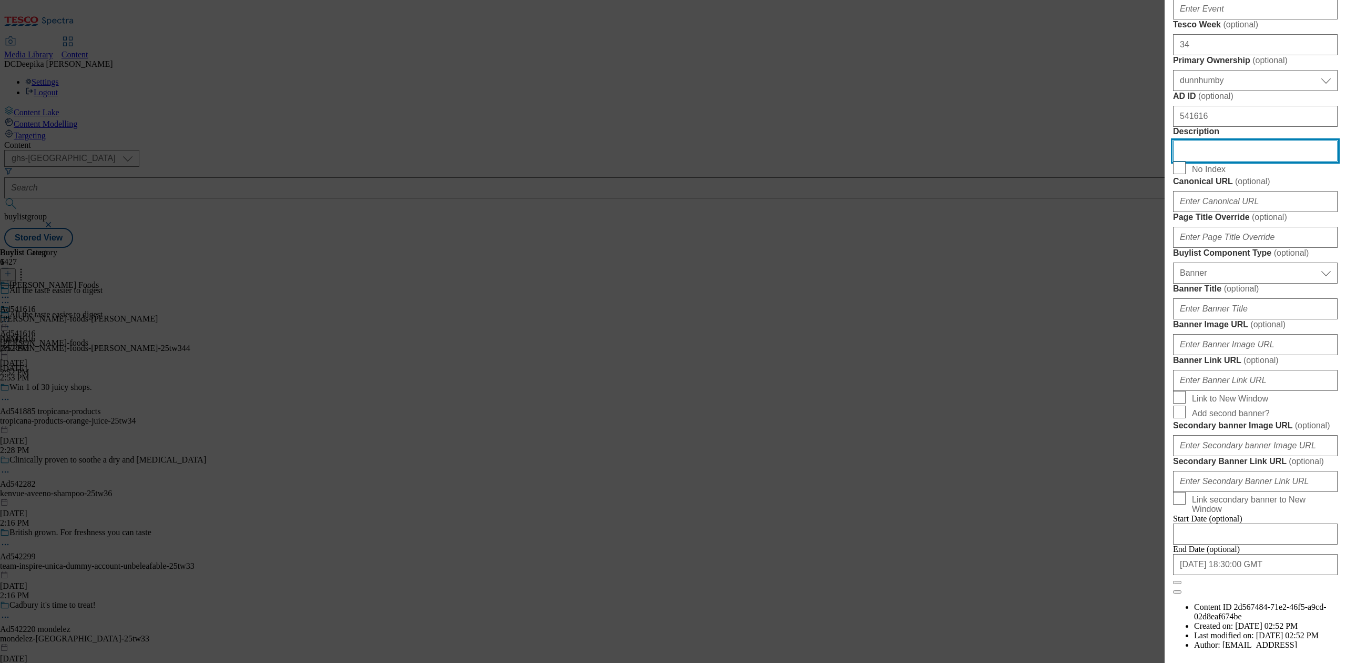
click at [1009, 161] on input "Description" at bounding box center [1255, 150] width 165 height 21
paste input "Arla Lacto Free Semi Skimmed Milk Drink 2 Litre"
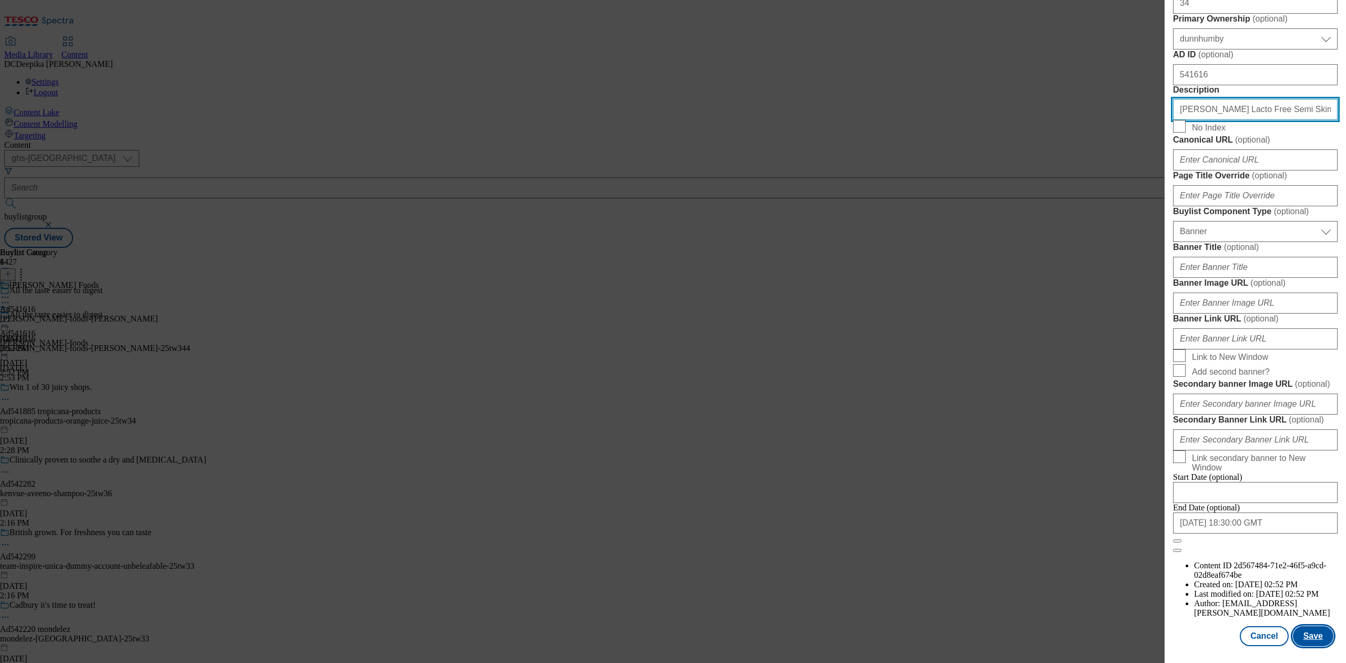
scroll to position [933, 0]
type input "Arla Lacto Free Semi Skimmed Milk Drink 2 Litre"
click at [1009, 496] on button "Save" at bounding box center [1313, 636] width 40 height 20
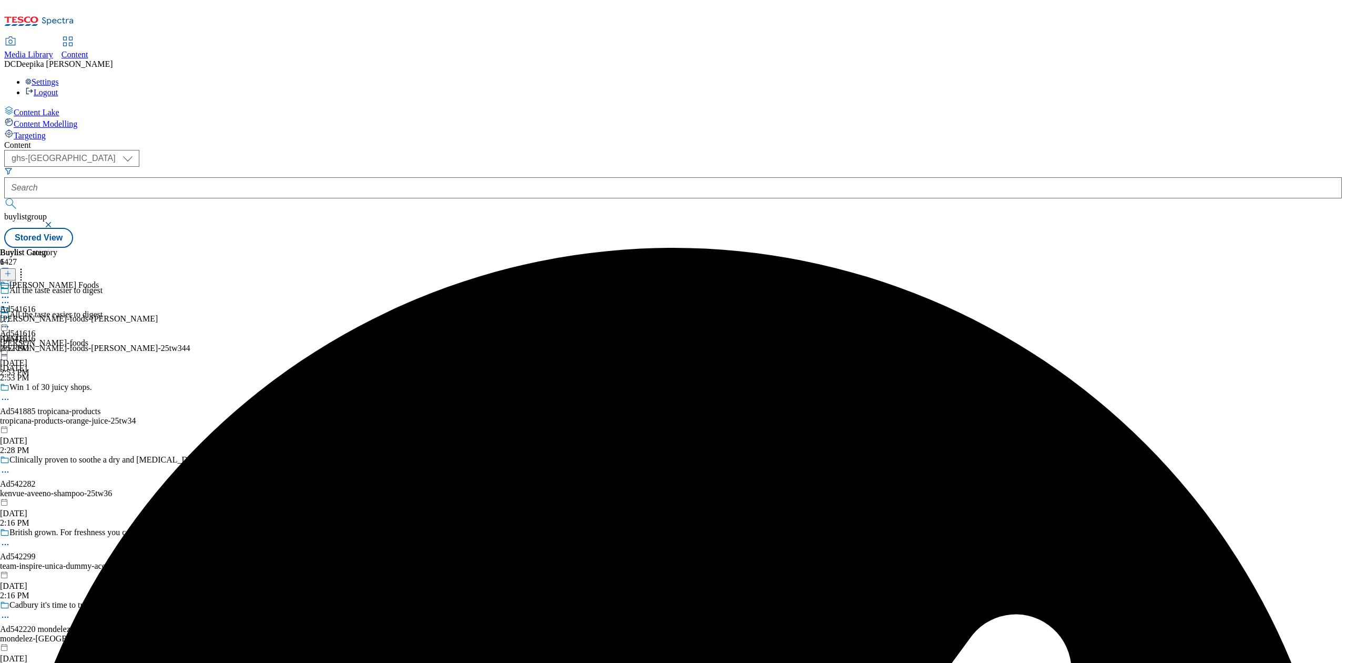
click at [11, 292] on icon at bounding box center [5, 297] width 11 height 11
click at [49, 313] on button "Edit" at bounding box center [35, 319] width 28 height 12
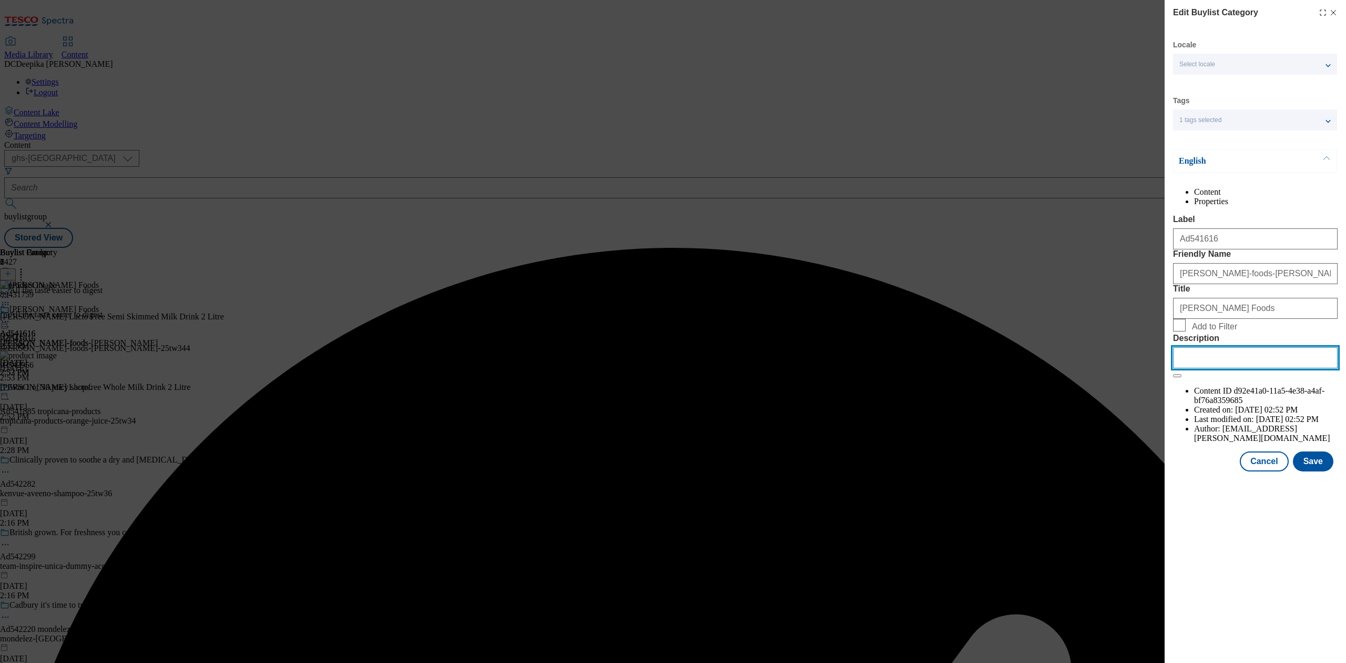
click at [1009, 368] on input "Description" at bounding box center [1255, 357] width 165 height 21
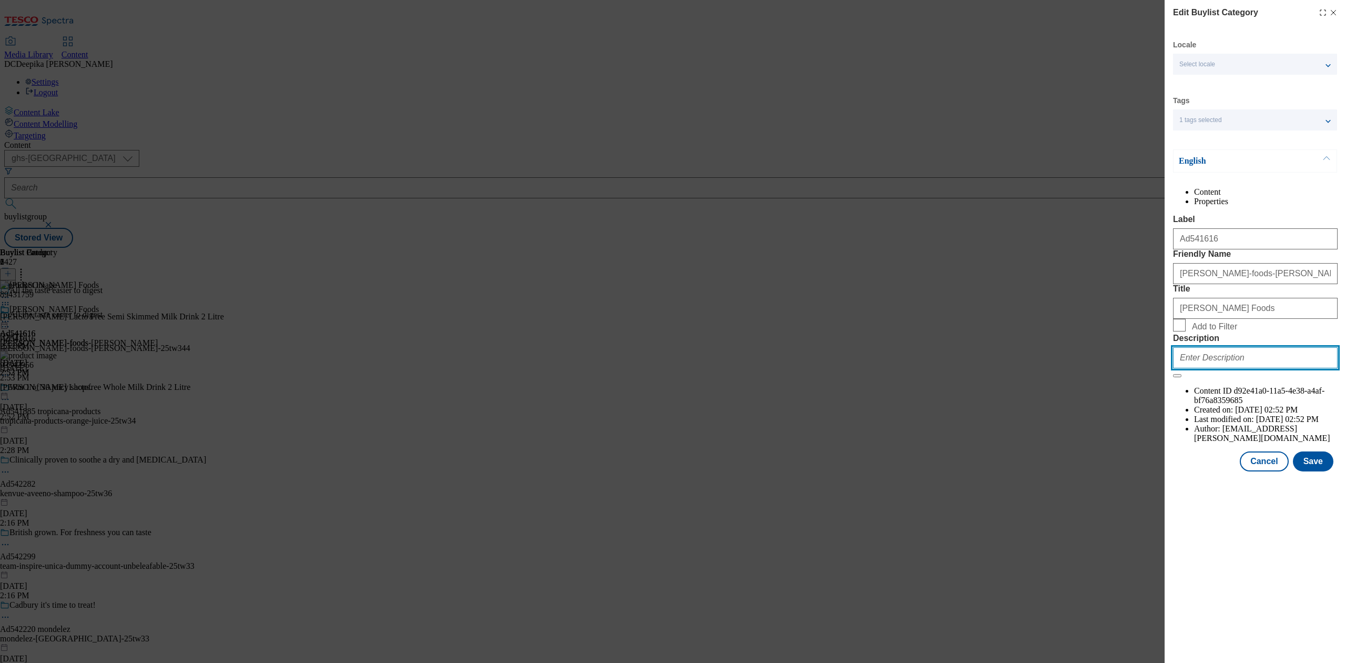
paste input "Arla Lacto Free Semi Skimmed Milk Drink 2 Litre"
type input "Arla Lacto Free Semi Skimmed Milk Drink 2 Litre"
click at [1009, 471] on button "Save" at bounding box center [1313, 461] width 40 height 20
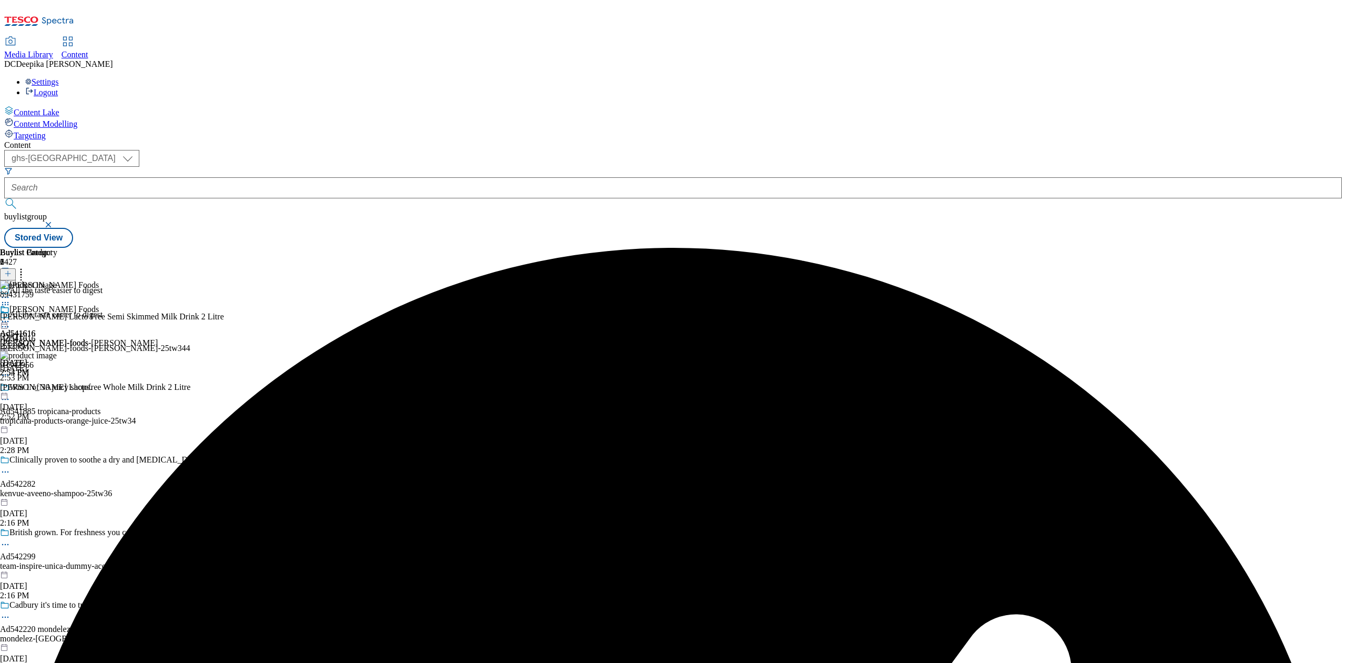
drag, startPoint x: 1221, startPoint y: 410, endPoint x: 1257, endPoint y: 383, distance: 45.4
click at [1009, 248] on div "Buylist Group 6427 All the taste easier to digest All the taste easier to diges…" at bounding box center [673, 248] width 1338 height 0
click at [11, 316] on icon at bounding box center [5, 321] width 11 height 11
click at [62, 385] on button "Preview" at bounding box center [41, 391] width 40 height 12
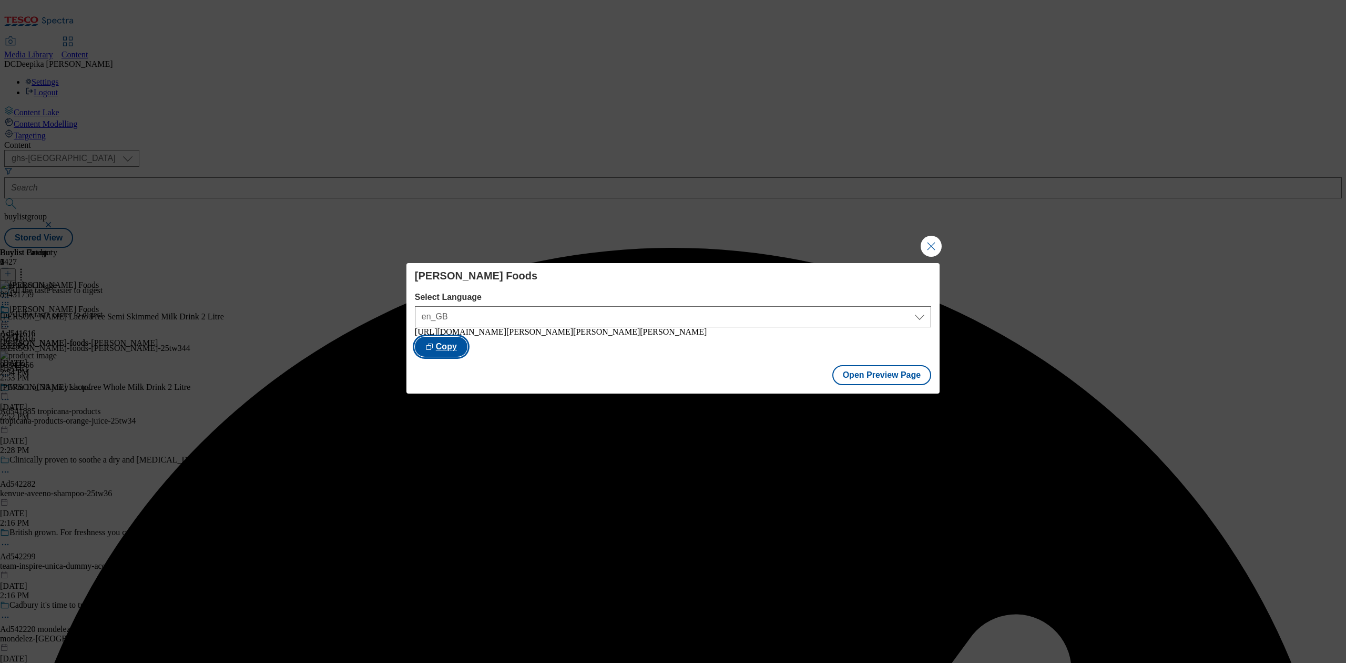
click at [467, 345] on button "Copy" at bounding box center [441, 347] width 53 height 20
